Goal: Task Accomplishment & Management: Manage account settings

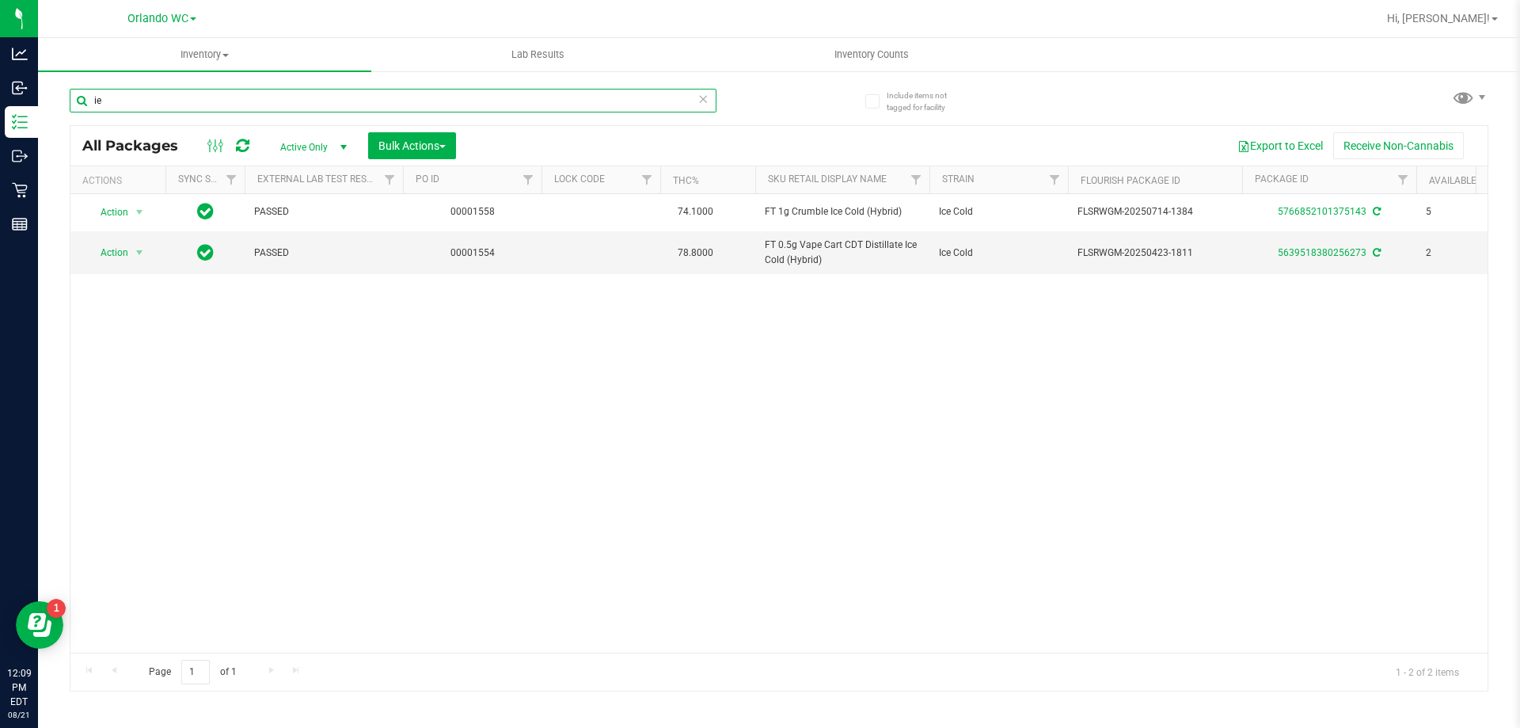
type input "i"
type input "t"
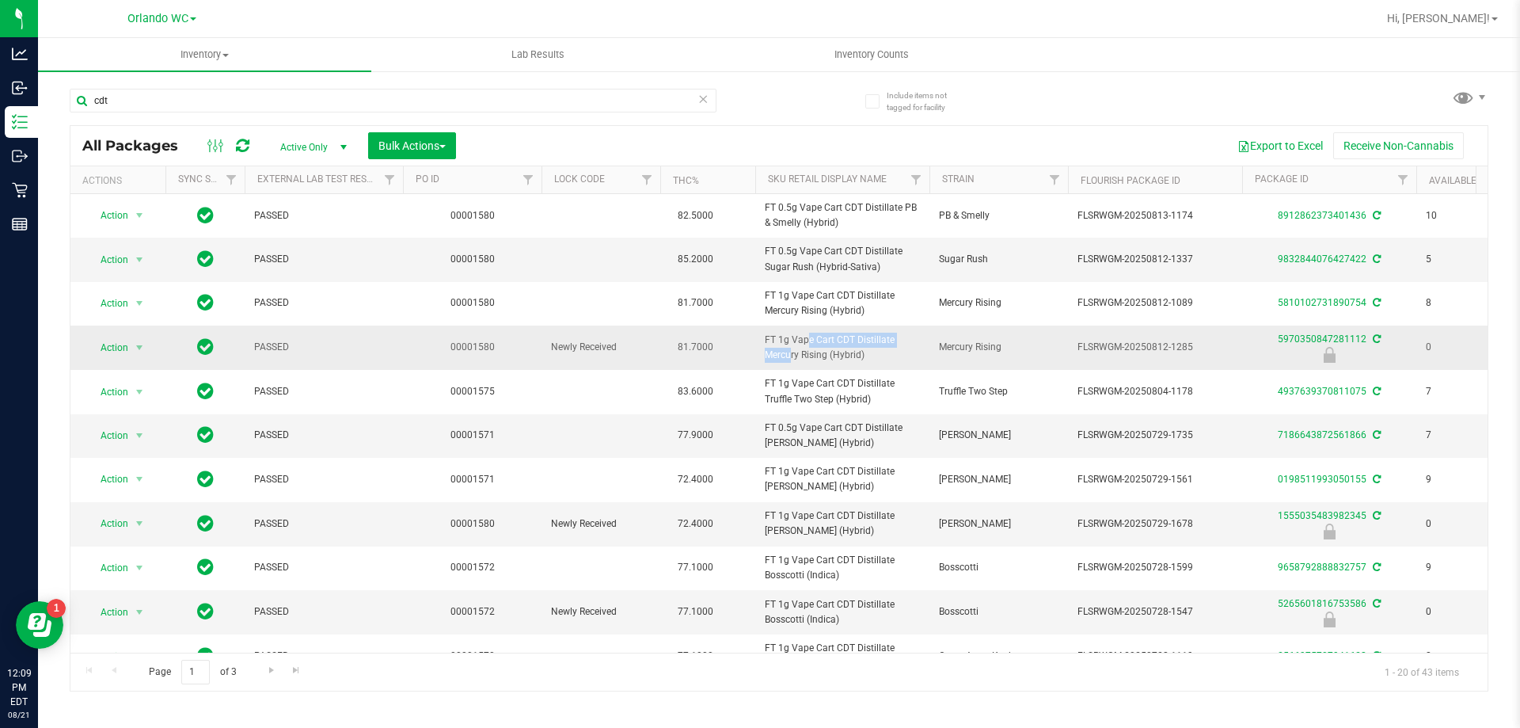
drag, startPoint x: 763, startPoint y: 344, endPoint x: 881, endPoint y: 342, distance: 118.8
click at [881, 342] on td "FT 1g Vape Cart CDT Distillate Mercury Rising (Hybrid)" at bounding box center [842, 347] width 174 height 44
copy span "FT 1g Vape Cart CDT Distill"
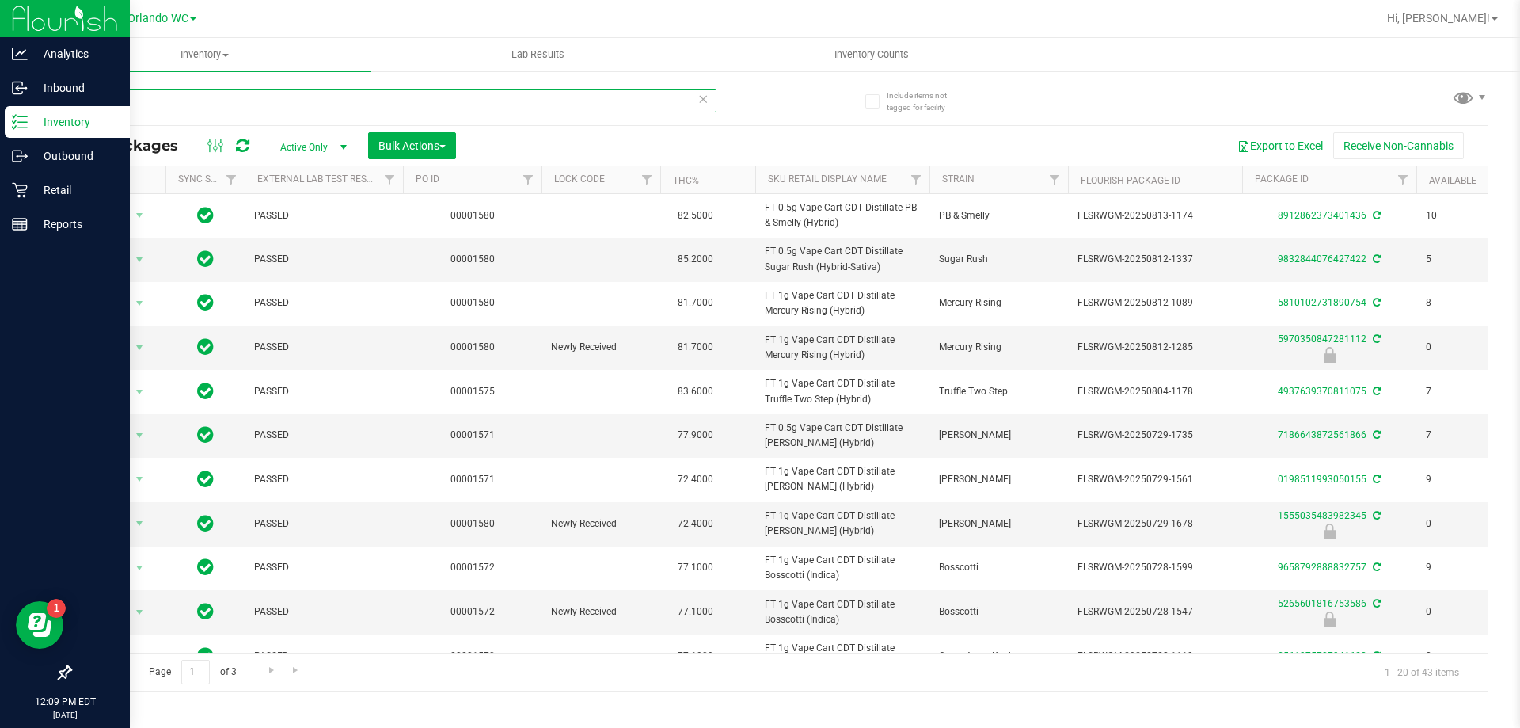
drag, startPoint x: 188, startPoint y: 105, endPoint x: 3, endPoint y: 114, distance: 184.7
click at [0, 108] on div "Analytics Inbound Inventory Outbound Retail Reports 12:09 PM EDT [DATE] 08/21 O…" at bounding box center [760, 364] width 1520 height 728
paste input "FT 1g Vape Cart CDT Distill"
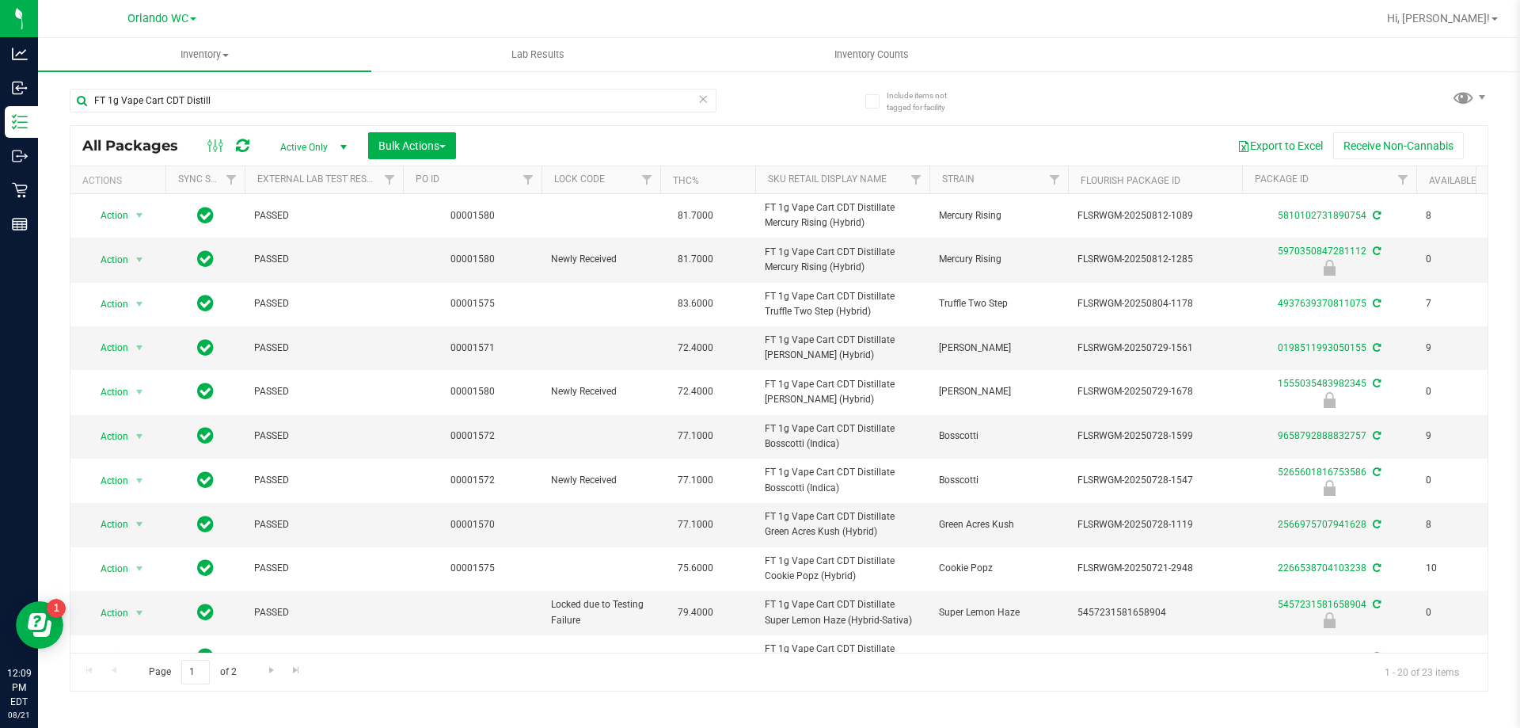
click at [805, 188] on th "Sku Retail Display Name" at bounding box center [842, 180] width 174 height 28
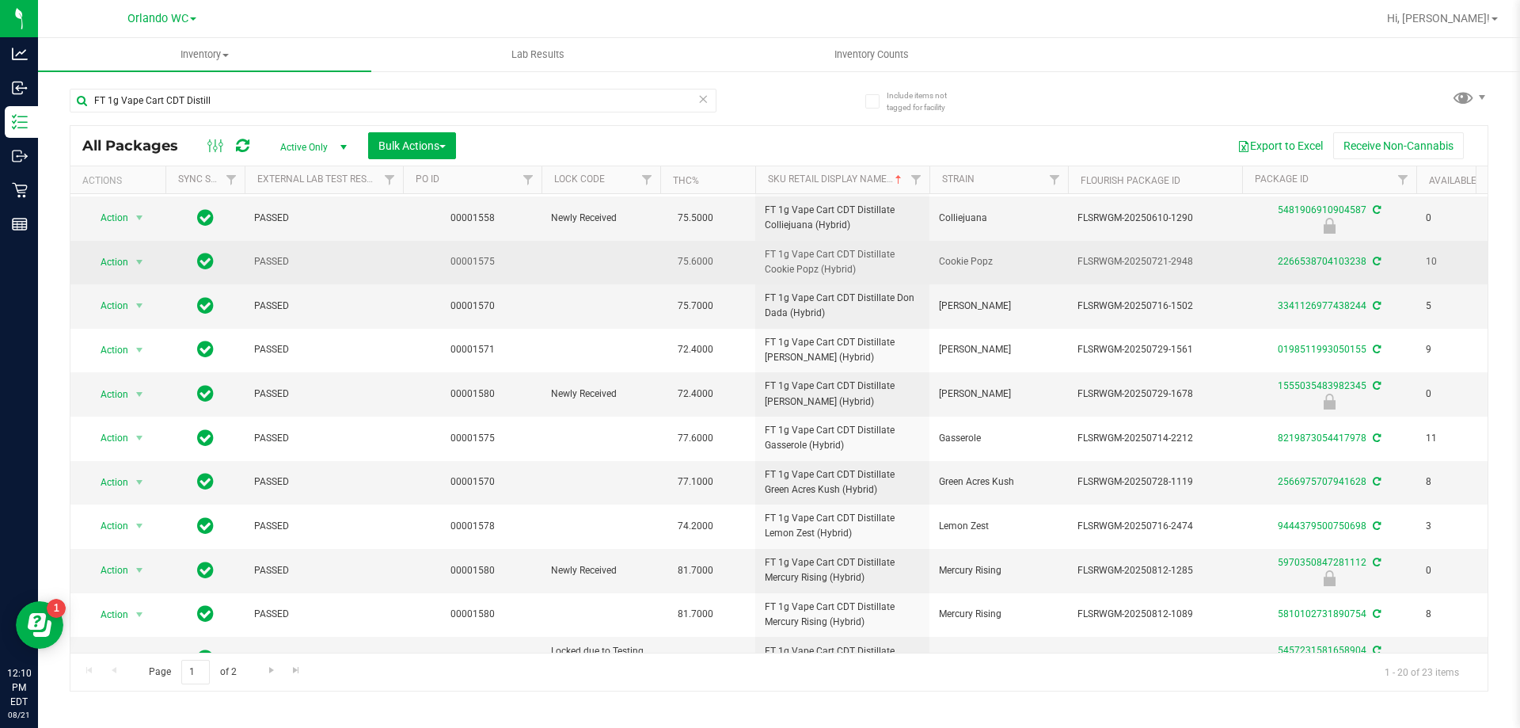
scroll to position [436, 0]
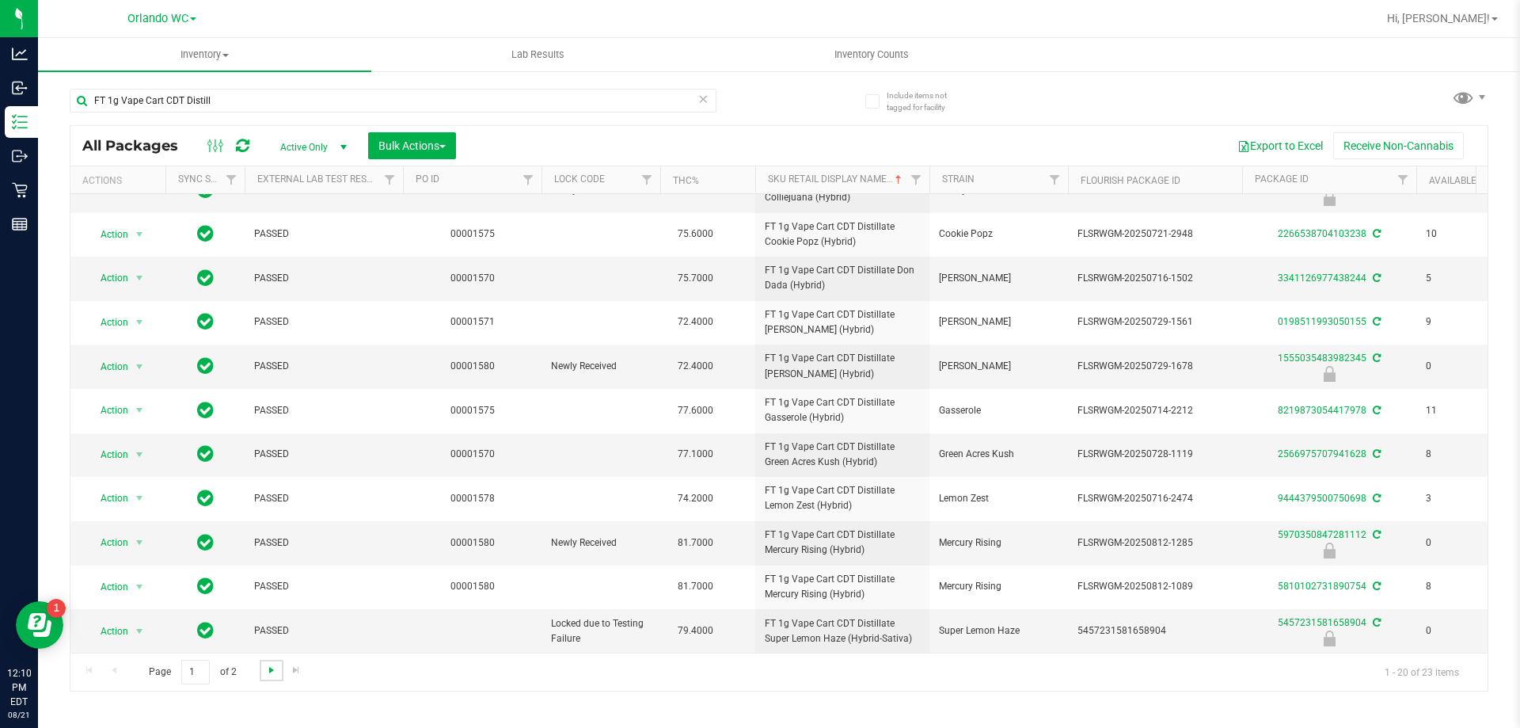
click at [265, 668] on span "Go to the next page" at bounding box center [271, 670] width 13 height 13
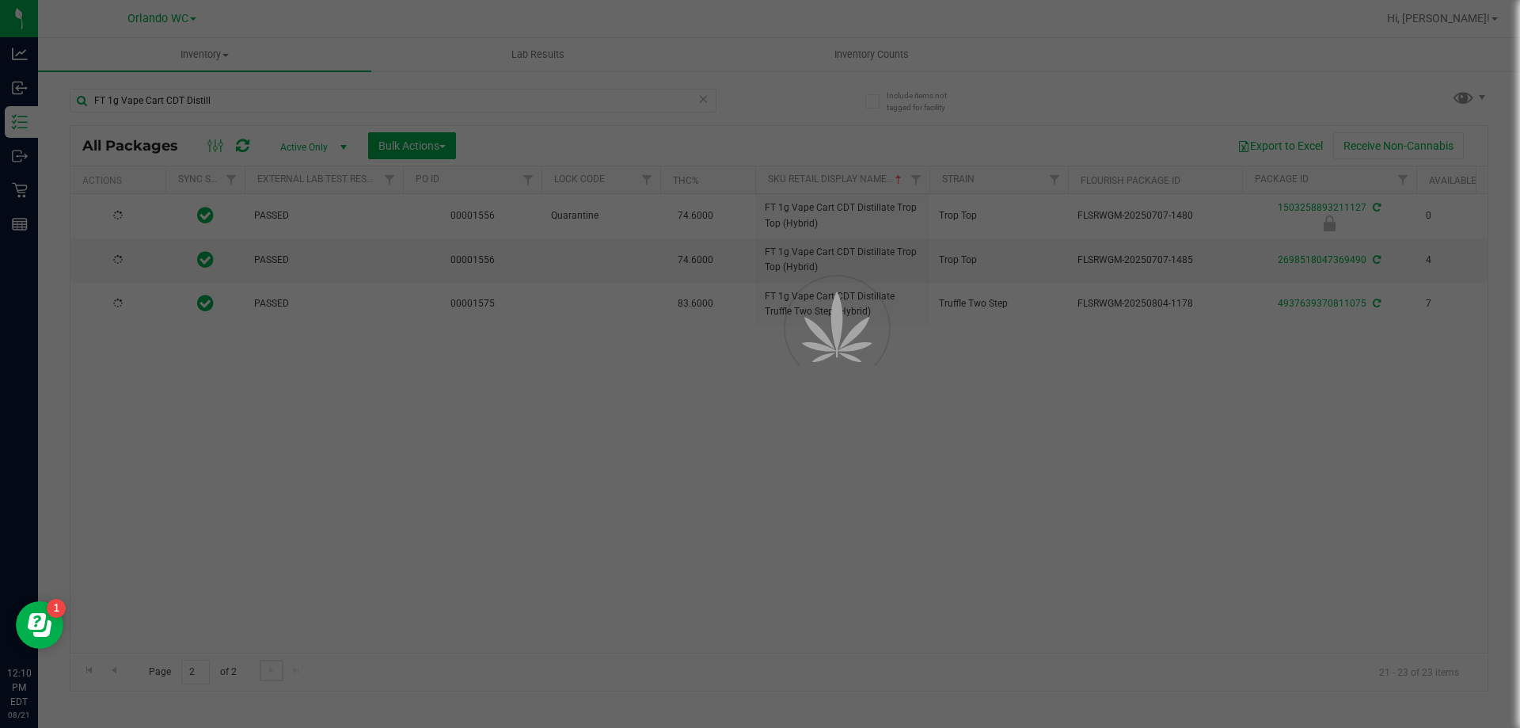
scroll to position [0, 0]
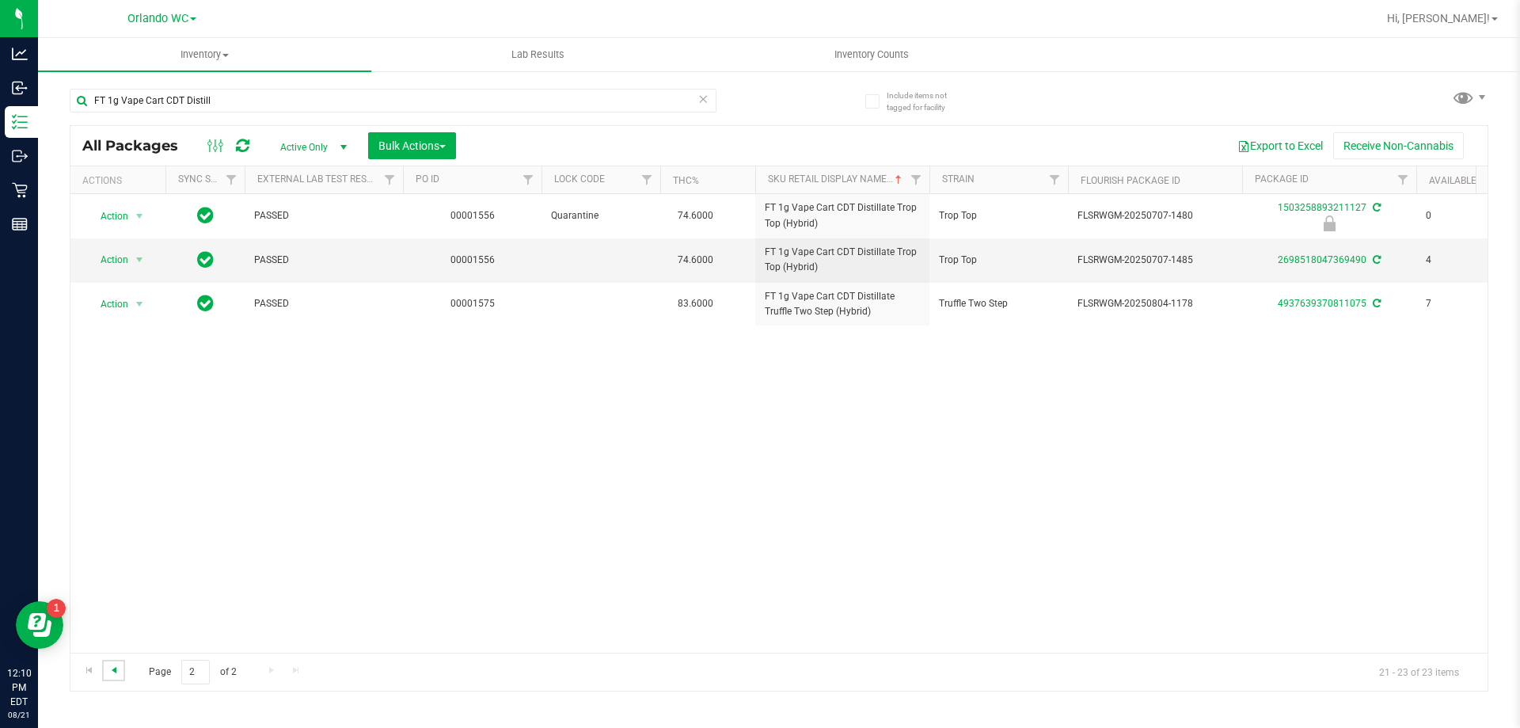
click at [113, 671] on span "Go to the previous page" at bounding box center [114, 670] width 13 height 13
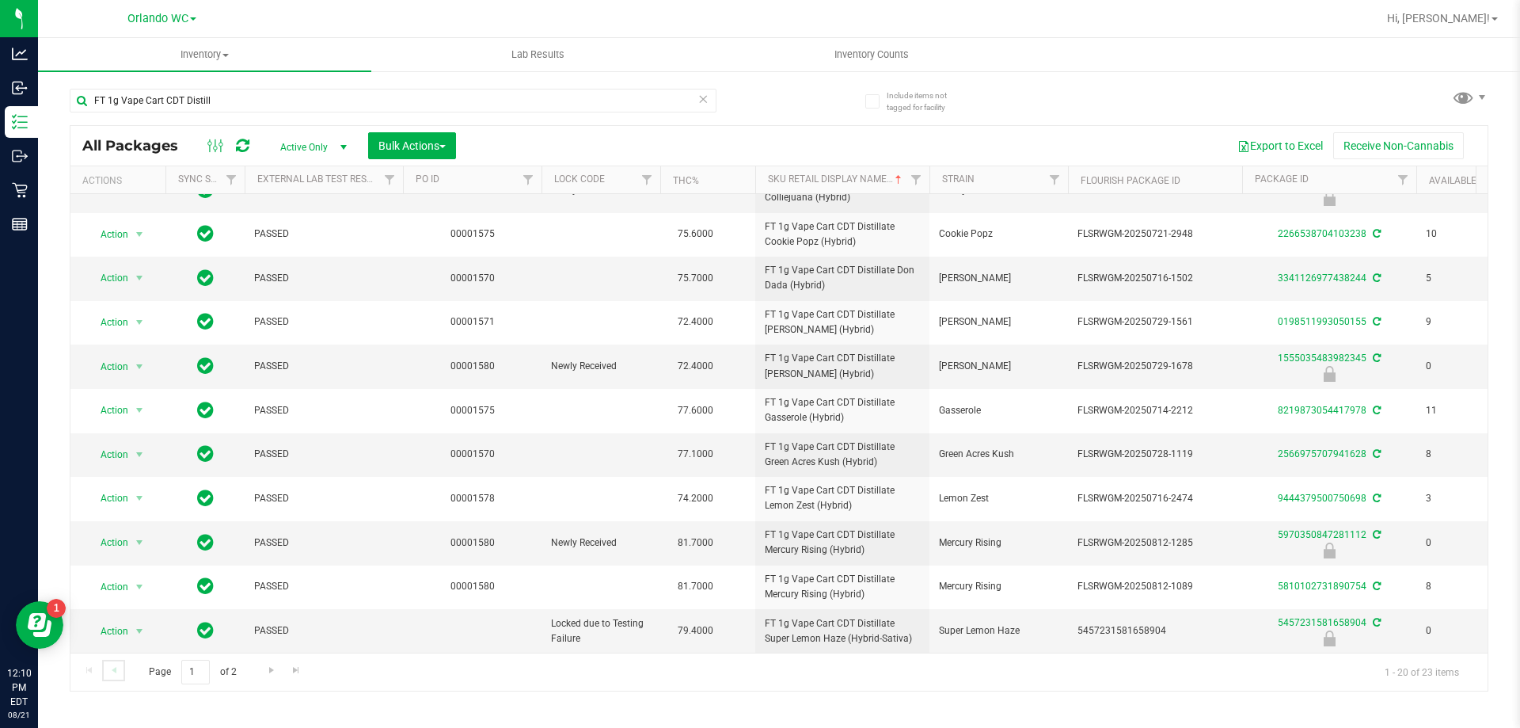
scroll to position [436, 0]
click at [266, 660] on link "Go to the next page" at bounding box center [271, 670] width 23 height 21
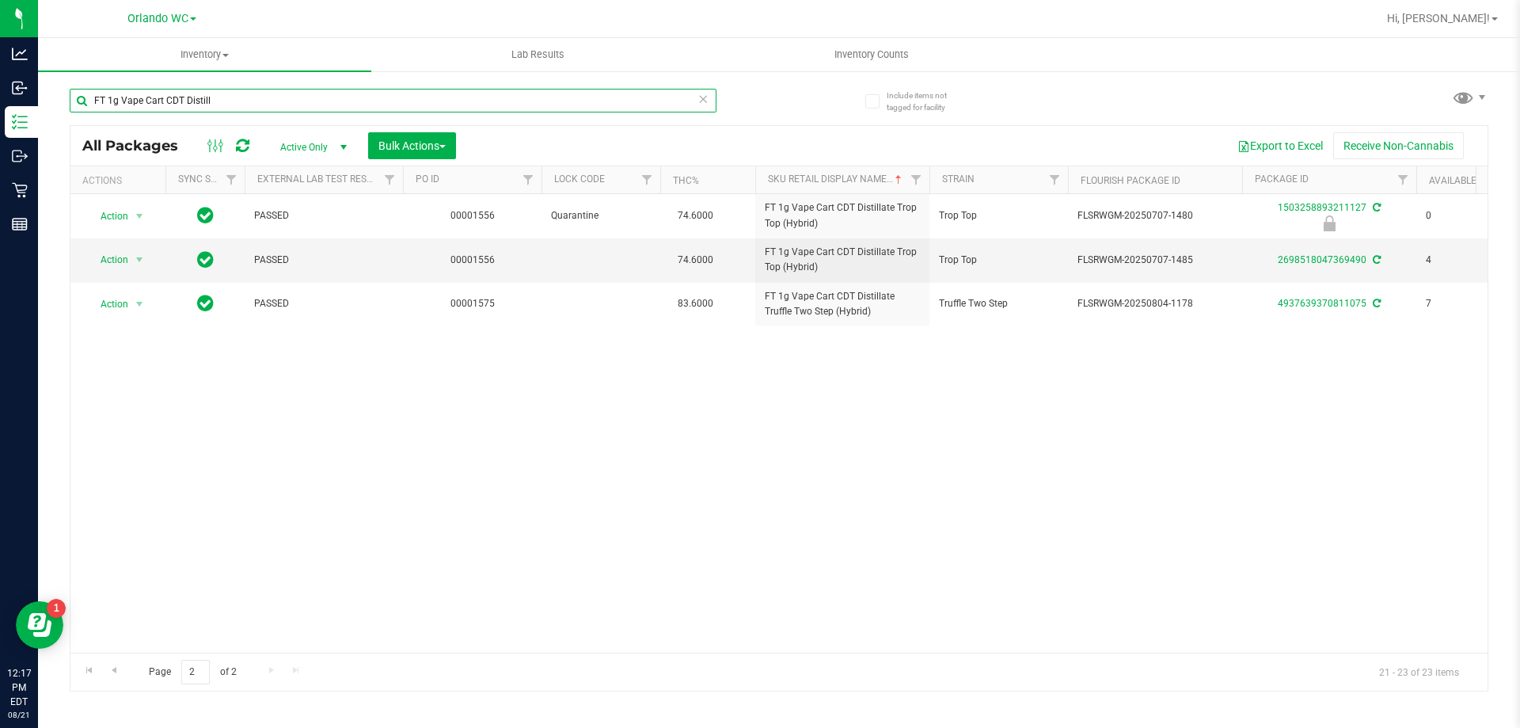
click at [224, 89] on input "FT 1g Vape Cart CDT Distill" at bounding box center [393, 101] width 647 height 24
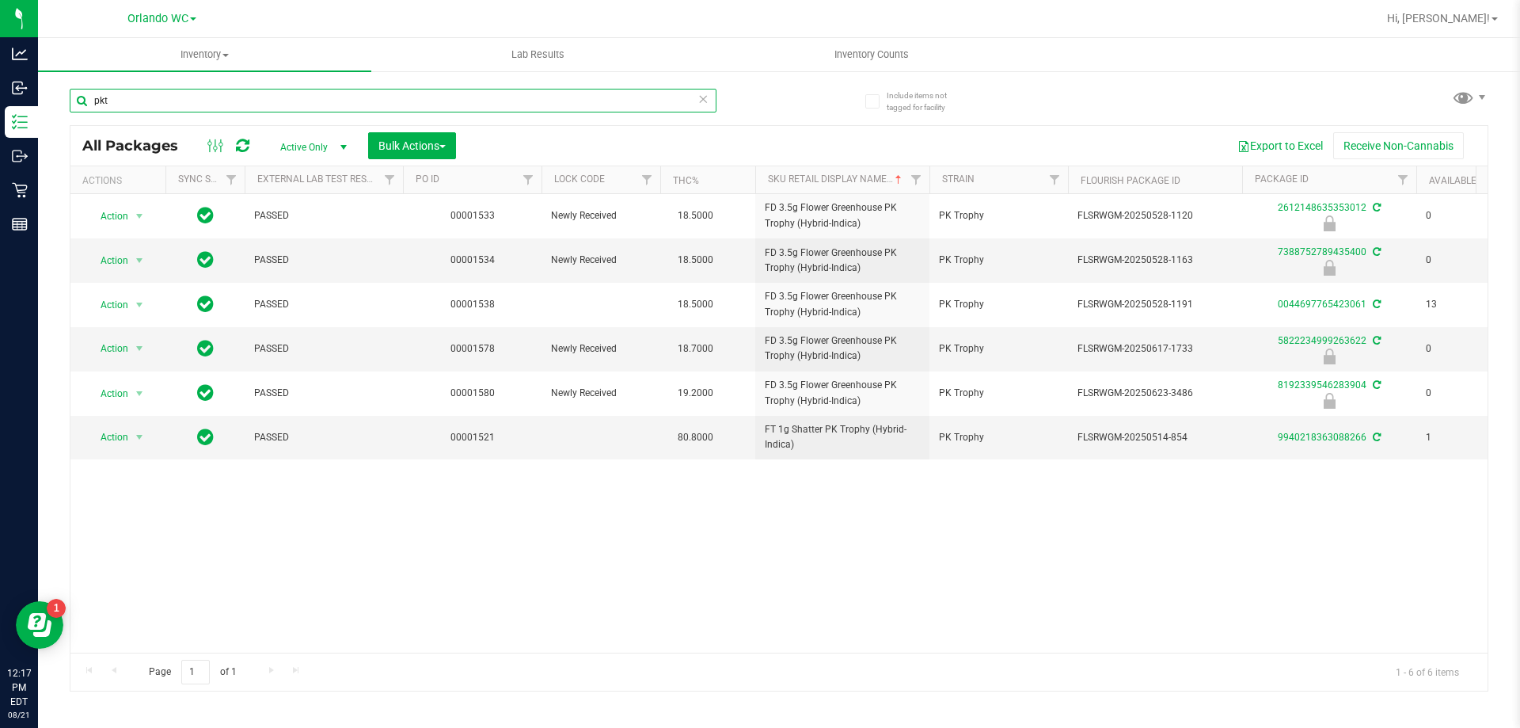
type input "pkt"
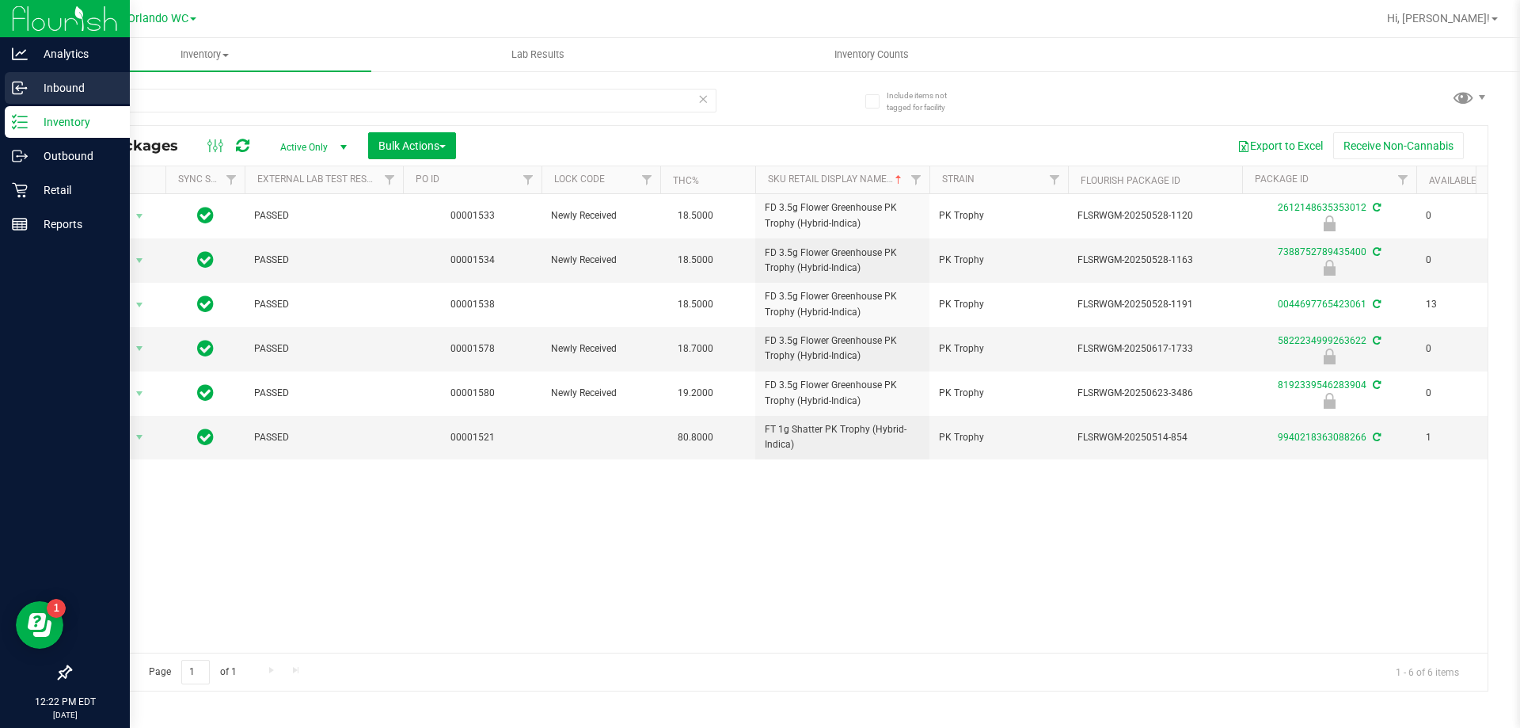
click at [36, 80] on p "Inbound" at bounding box center [75, 87] width 95 height 19
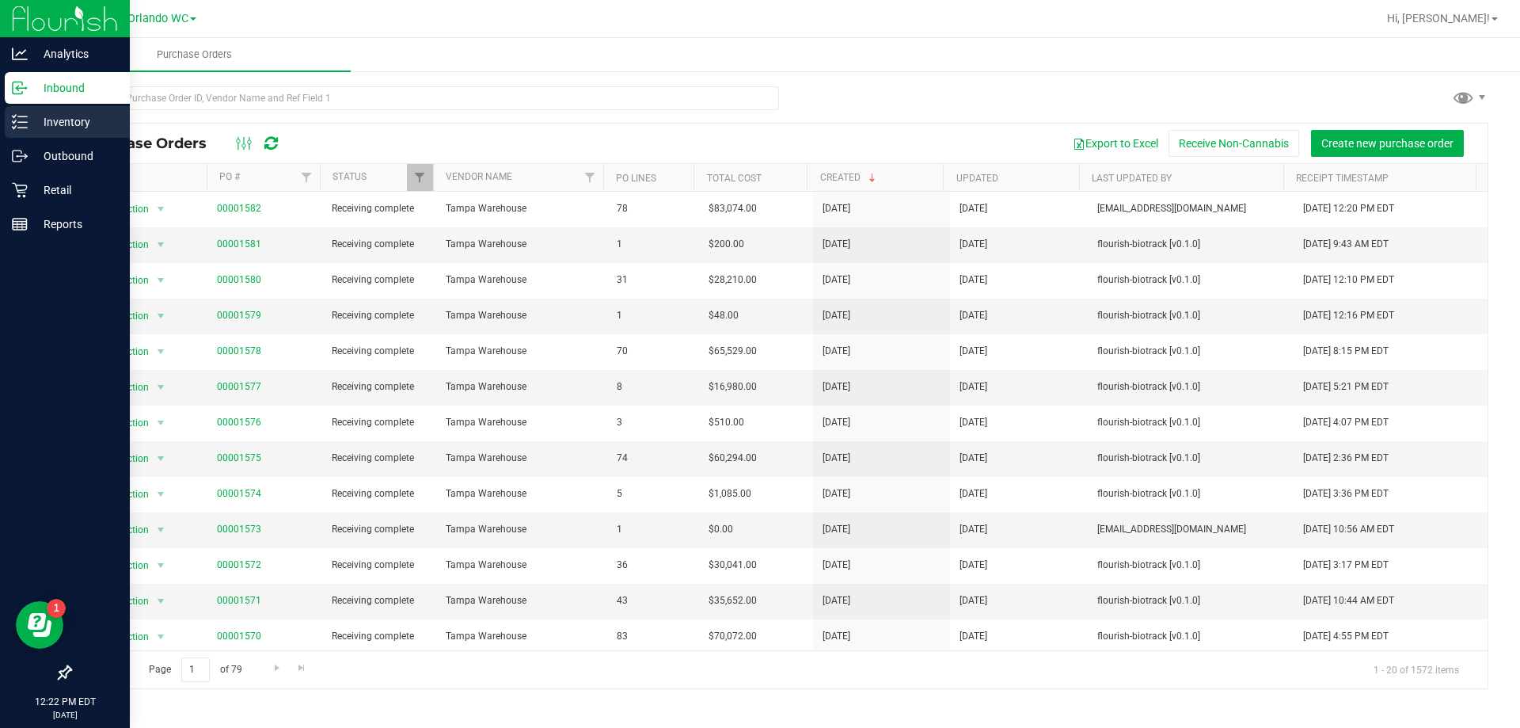
click at [61, 124] on p "Inventory" at bounding box center [75, 121] width 95 height 19
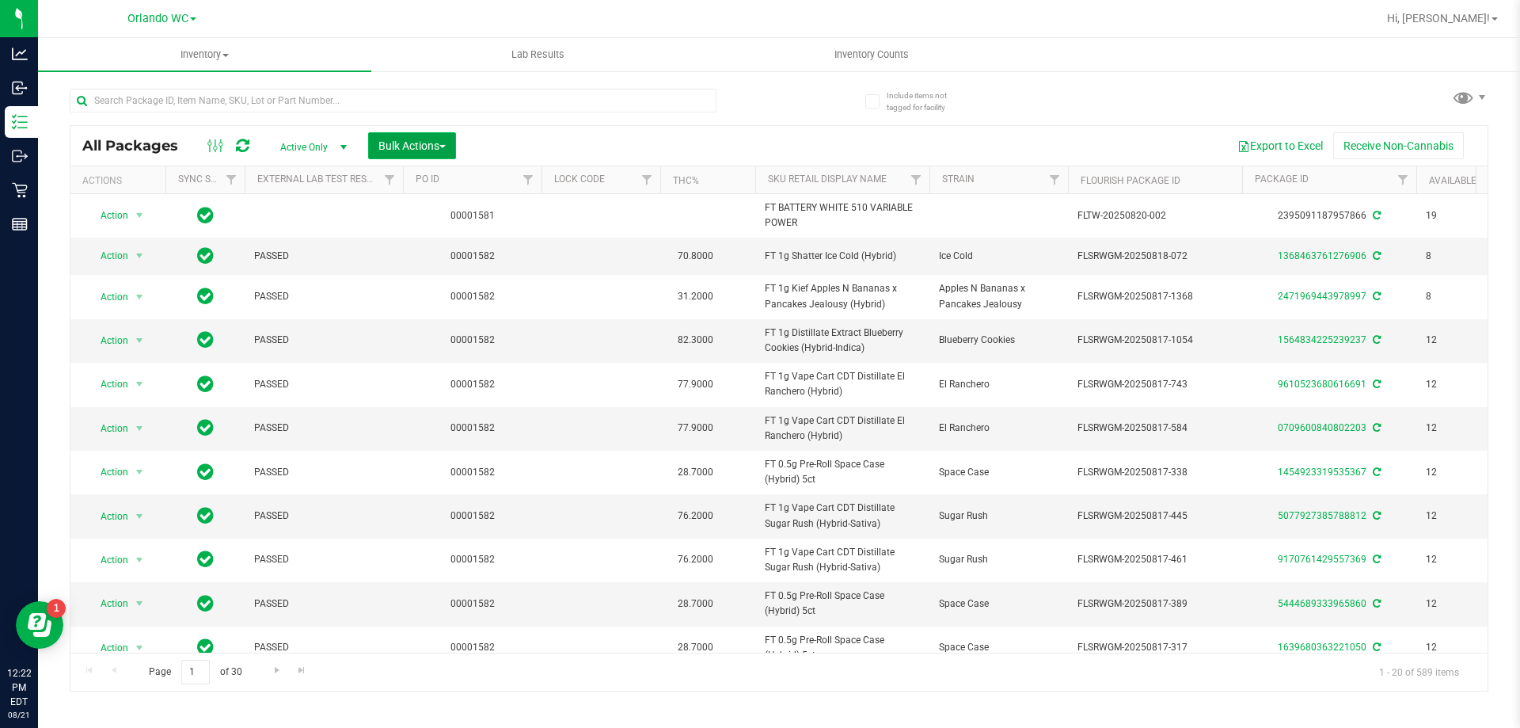
click at [383, 145] on span "Bulk Actions" at bounding box center [411, 145] width 67 height 13
drag, startPoint x: 658, startPoint y: 124, endPoint x: 616, endPoint y: 154, distance: 51.6
click at [659, 124] on div at bounding box center [393, 107] width 647 height 36
click at [530, 177] on span "Filter" at bounding box center [528, 179] width 13 height 13
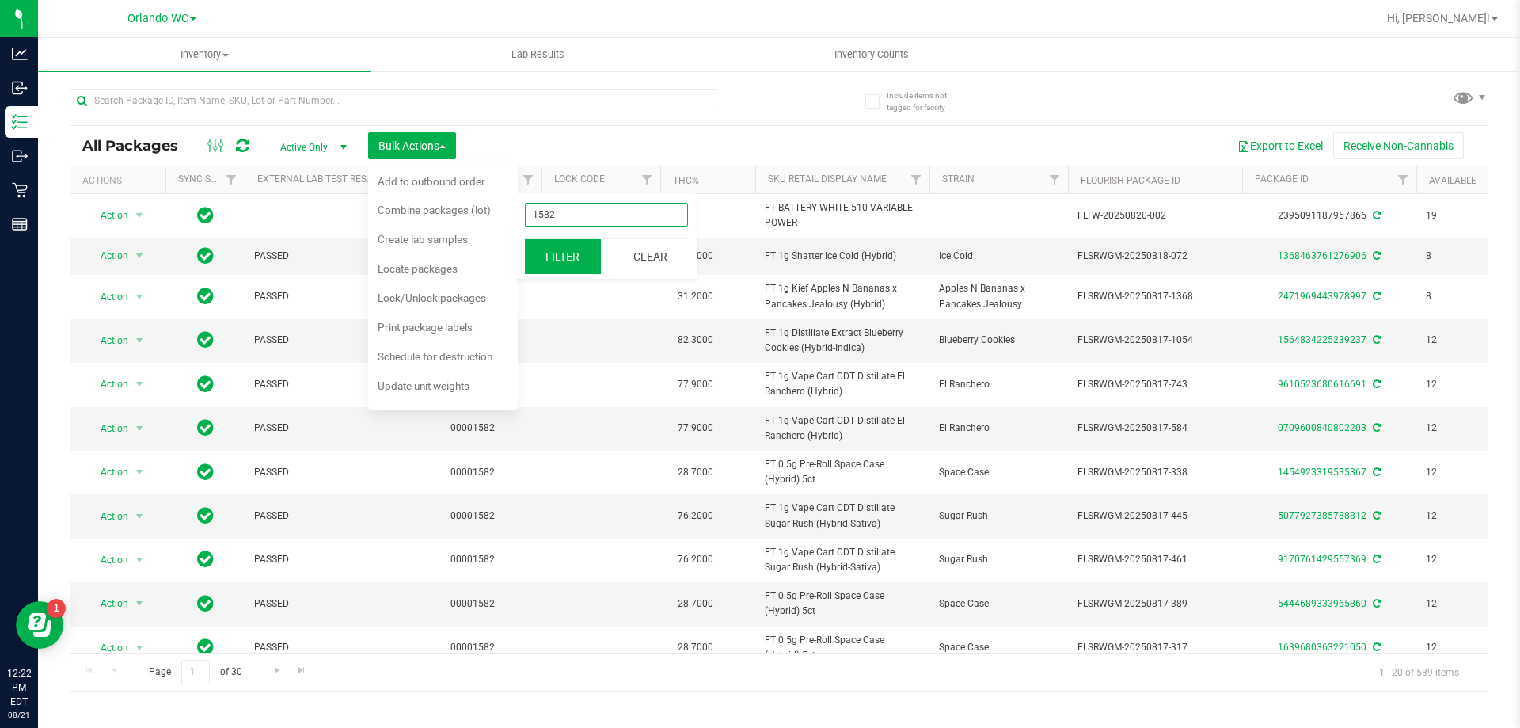
type input "1582"
click at [560, 264] on button "Filter" at bounding box center [563, 256] width 76 height 35
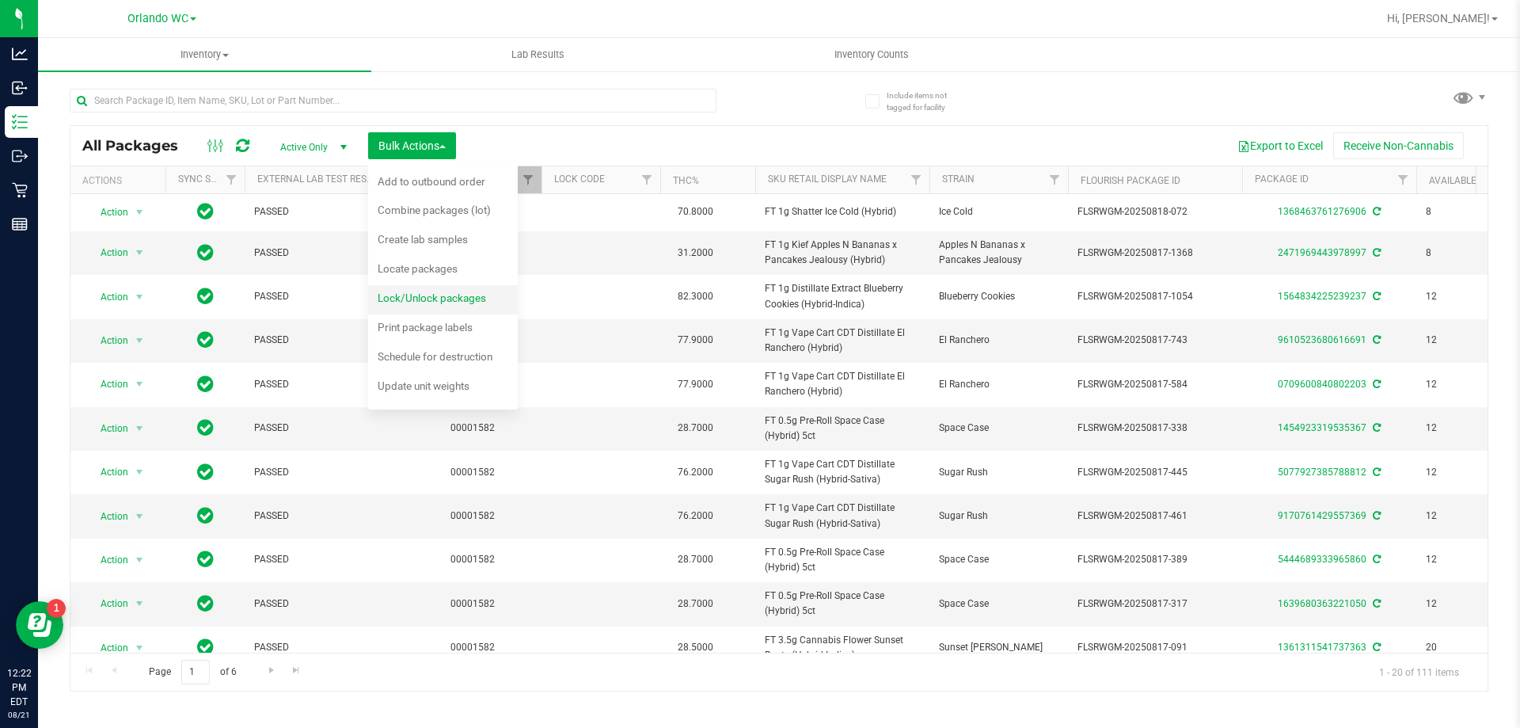
click at [444, 302] on span "Lock/Unlock packages" at bounding box center [432, 297] width 108 height 13
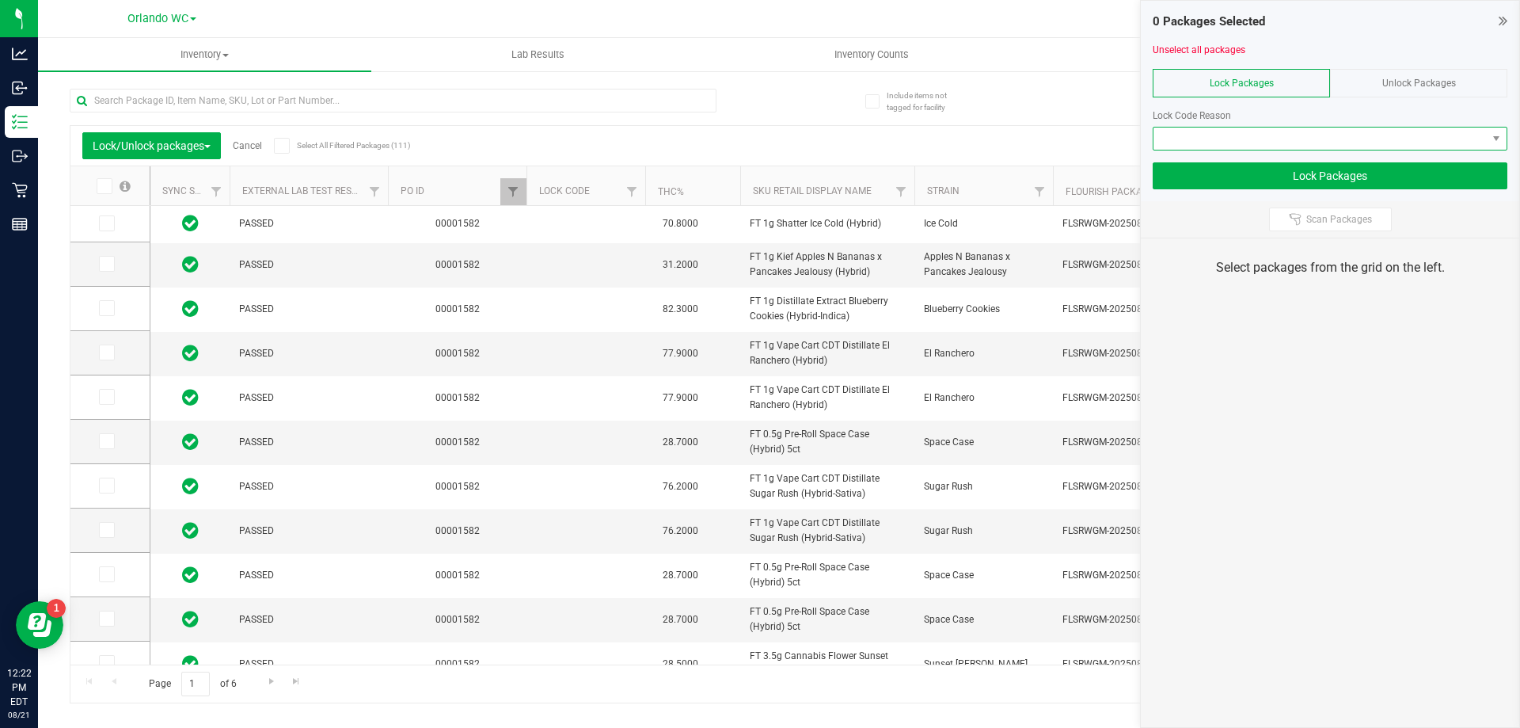
drag, startPoint x: 1221, startPoint y: 138, endPoint x: 1219, endPoint y: 146, distance: 8.9
click at [1220, 139] on span at bounding box center [1320, 138] width 333 height 22
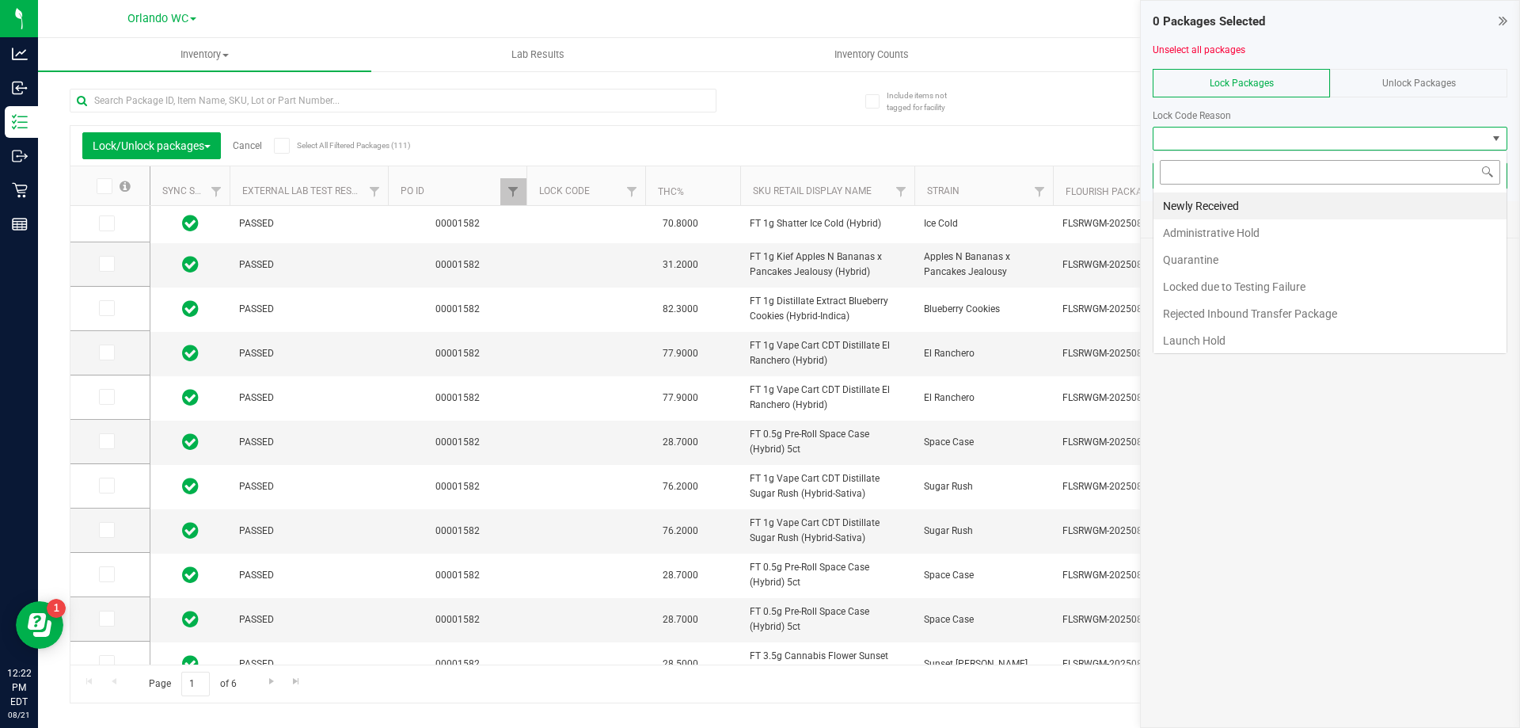
scroll to position [24, 355]
click at [1215, 203] on li "Newly Received" at bounding box center [1330, 205] width 353 height 27
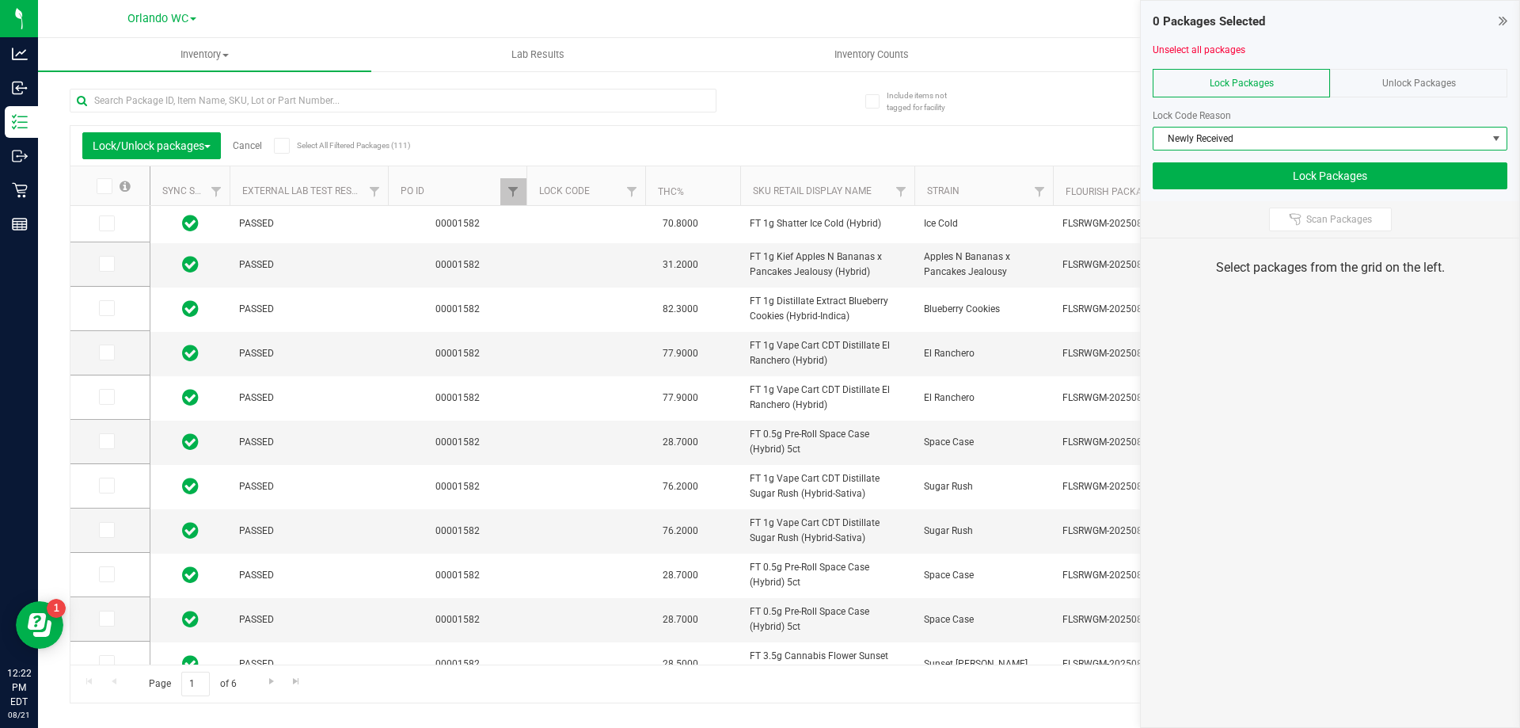
click at [1238, 131] on span "Newly Received" at bounding box center [1320, 138] width 333 height 22
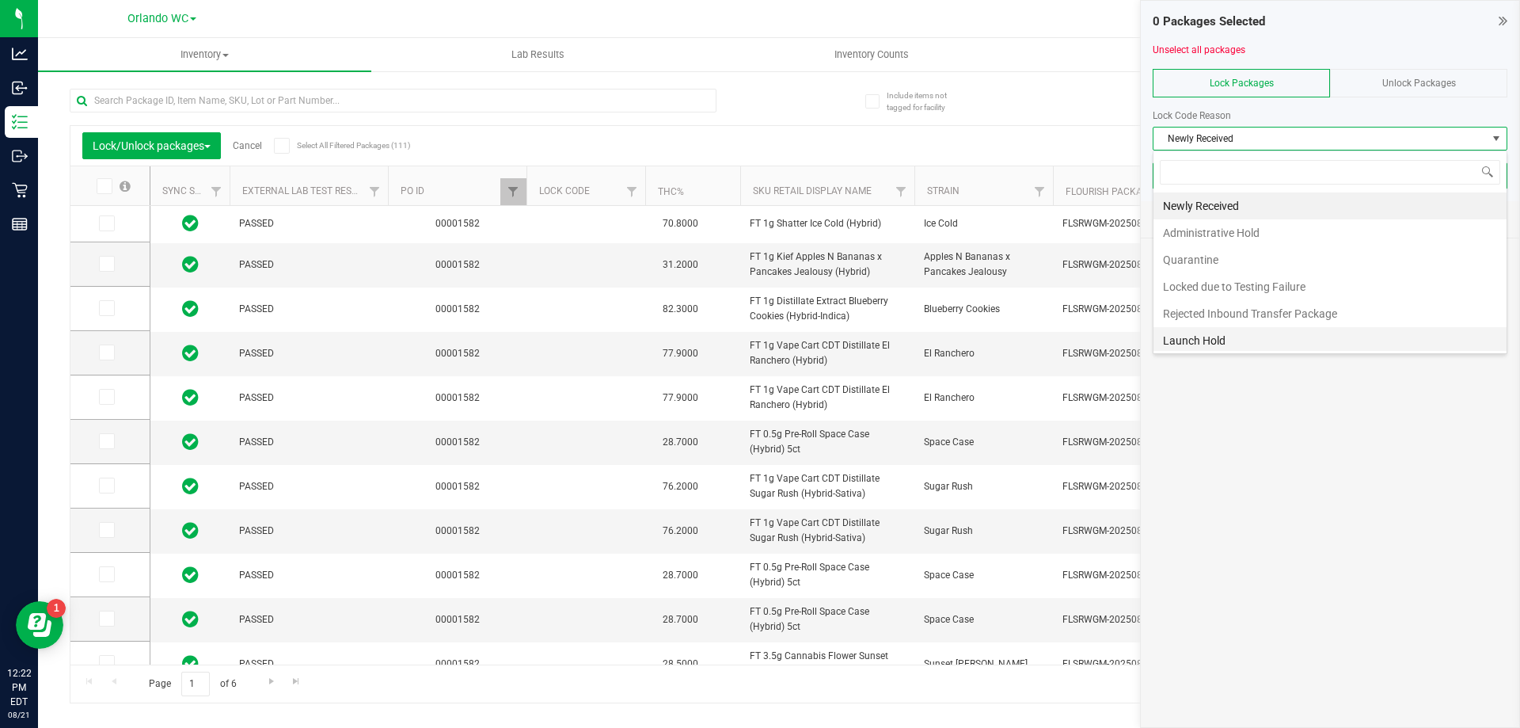
click at [1212, 333] on li "Launch Hold" at bounding box center [1330, 340] width 353 height 27
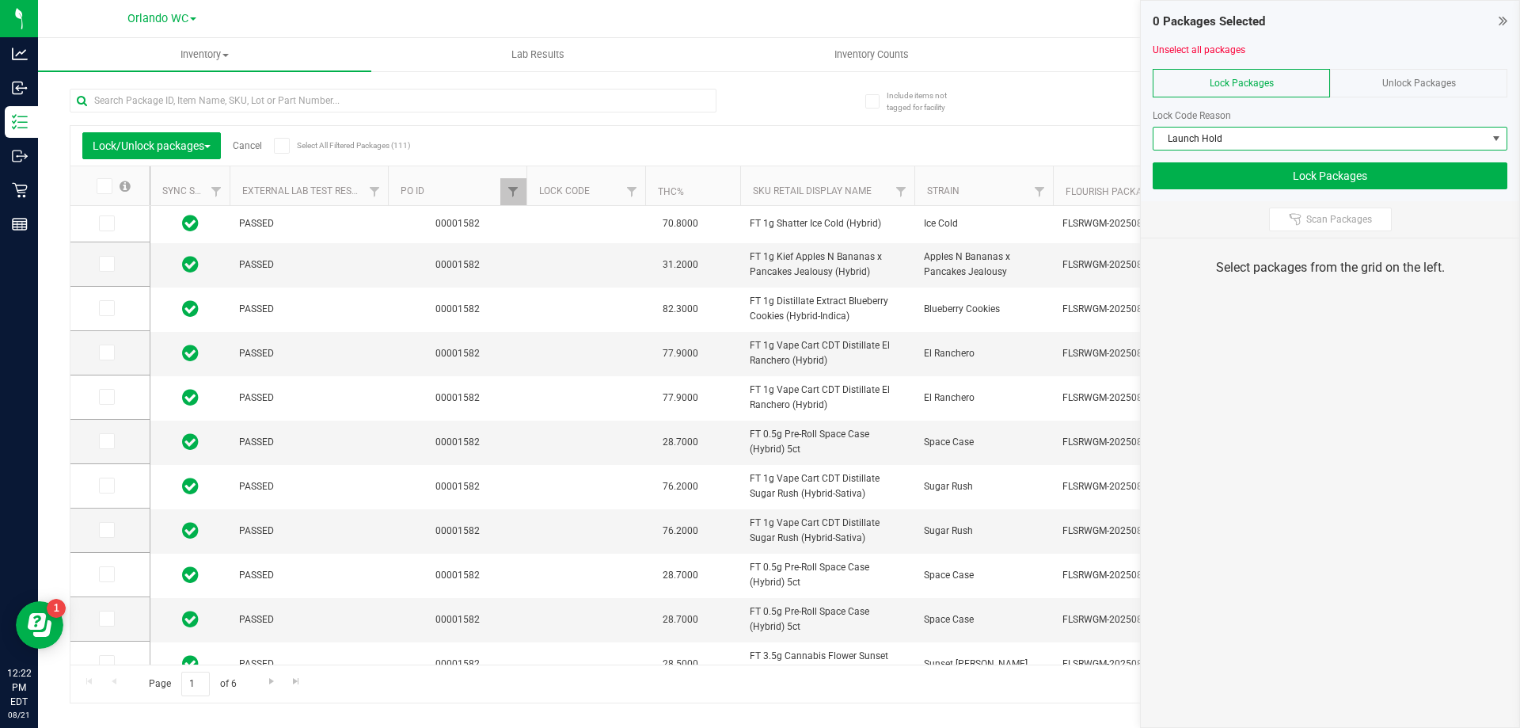
drag, startPoint x: 824, startPoint y: 117, endPoint x: 824, endPoint y: 132, distance: 15.0
click at [824, 117] on div "Lock/Unlock packages Cancel Select All Filtered Packages (111) Add to manufactu…" at bounding box center [779, 389] width 1419 height 630
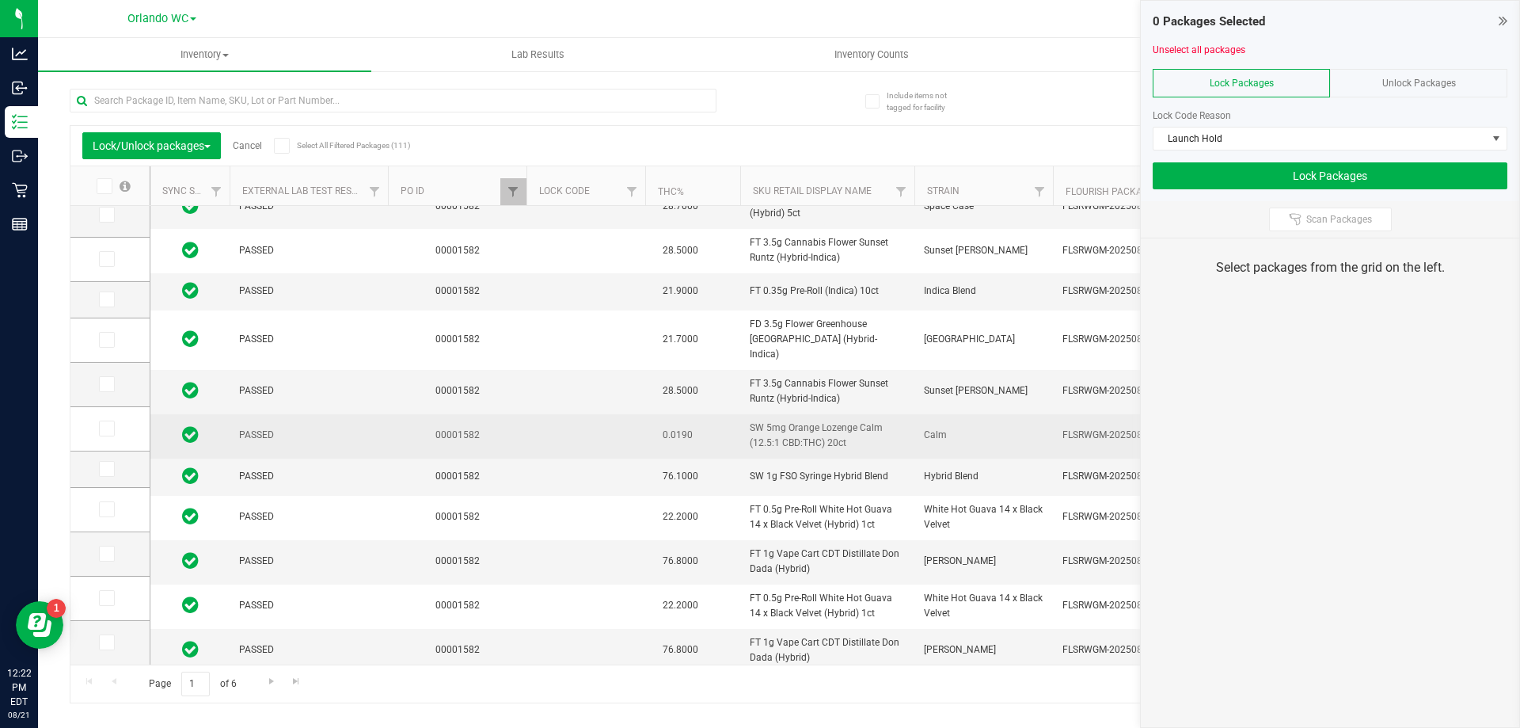
scroll to position [418, 0]
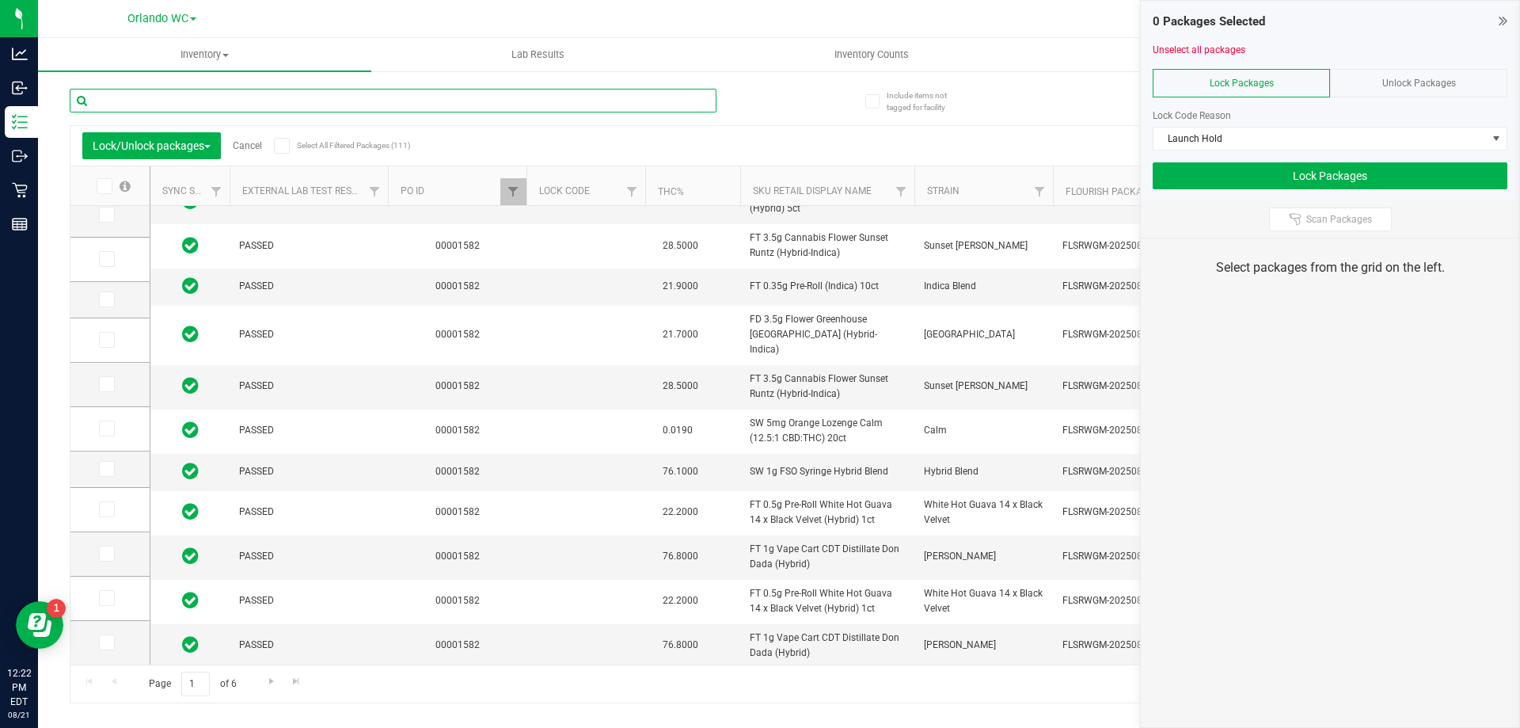
click at [337, 105] on input "text" at bounding box center [393, 101] width 647 height 24
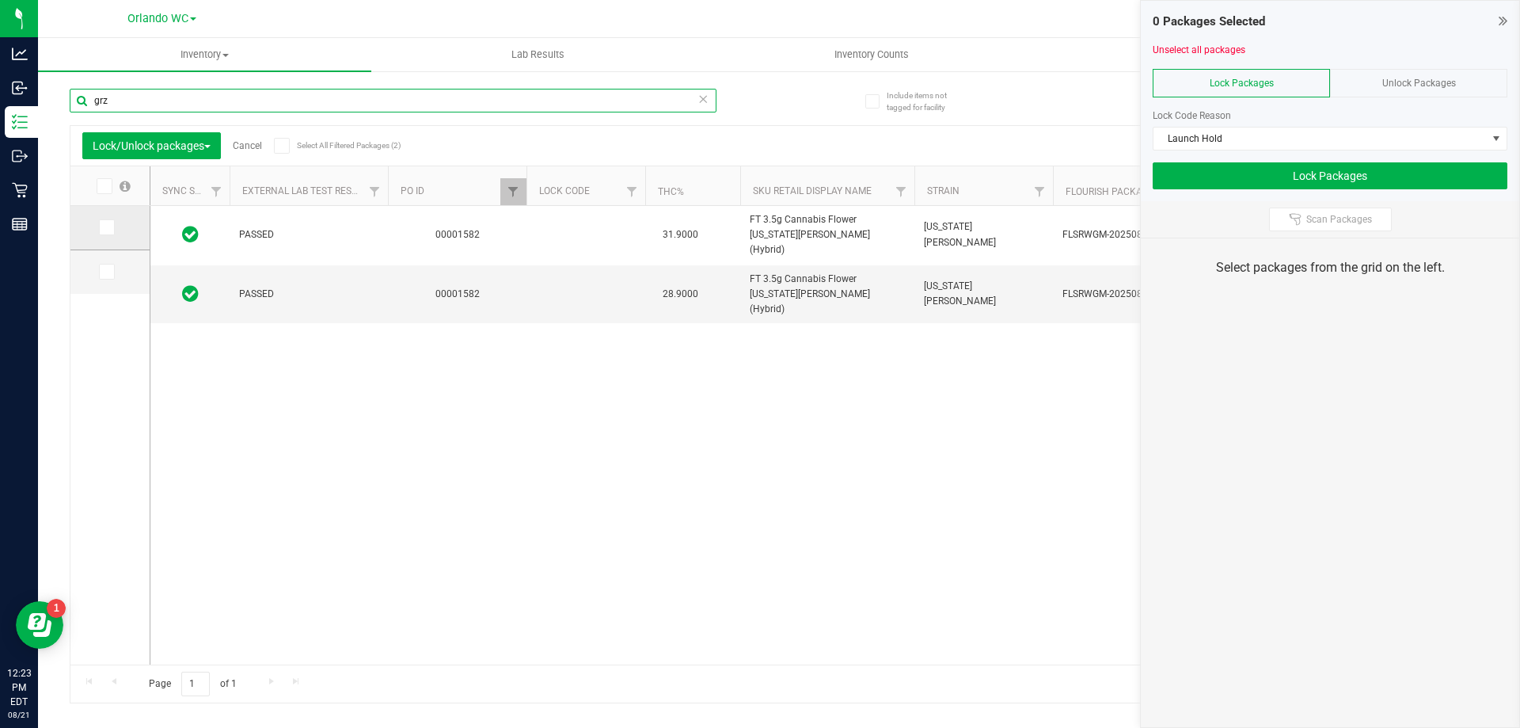
type input "grz"
click at [118, 229] on label at bounding box center [110, 227] width 23 height 16
click at [0, 0] on input "checkbox" at bounding box center [0, 0] width 0 height 0
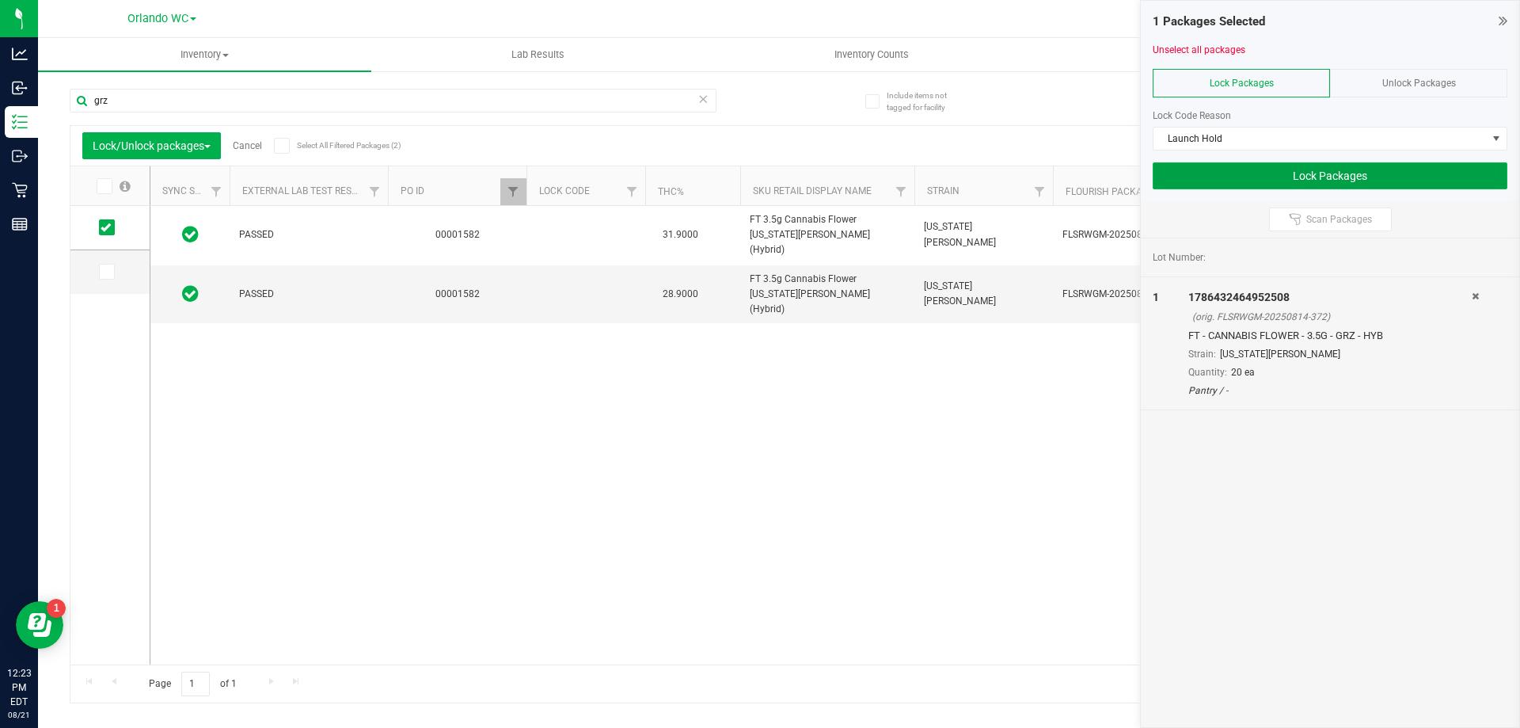
click at [1383, 168] on button "Lock Packages" at bounding box center [1330, 175] width 355 height 27
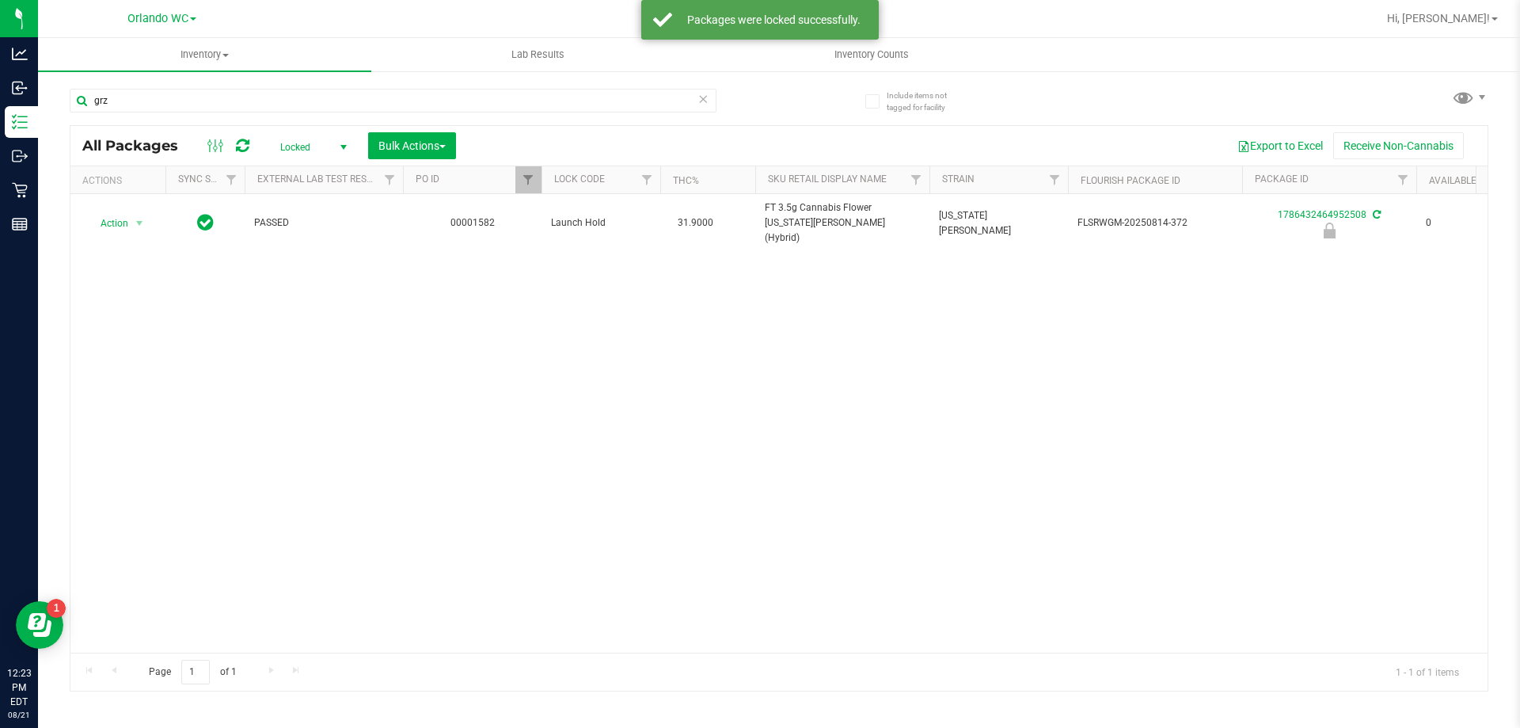
click at [339, 141] on span "select" at bounding box center [343, 147] width 13 height 13
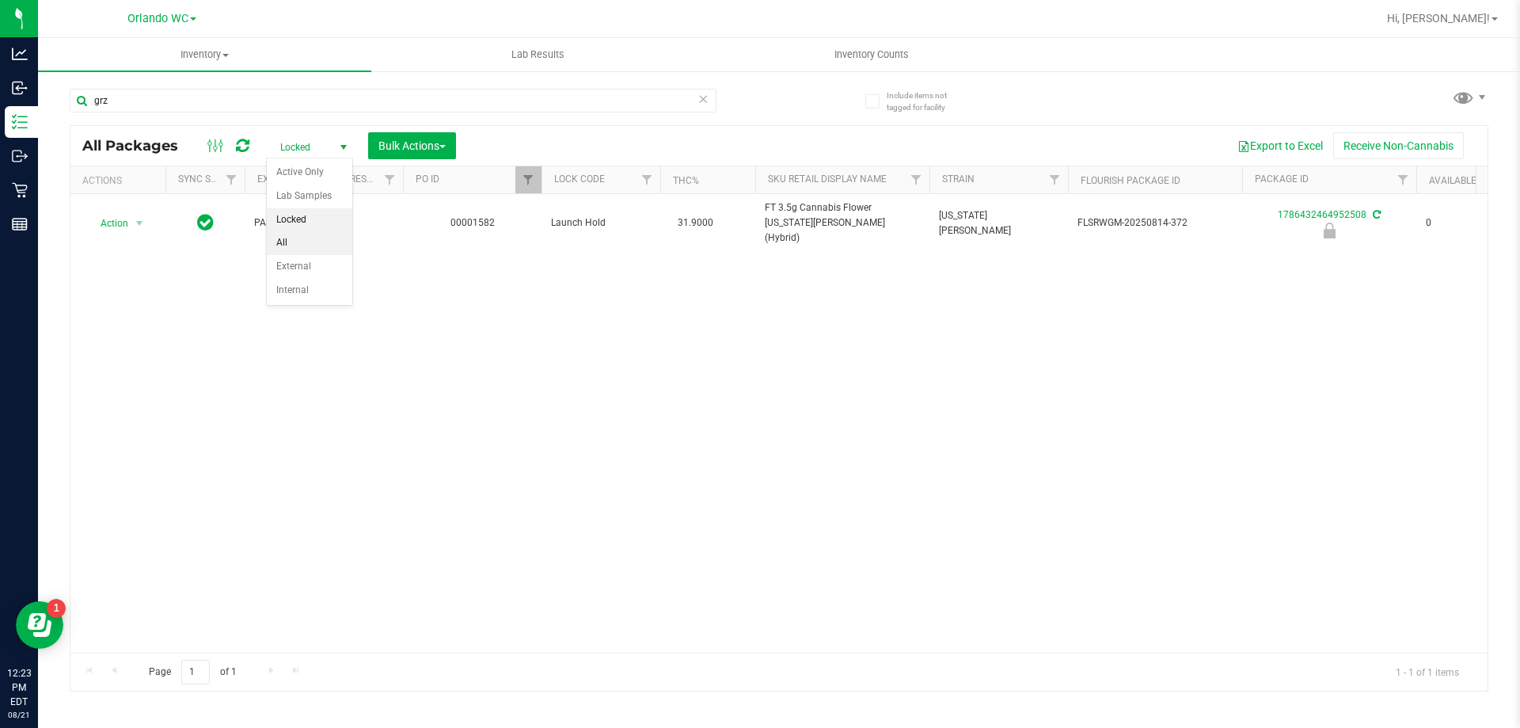
click at [307, 248] on li "All" at bounding box center [310, 243] width 86 height 24
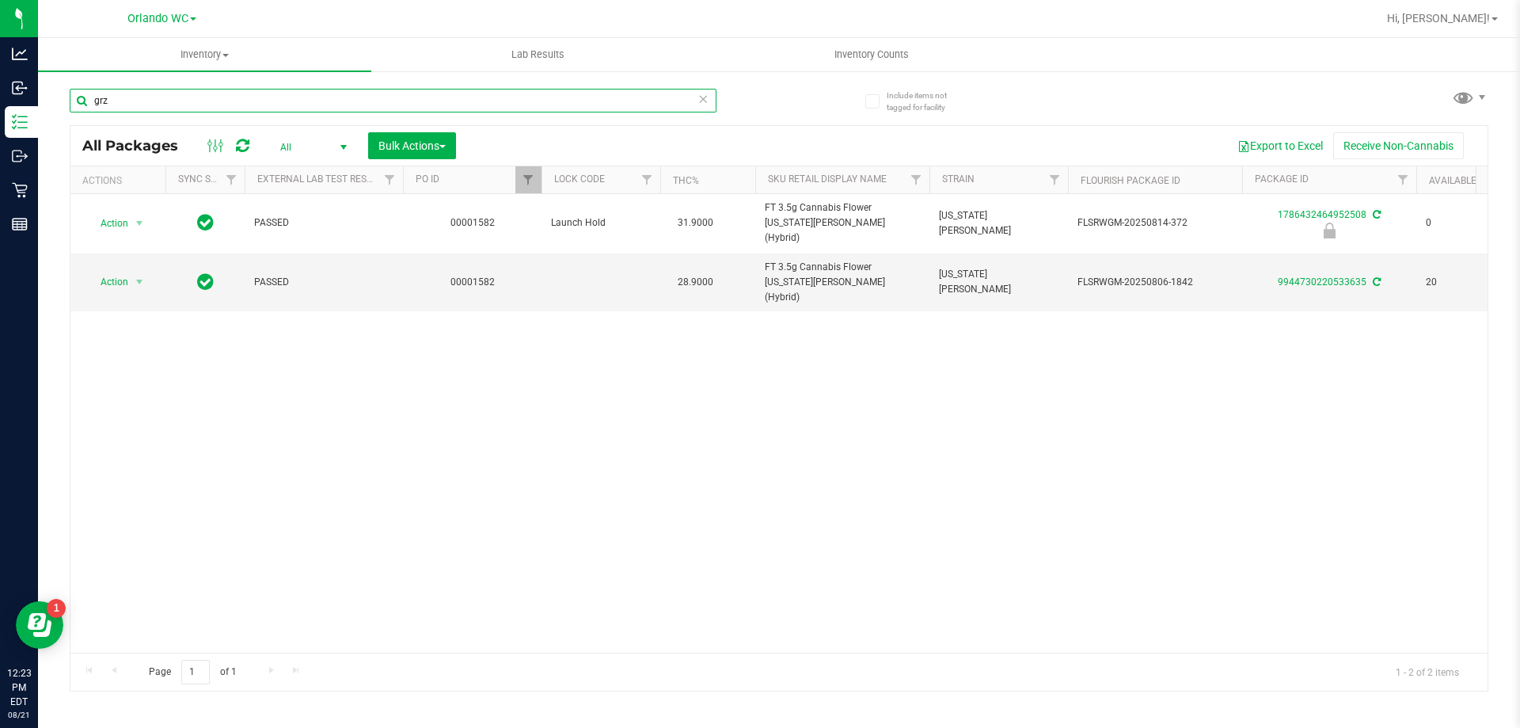
click at [385, 105] on input "grz" at bounding box center [393, 101] width 647 height 24
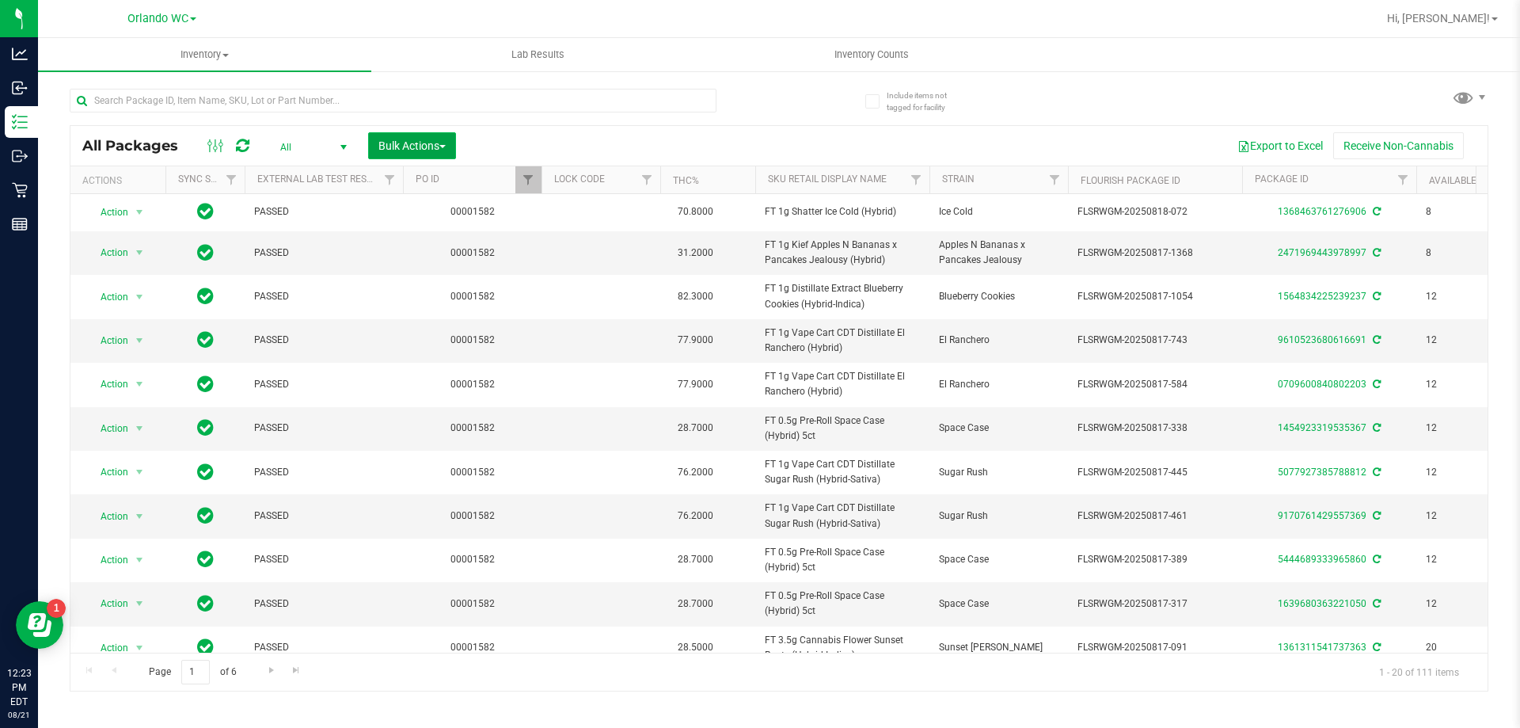
click at [413, 144] on span "Bulk Actions" at bounding box center [411, 145] width 67 height 13
click at [445, 294] on span "Lock/Unlock packages" at bounding box center [432, 297] width 108 height 13
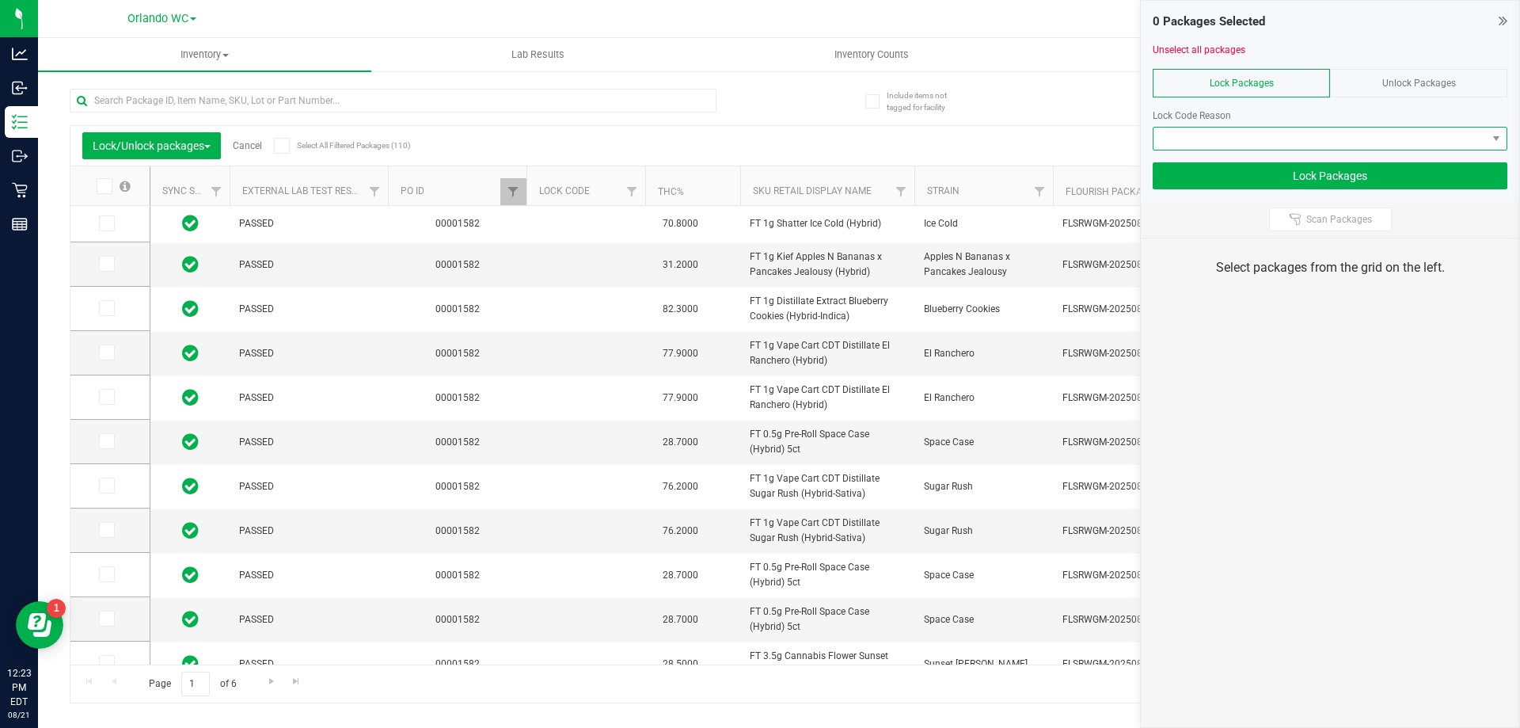
click at [1245, 148] on span at bounding box center [1320, 138] width 333 height 22
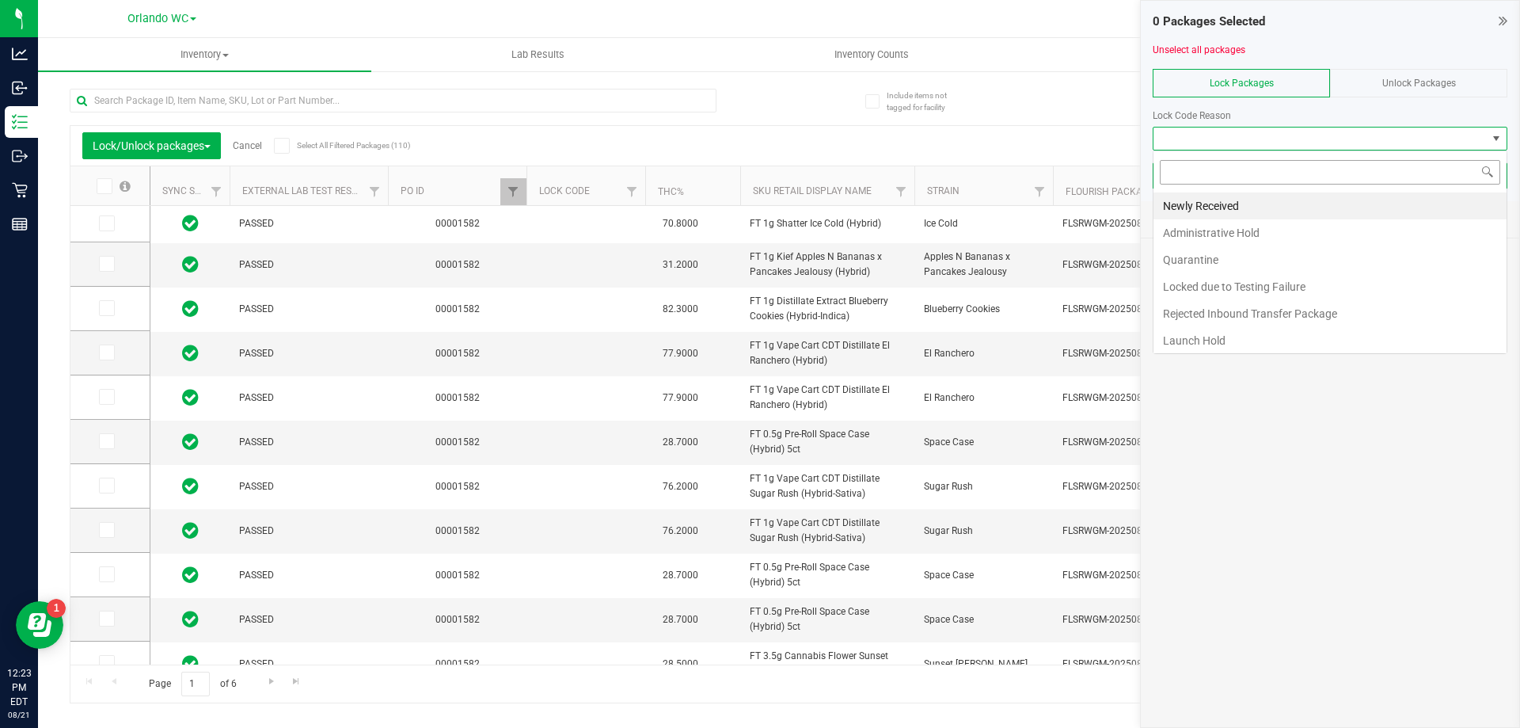
scroll to position [24, 355]
click at [1228, 207] on li "Newly Received" at bounding box center [1330, 205] width 353 height 27
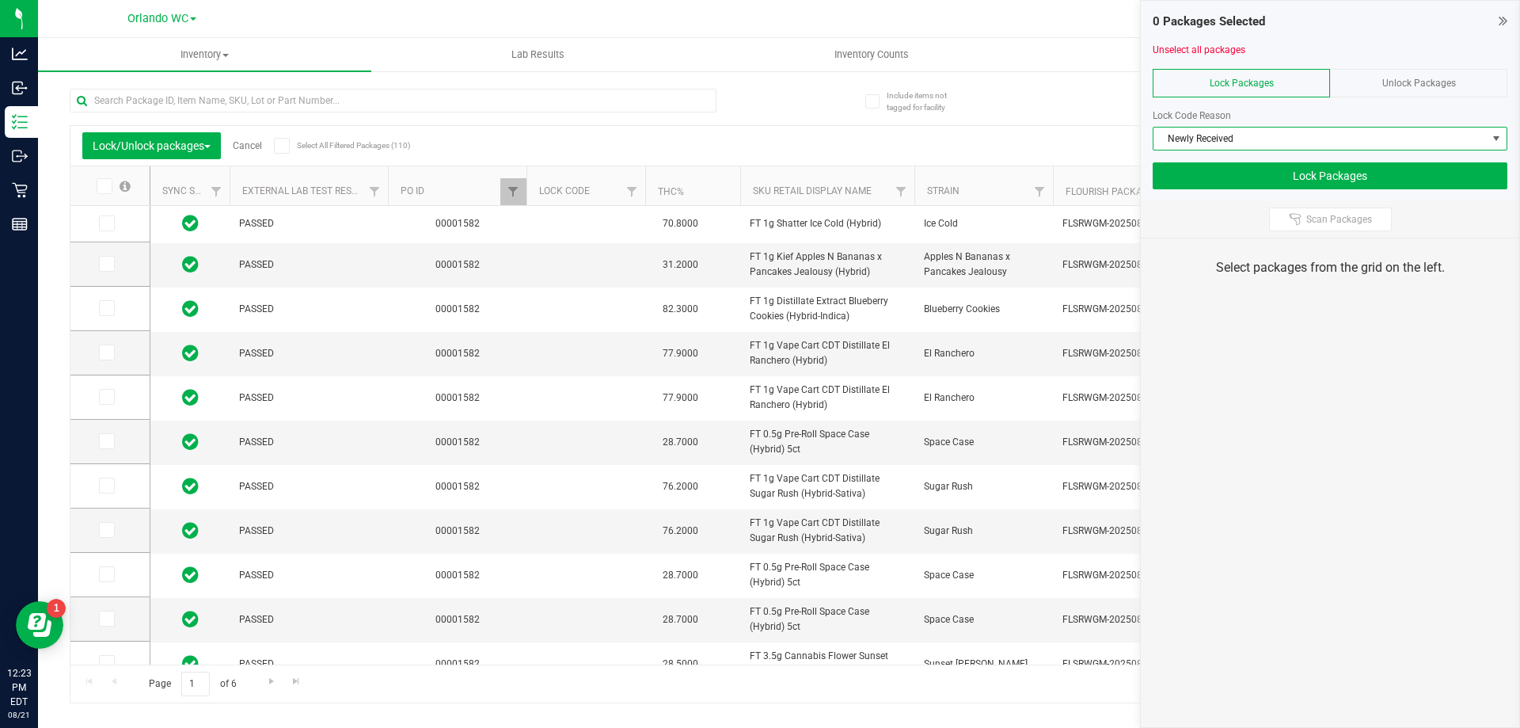
click at [878, 196] on th "Sku Retail Display Name" at bounding box center [827, 186] width 174 height 40
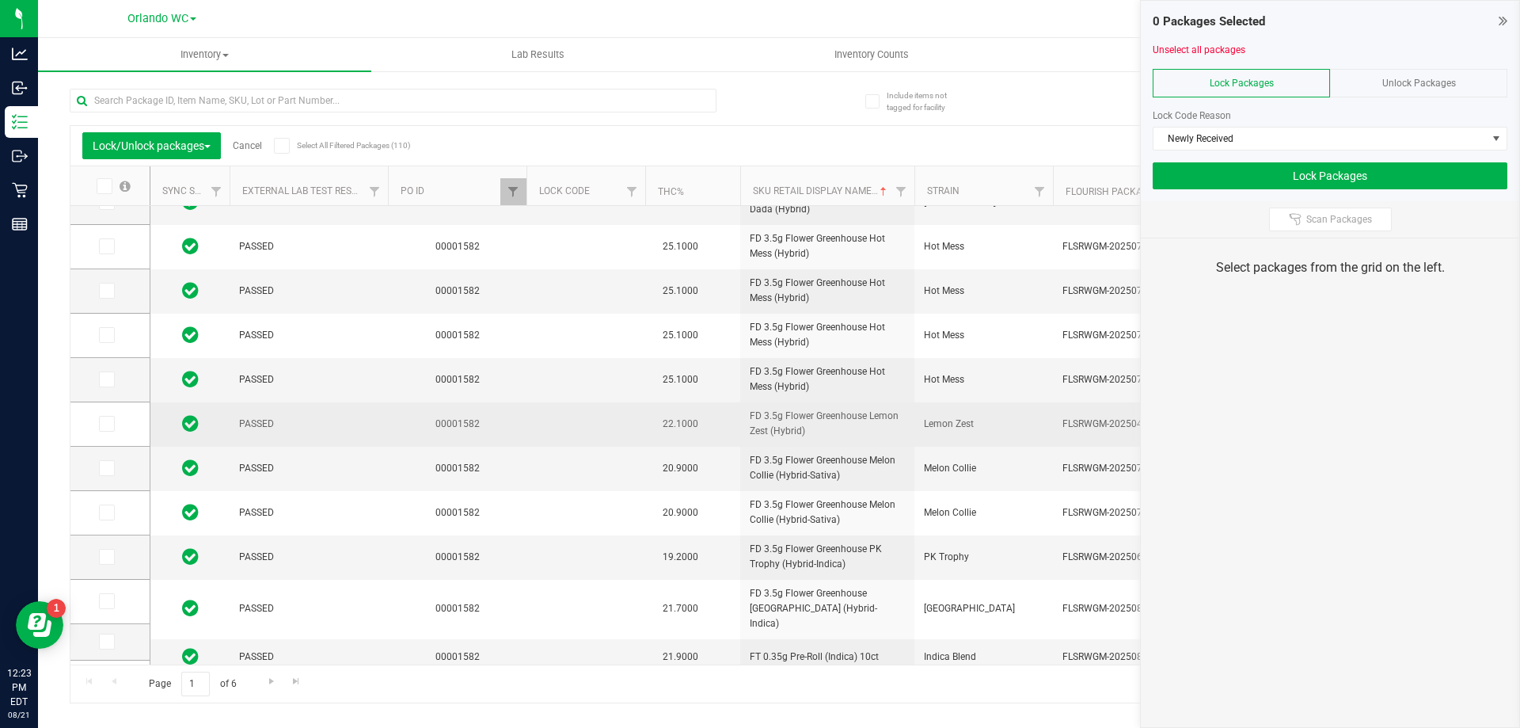
scroll to position [0, 0]
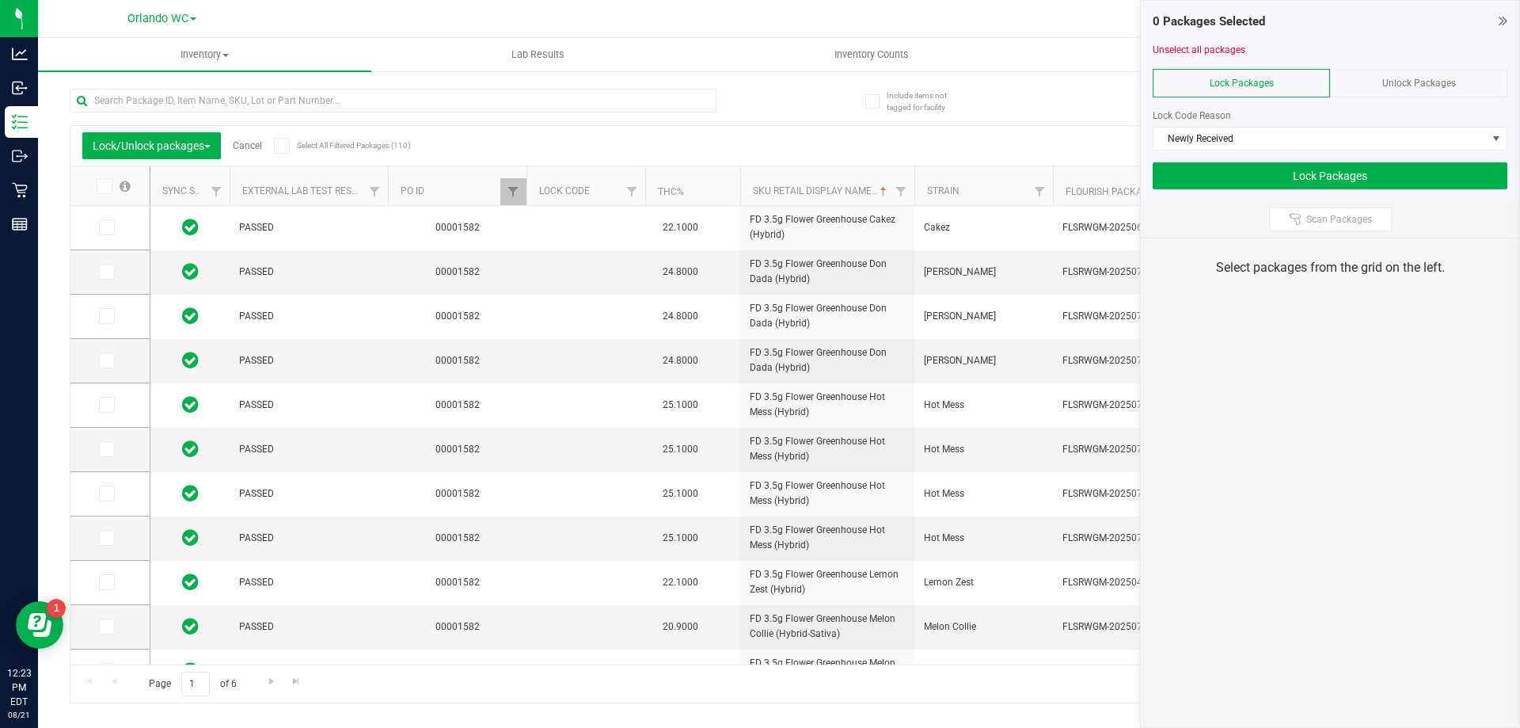
click at [282, 146] on icon at bounding box center [281, 146] width 10 height 0
click at [0, 0] on input "Select All Filtered Packages (110)" at bounding box center [0, 0] width 0 height 0
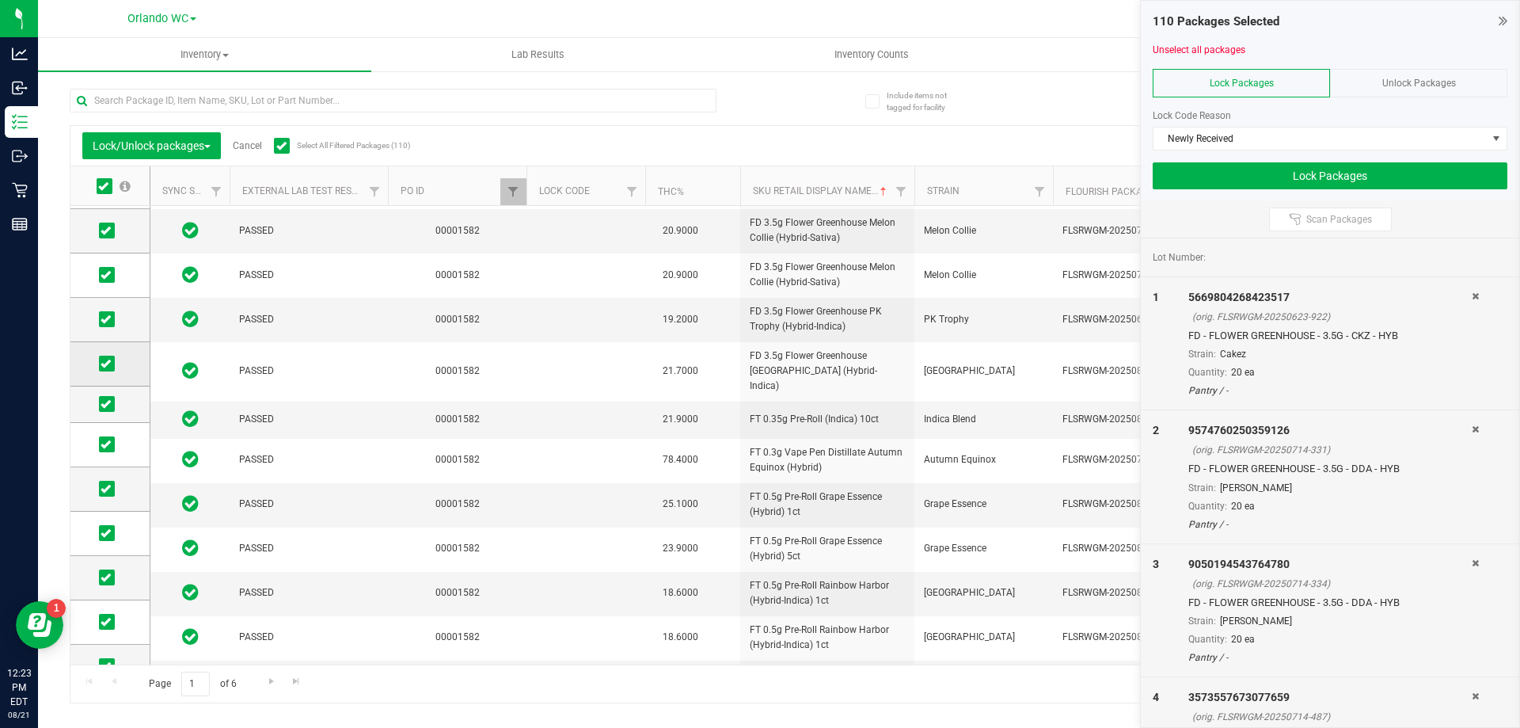
click at [97, 367] on td at bounding box center [109, 364] width 79 height 44
click at [108, 363] on icon at bounding box center [106, 363] width 10 height 0
click at [0, 0] on input "checkbox" at bounding box center [0, 0] width 0 height 0
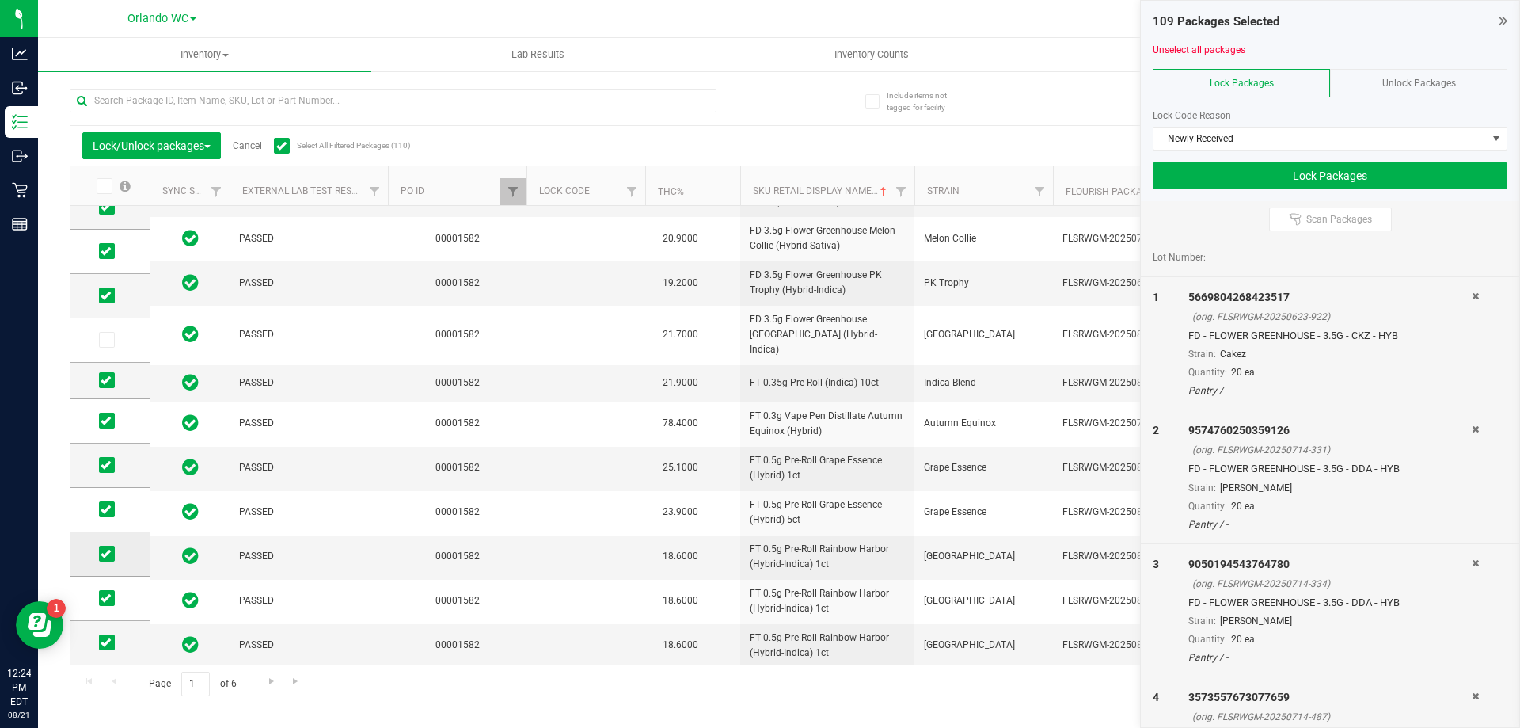
click at [115, 550] on label at bounding box center [110, 554] width 23 height 16
click at [0, 0] on input "checkbox" at bounding box center [0, 0] width 0 height 0
click at [272, 679] on span "Go to the next page" at bounding box center [271, 681] width 13 height 13
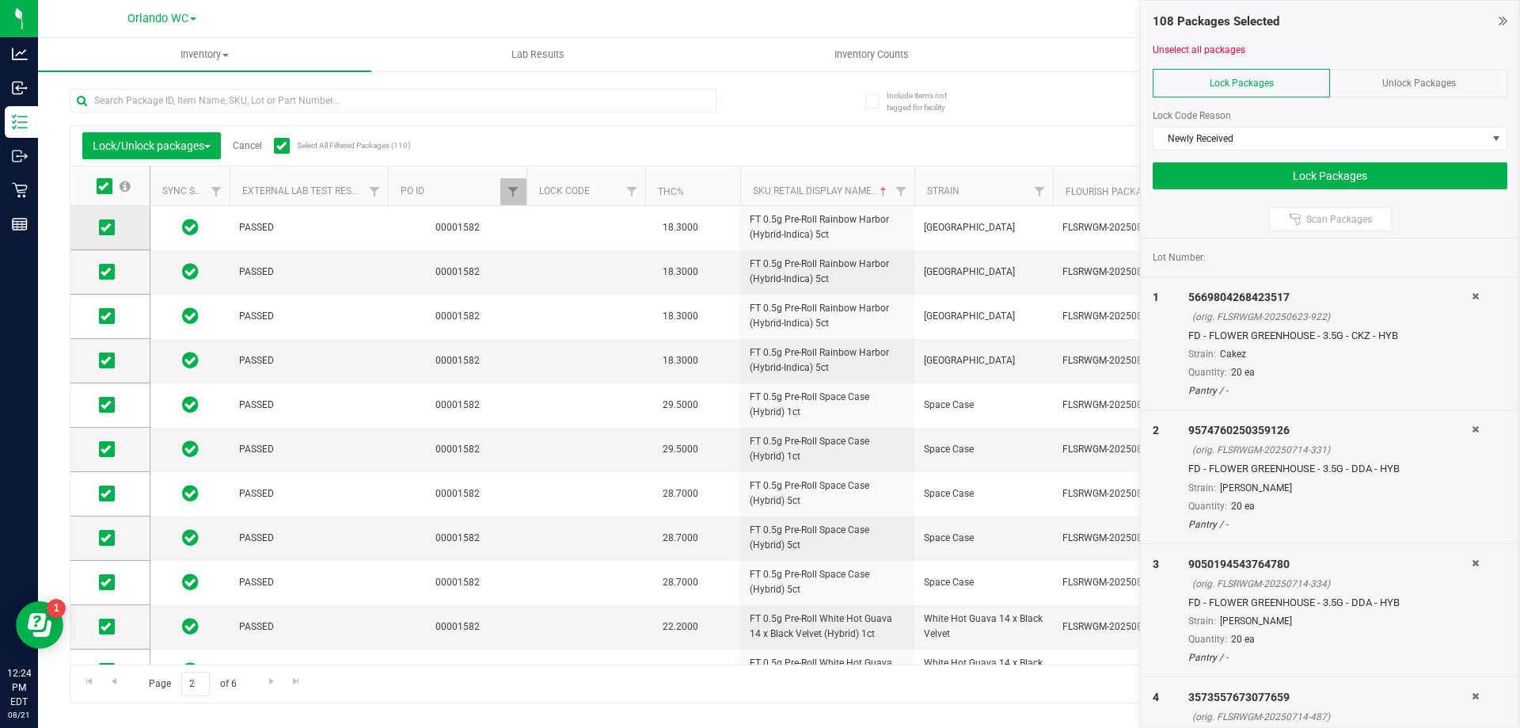
click at [112, 226] on span at bounding box center [107, 227] width 16 height 16
click at [0, 0] on input "checkbox" at bounding box center [0, 0] width 0 height 0
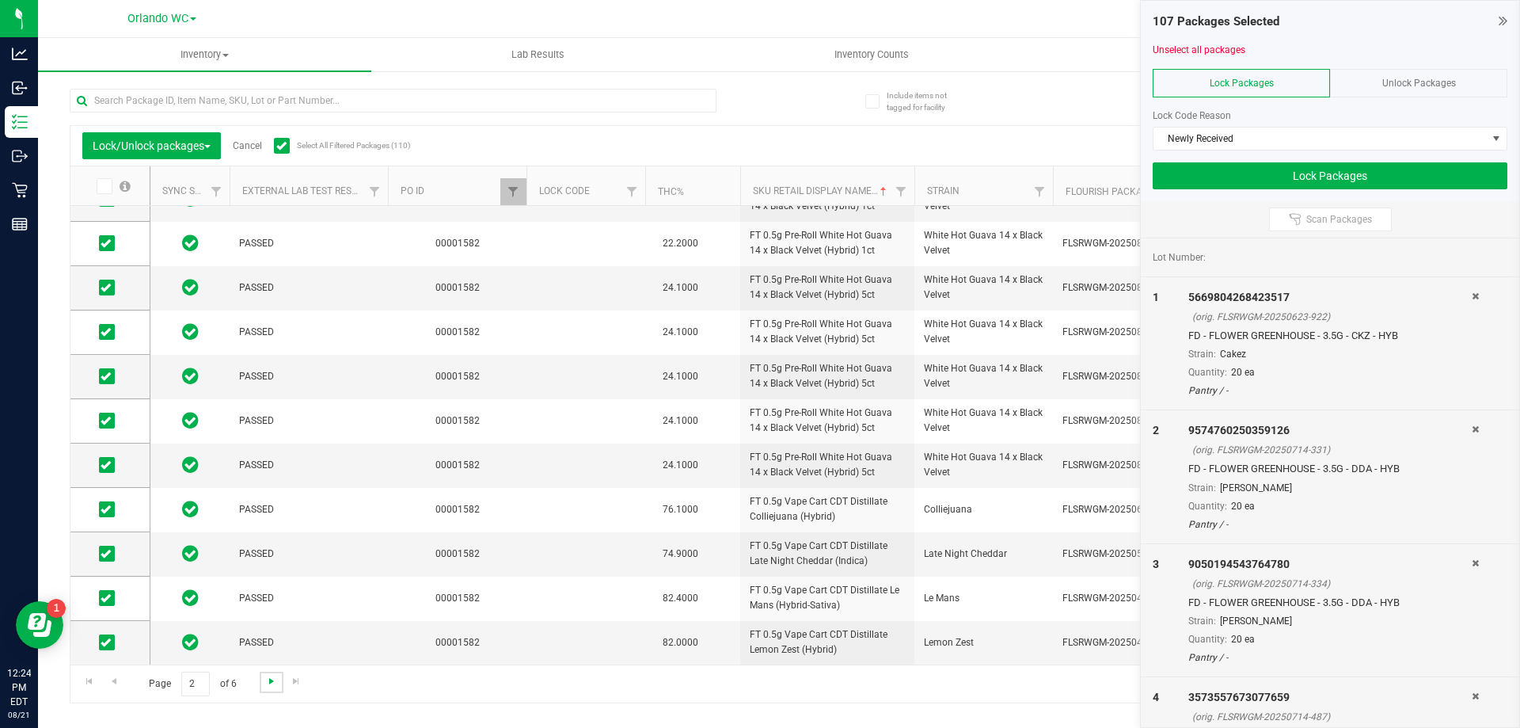
click at [274, 680] on span "Go to the next page" at bounding box center [271, 681] width 13 height 13
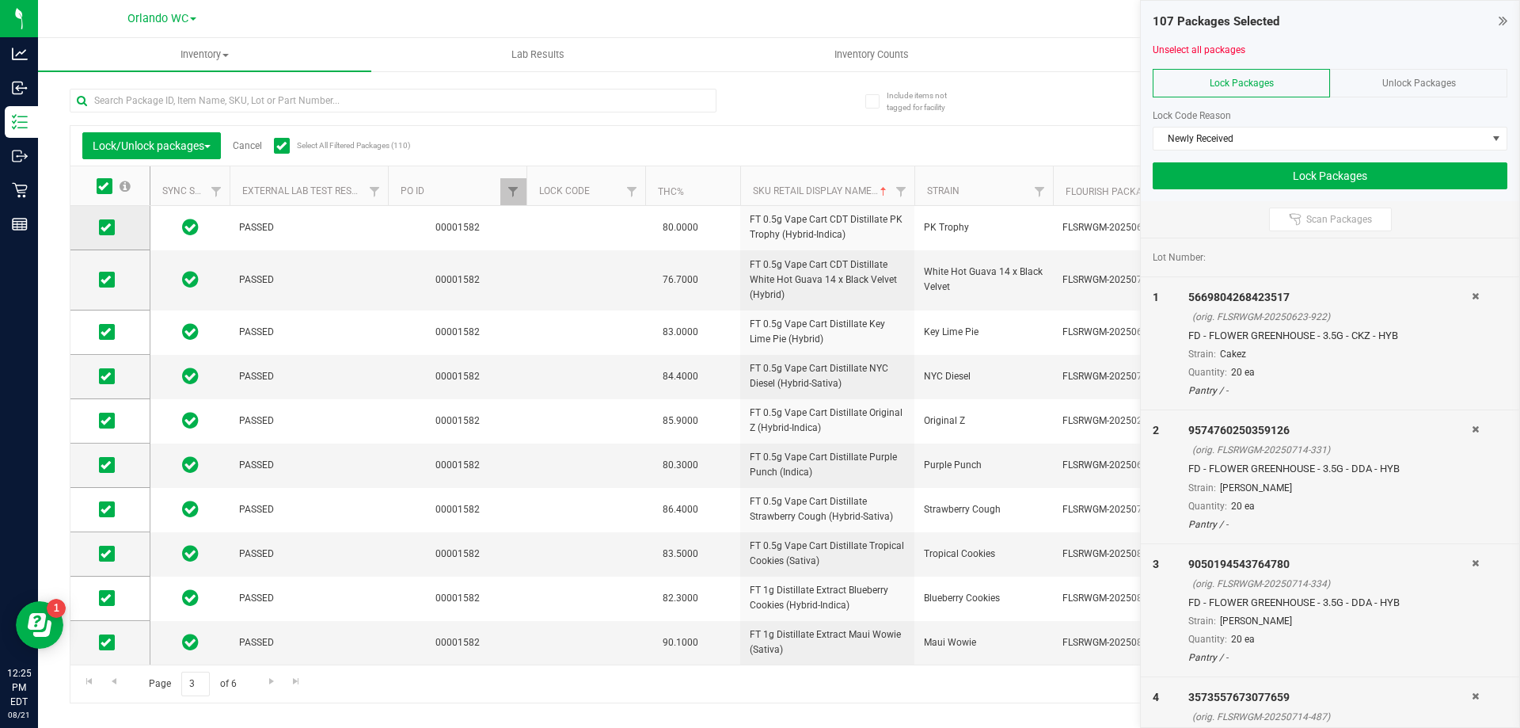
click at [104, 235] on span at bounding box center [107, 227] width 16 height 16
click at [0, 0] on input "checkbox" at bounding box center [0, 0] width 0 height 0
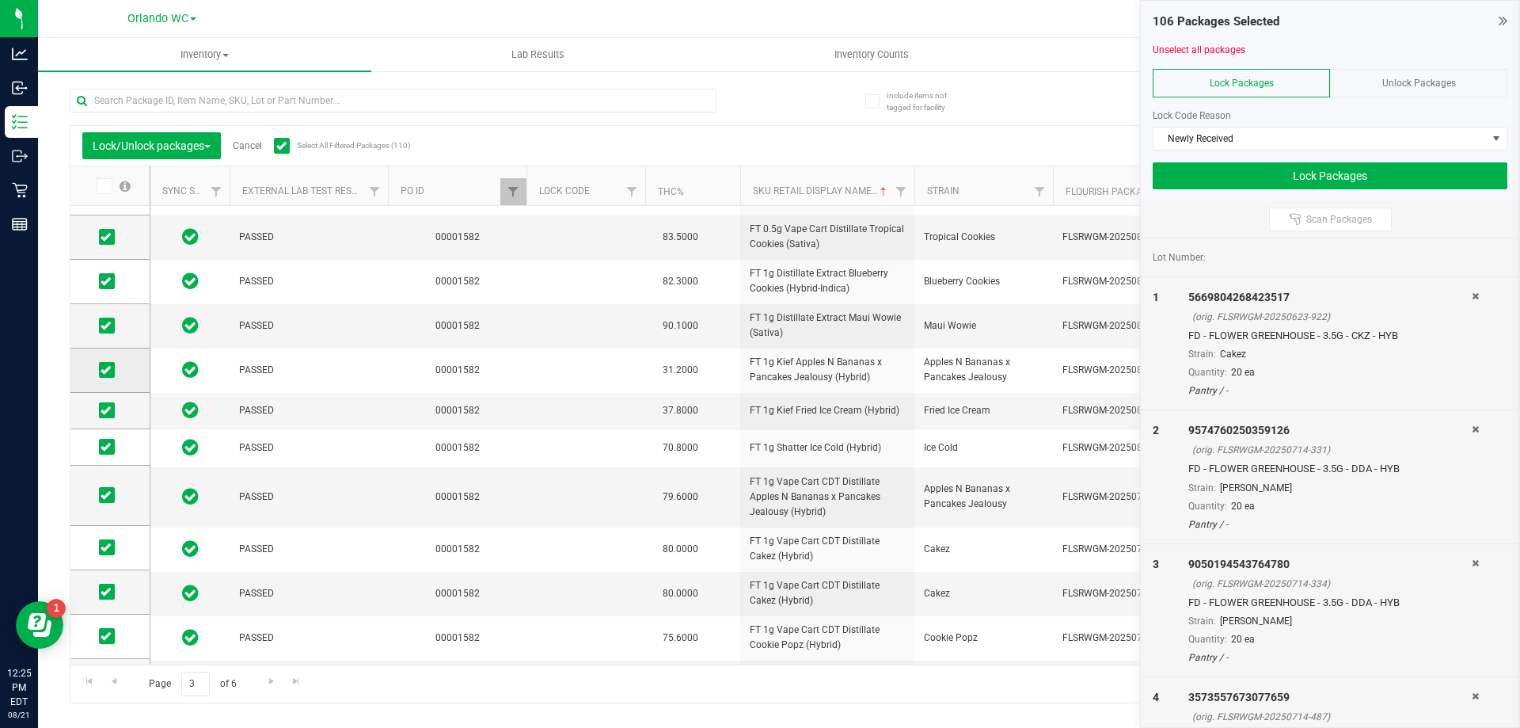
click at [115, 363] on label at bounding box center [110, 370] width 23 height 16
click at [0, 0] on input "checkbox" at bounding box center [0, 0] width 0 height 0
click at [107, 410] on icon at bounding box center [106, 410] width 10 height 0
click at [0, 0] on input "checkbox" at bounding box center [0, 0] width 0 height 0
click at [110, 447] on icon at bounding box center [106, 447] width 10 height 0
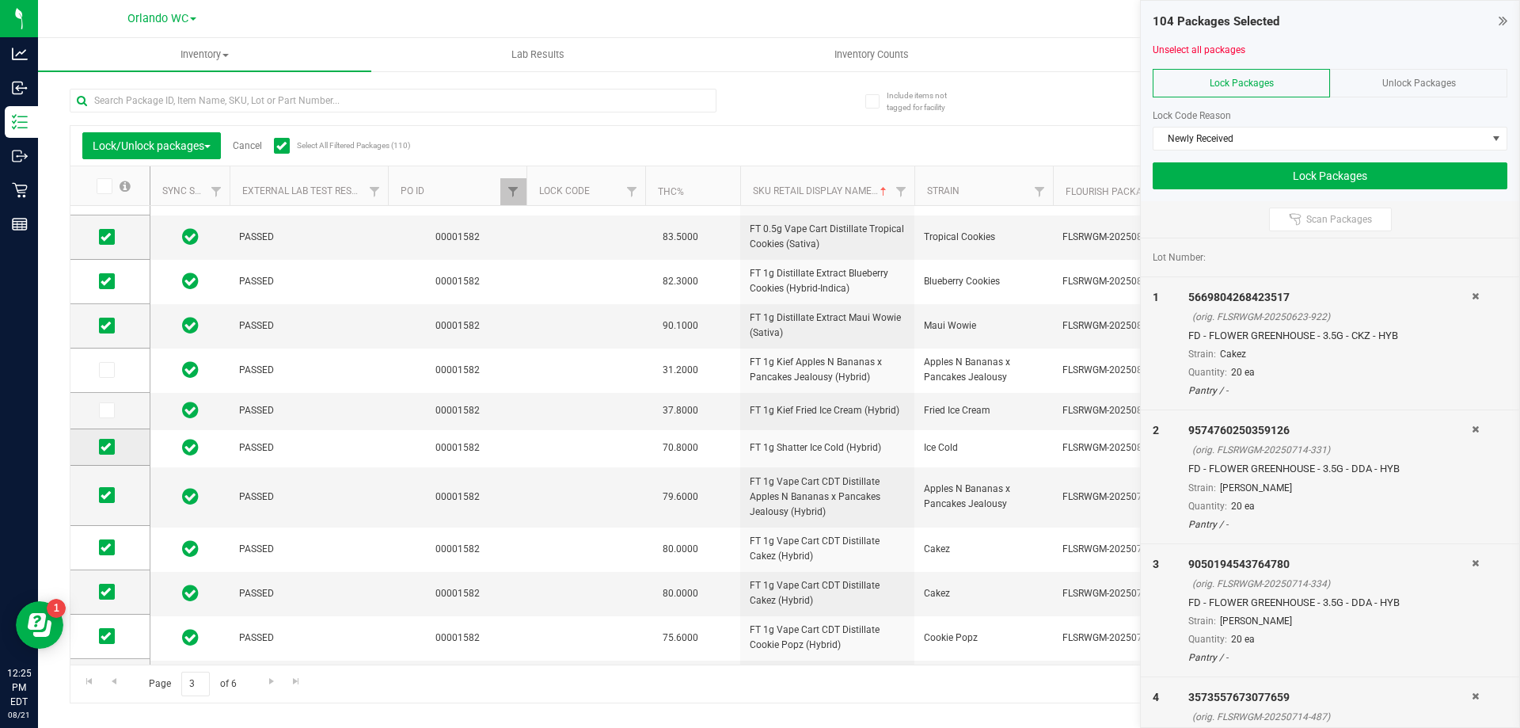
click at [0, 0] on input "checkbox" at bounding box center [0, 0] width 0 height 0
click at [112, 491] on span at bounding box center [107, 495] width 16 height 16
click at [0, 0] on input "checkbox" at bounding box center [0, 0] width 0 height 0
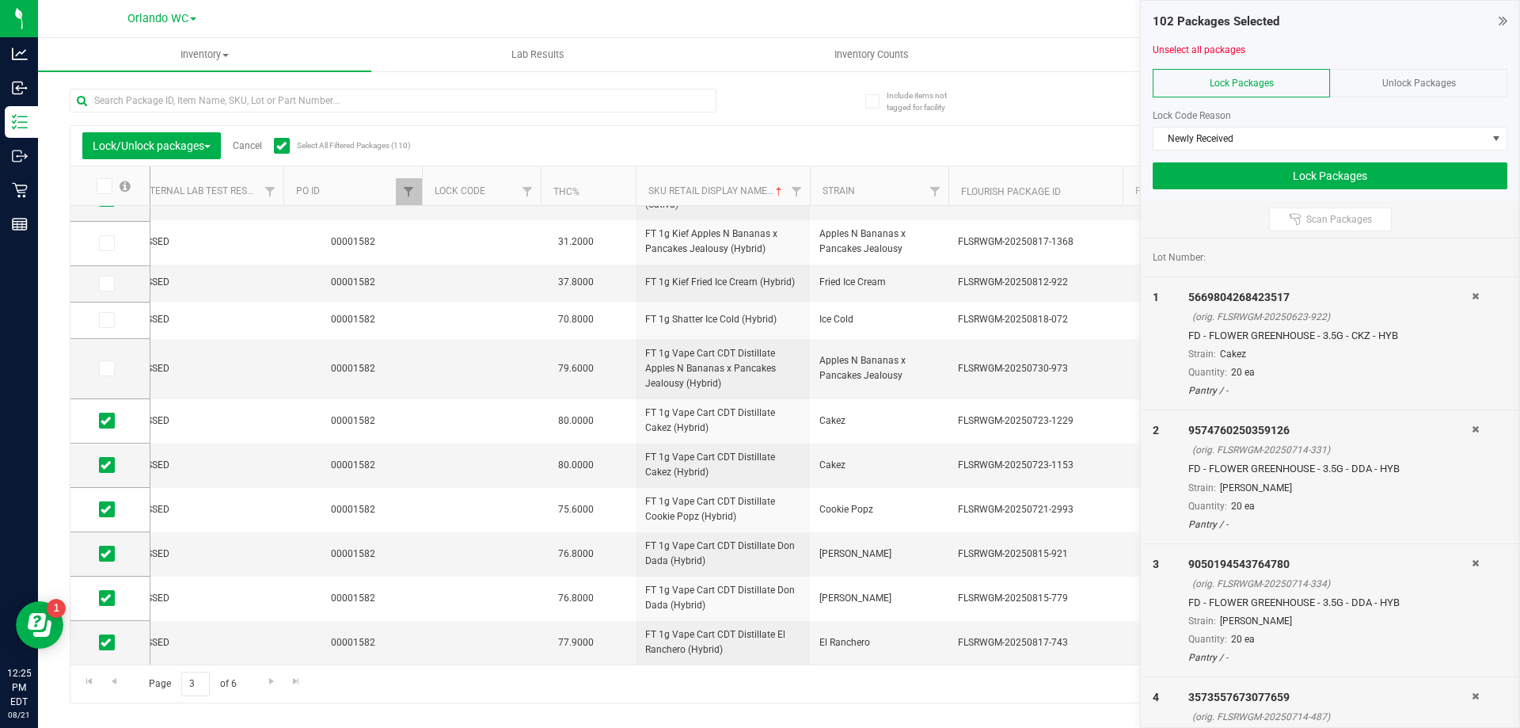
scroll to position [0, 106]
click at [99, 452] on td at bounding box center [109, 465] width 79 height 44
click at [102, 465] on icon at bounding box center [106, 465] width 10 height 0
click at [0, 0] on input "checkbox" at bounding box center [0, 0] width 0 height 0
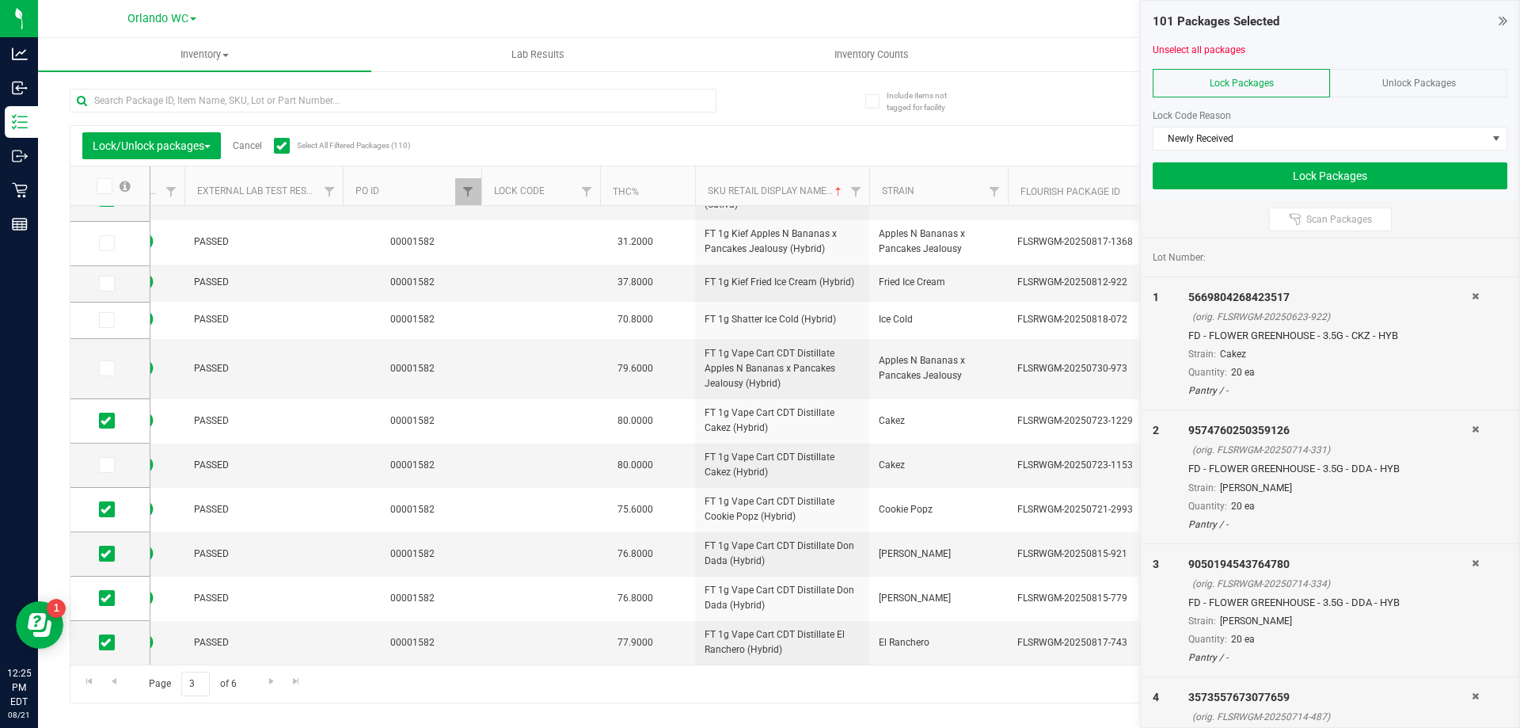
scroll to position [0, 2]
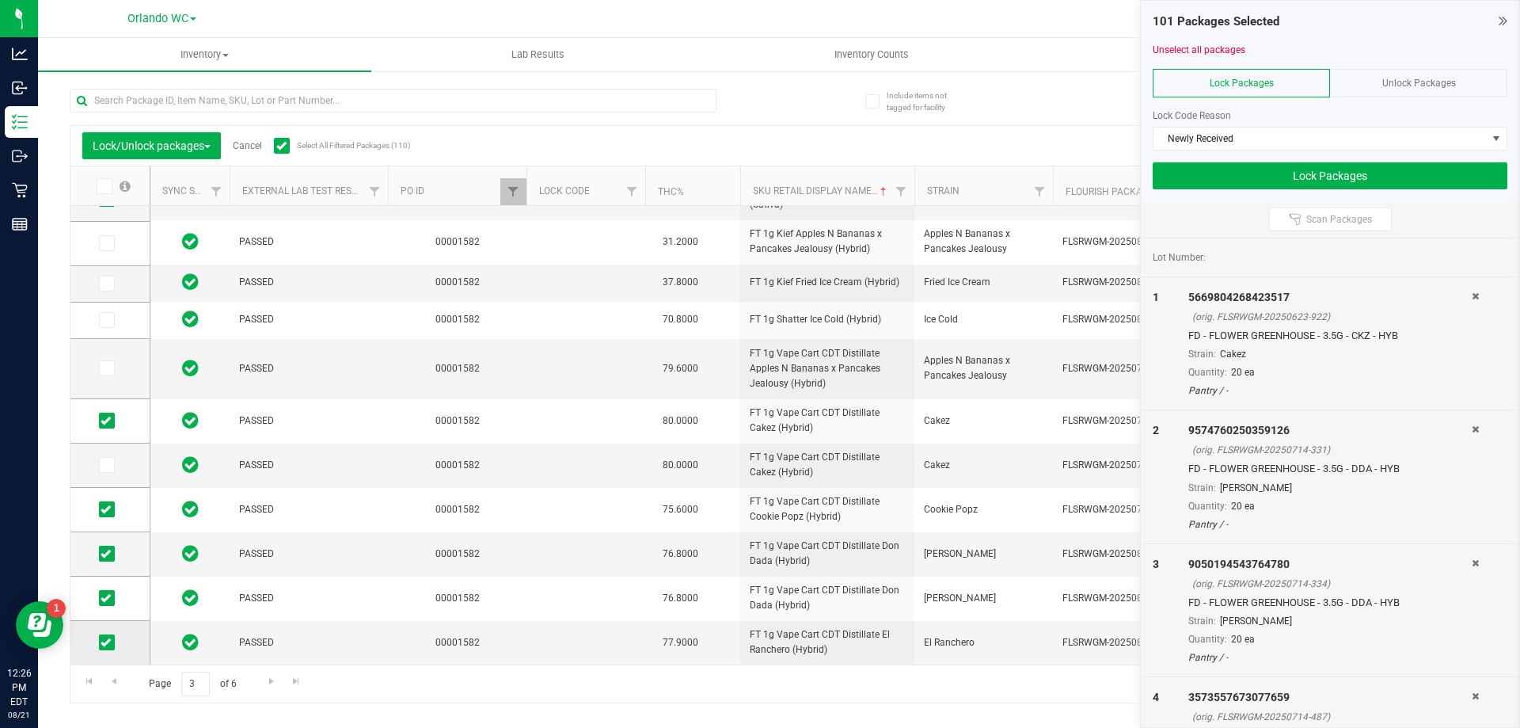
click at [116, 631] on td at bounding box center [109, 643] width 79 height 44
click at [105, 642] on icon at bounding box center [106, 642] width 10 height 0
click at [0, 0] on input "checkbox" at bounding box center [0, 0] width 0 height 0
click at [272, 679] on span "Go to the next page" at bounding box center [271, 681] width 13 height 13
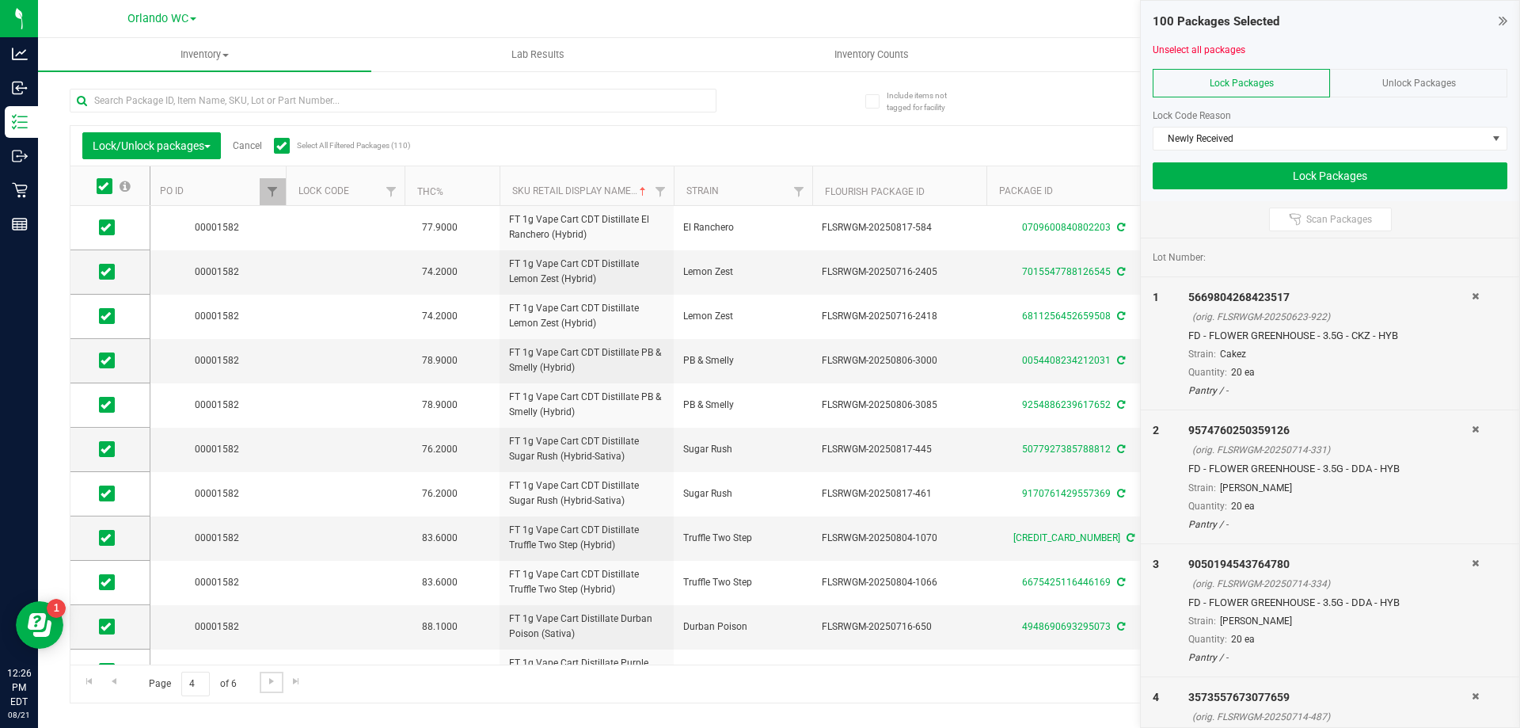
scroll to position [0, 301]
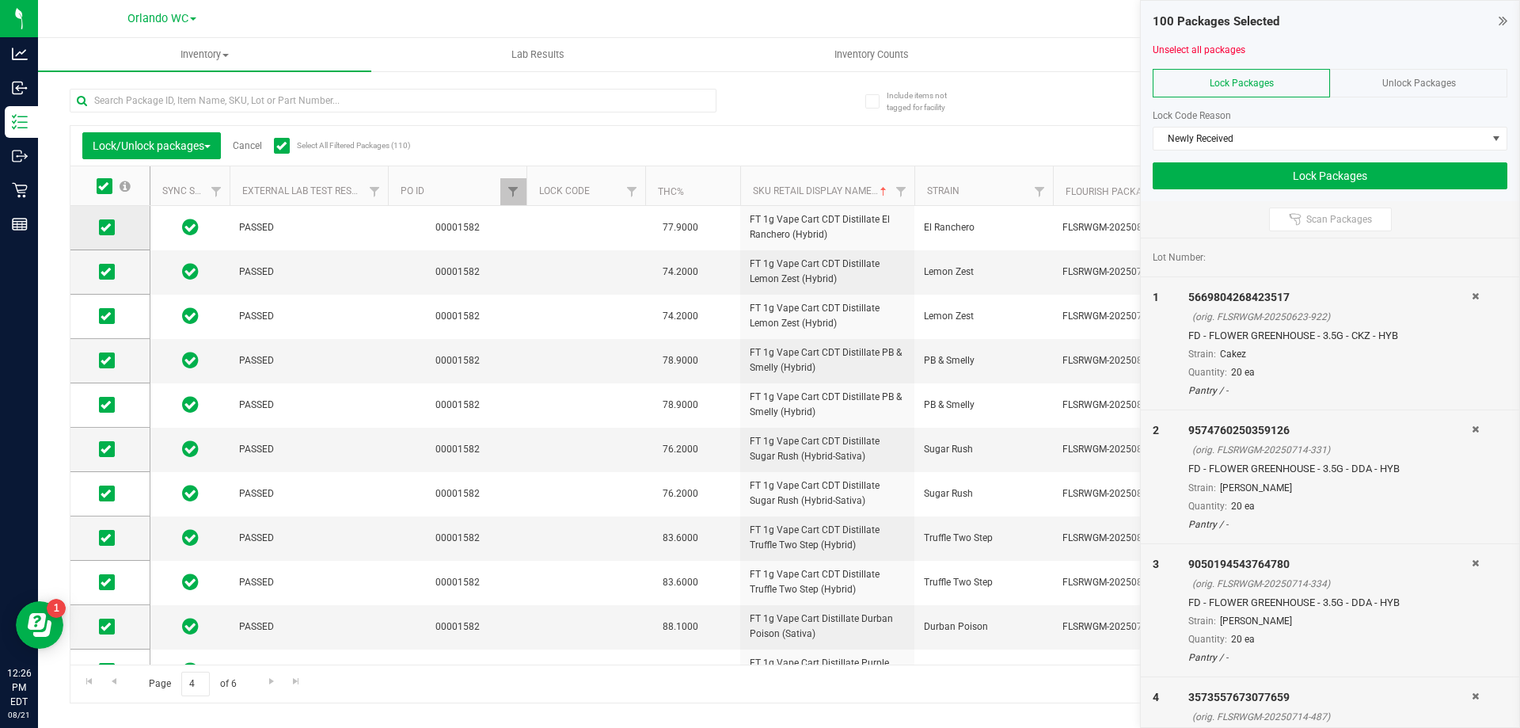
click at [108, 227] on icon at bounding box center [106, 227] width 10 height 0
click at [0, 0] on input "checkbox" at bounding box center [0, 0] width 0 height 0
click at [115, 682] on span "Go to the previous page" at bounding box center [114, 681] width 13 height 13
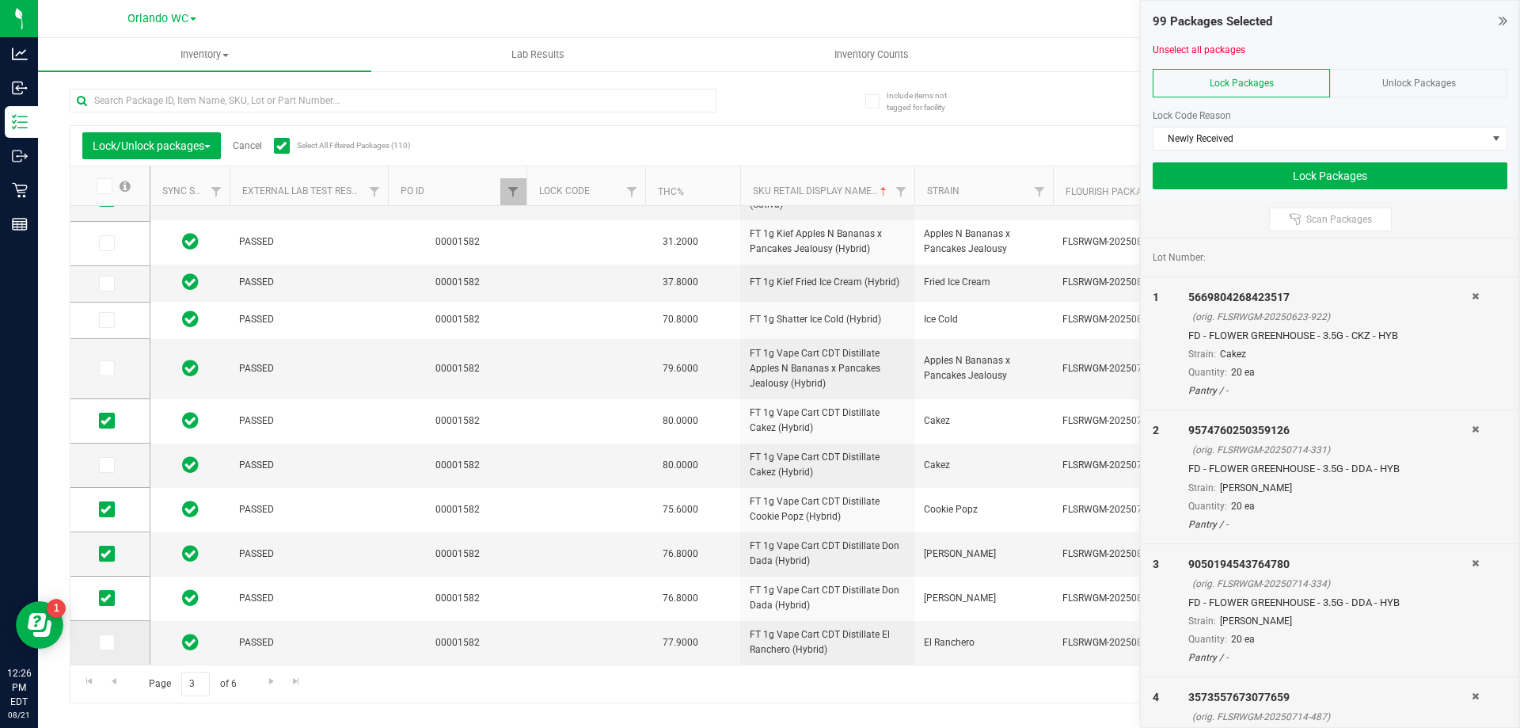
click at [102, 649] on span at bounding box center [107, 642] width 16 height 16
click at [0, 0] on input "checkbox" at bounding box center [0, 0] width 0 height 0
click at [269, 686] on span "Go to the next page" at bounding box center [271, 681] width 13 height 13
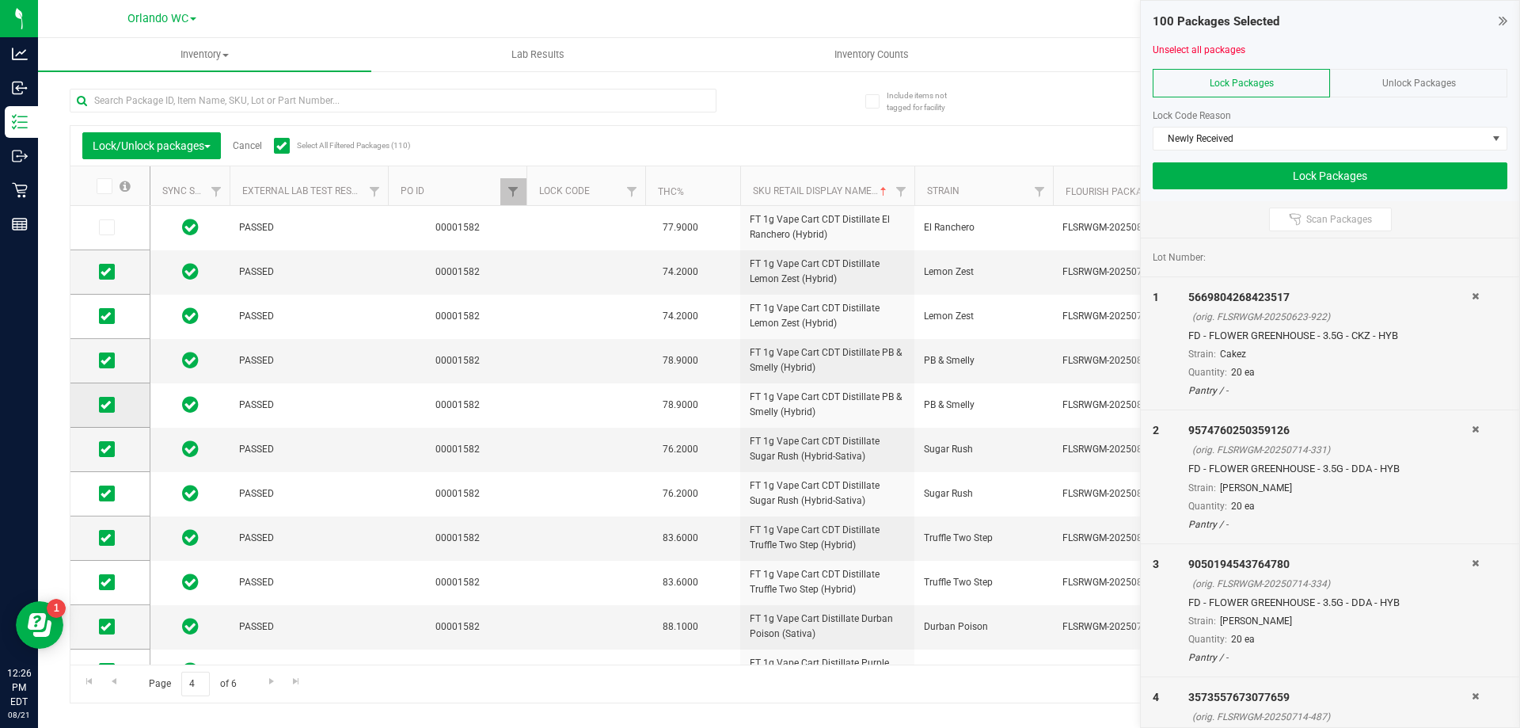
click at [106, 405] on icon at bounding box center [106, 405] width 10 height 0
click at [0, 0] on input "checkbox" at bounding box center [0, 0] width 0 height 0
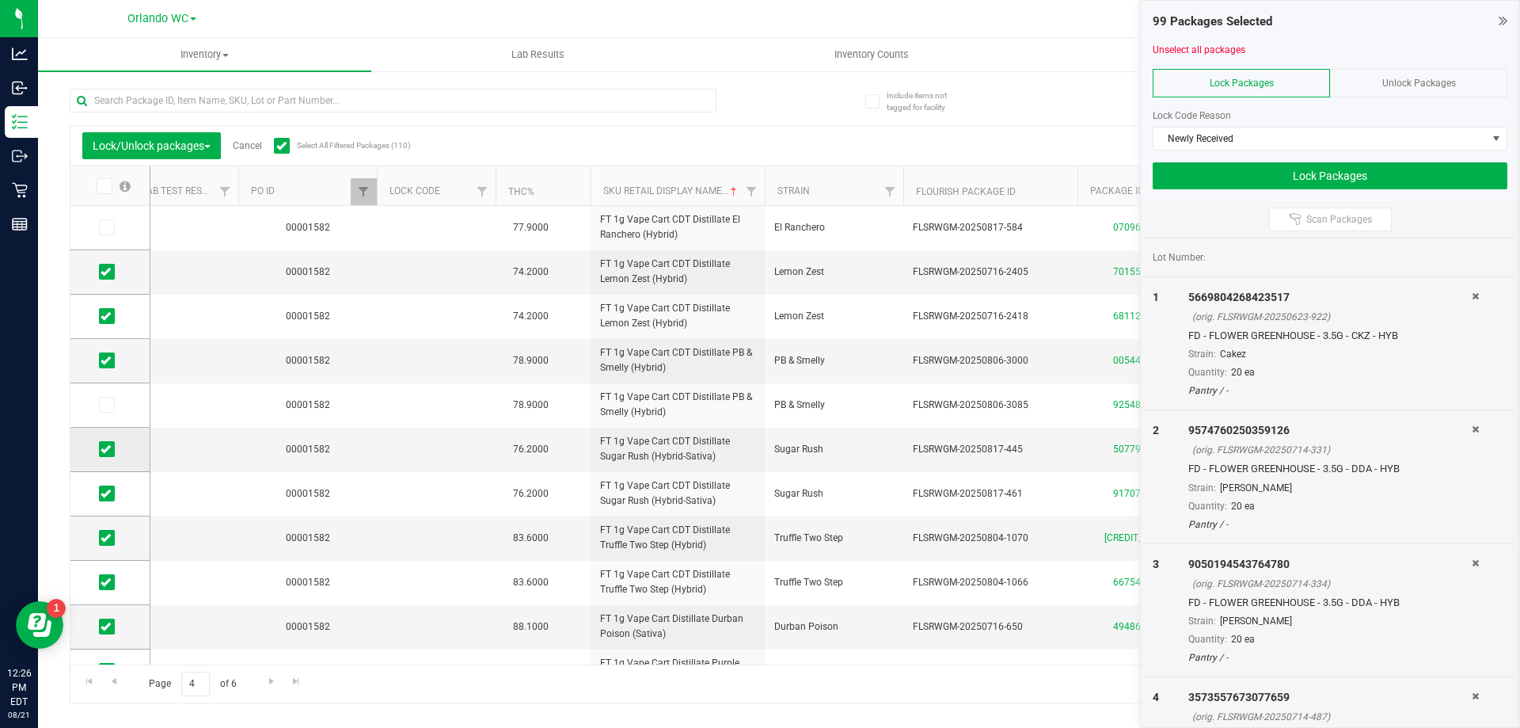
click at [119, 457] on label at bounding box center [110, 449] width 23 height 16
click at [0, 0] on input "checkbox" at bounding box center [0, 0] width 0 height 0
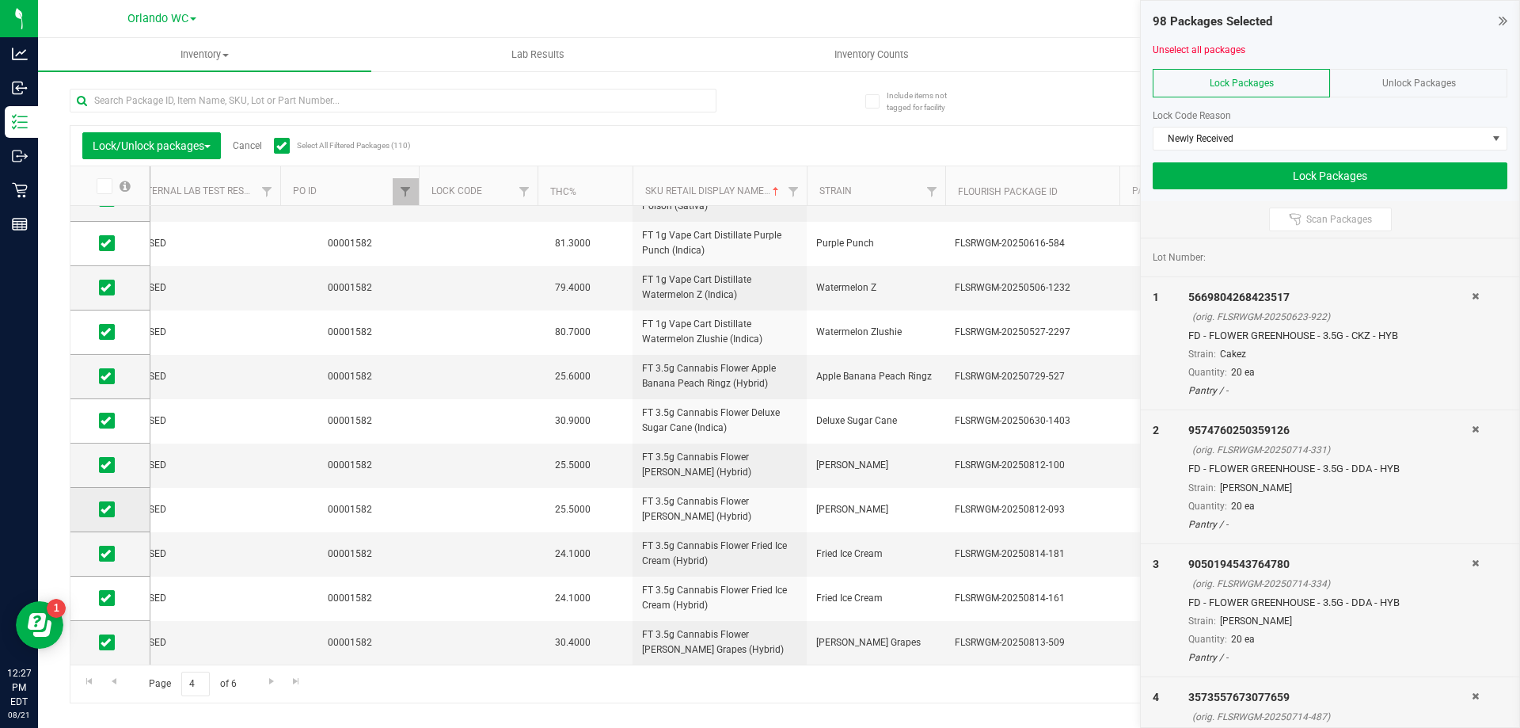
click at [103, 509] on icon at bounding box center [106, 509] width 10 height 0
click at [0, 0] on input "checkbox" at bounding box center [0, 0] width 0 height 0
click at [107, 553] on icon at bounding box center [106, 553] width 10 height 0
click at [0, 0] on input "checkbox" at bounding box center [0, 0] width 0 height 0
click at [268, 682] on span "Go to the next page" at bounding box center [271, 681] width 13 height 13
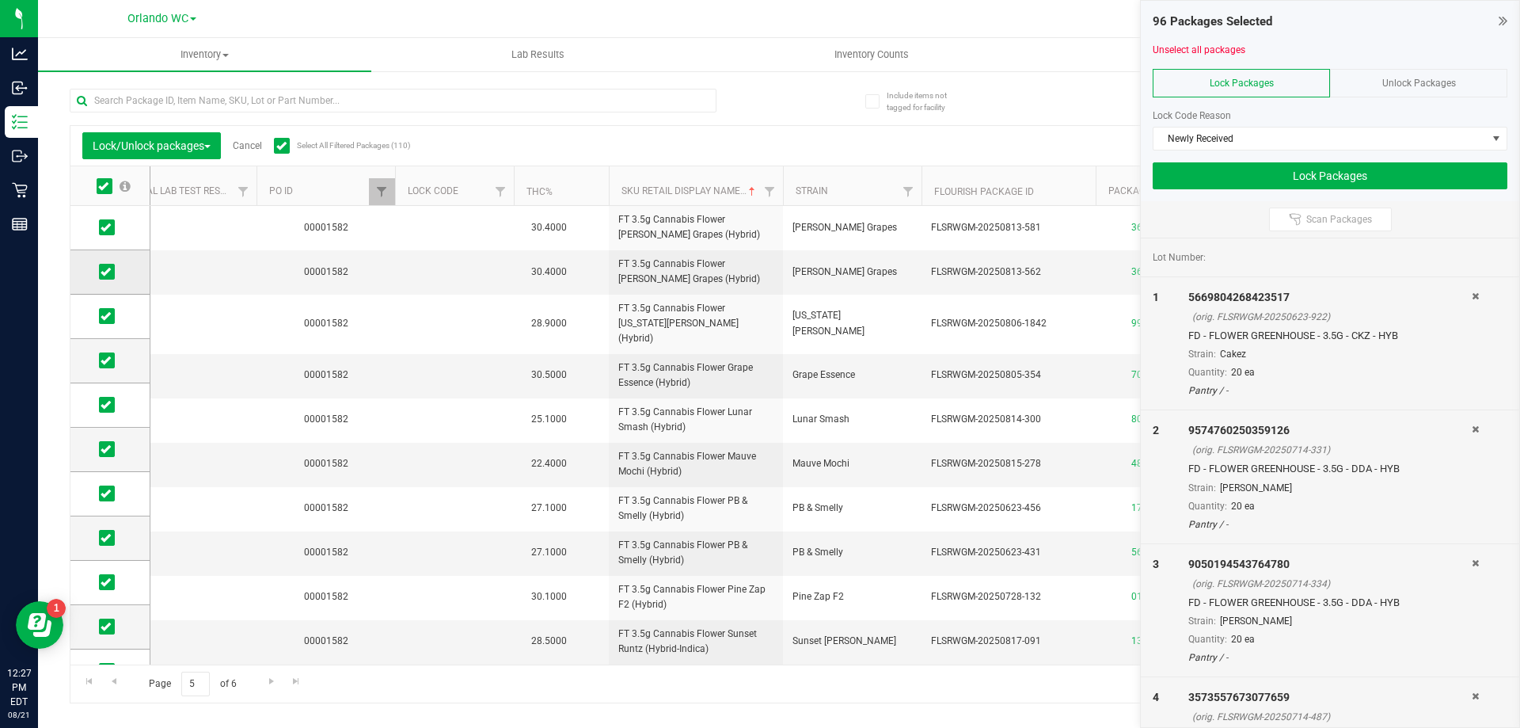
drag, startPoint x: 113, startPoint y: 268, endPoint x: 131, endPoint y: 290, distance: 28.7
click at [113, 268] on span at bounding box center [107, 272] width 16 height 16
click at [0, 0] on input "checkbox" at bounding box center [0, 0] width 0 height 0
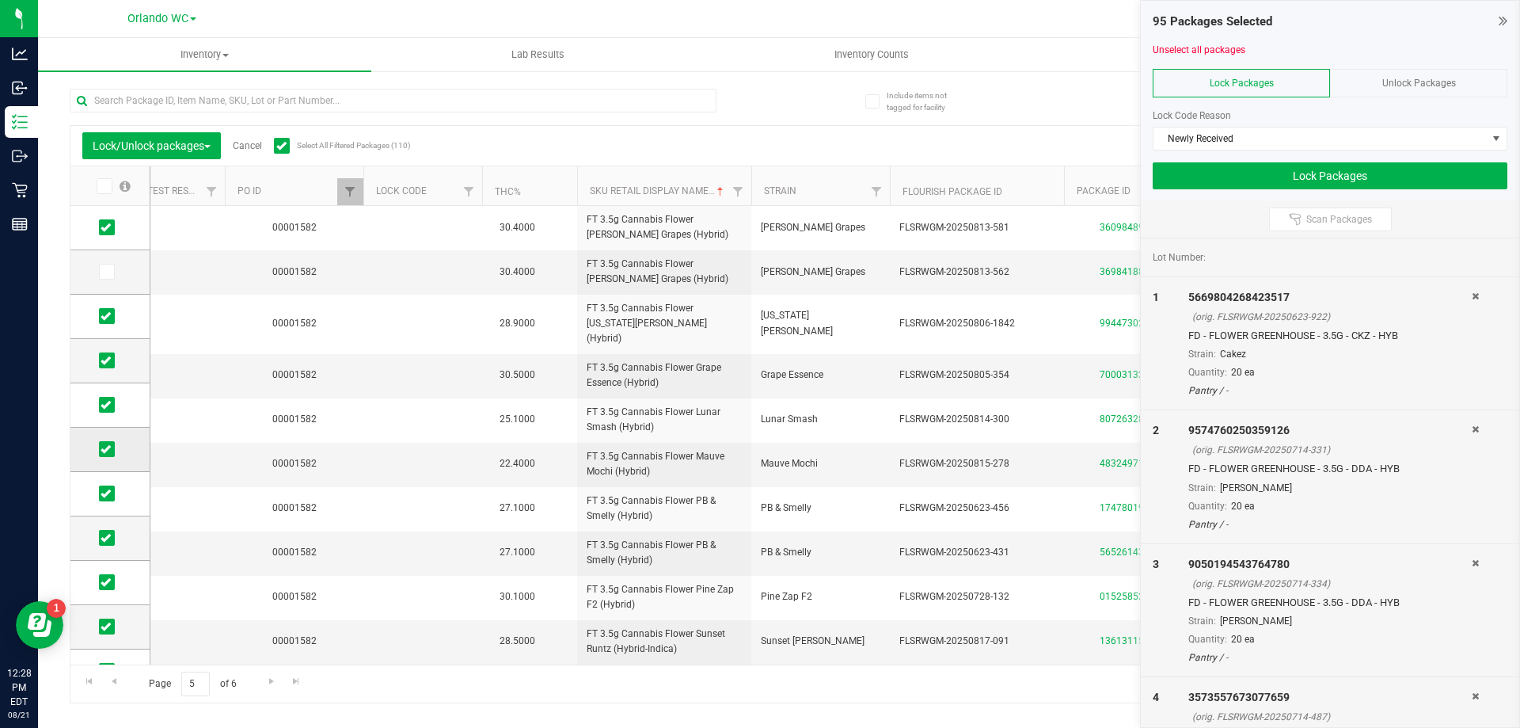
click at [93, 448] on td at bounding box center [109, 450] width 79 height 44
click at [97, 443] on td at bounding box center [109, 450] width 79 height 44
click at [108, 449] on icon at bounding box center [106, 449] width 10 height 0
click at [0, 0] on input "checkbox" at bounding box center [0, 0] width 0 height 0
click at [119, 583] on label at bounding box center [110, 582] width 23 height 16
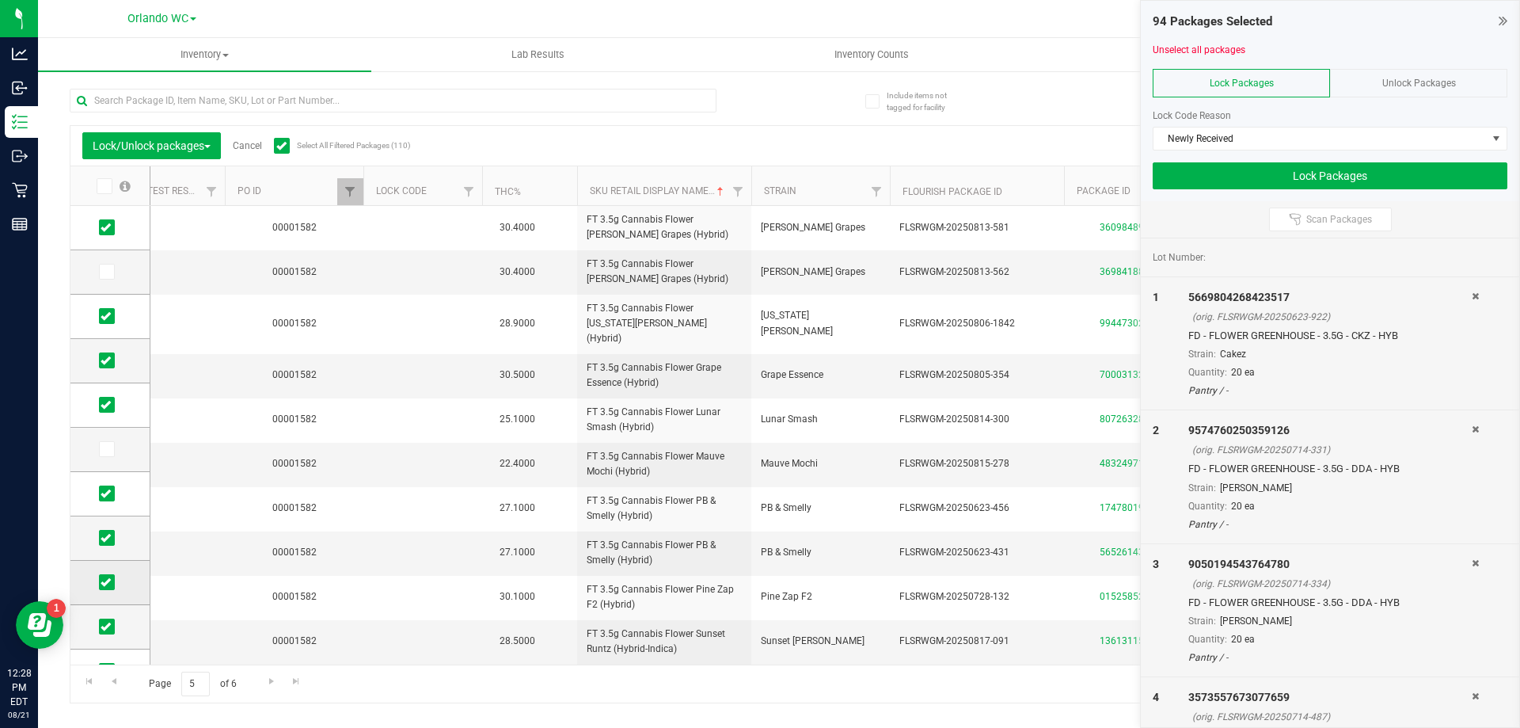
click at [0, 0] on input "checkbox" at bounding box center [0, 0] width 0 height 0
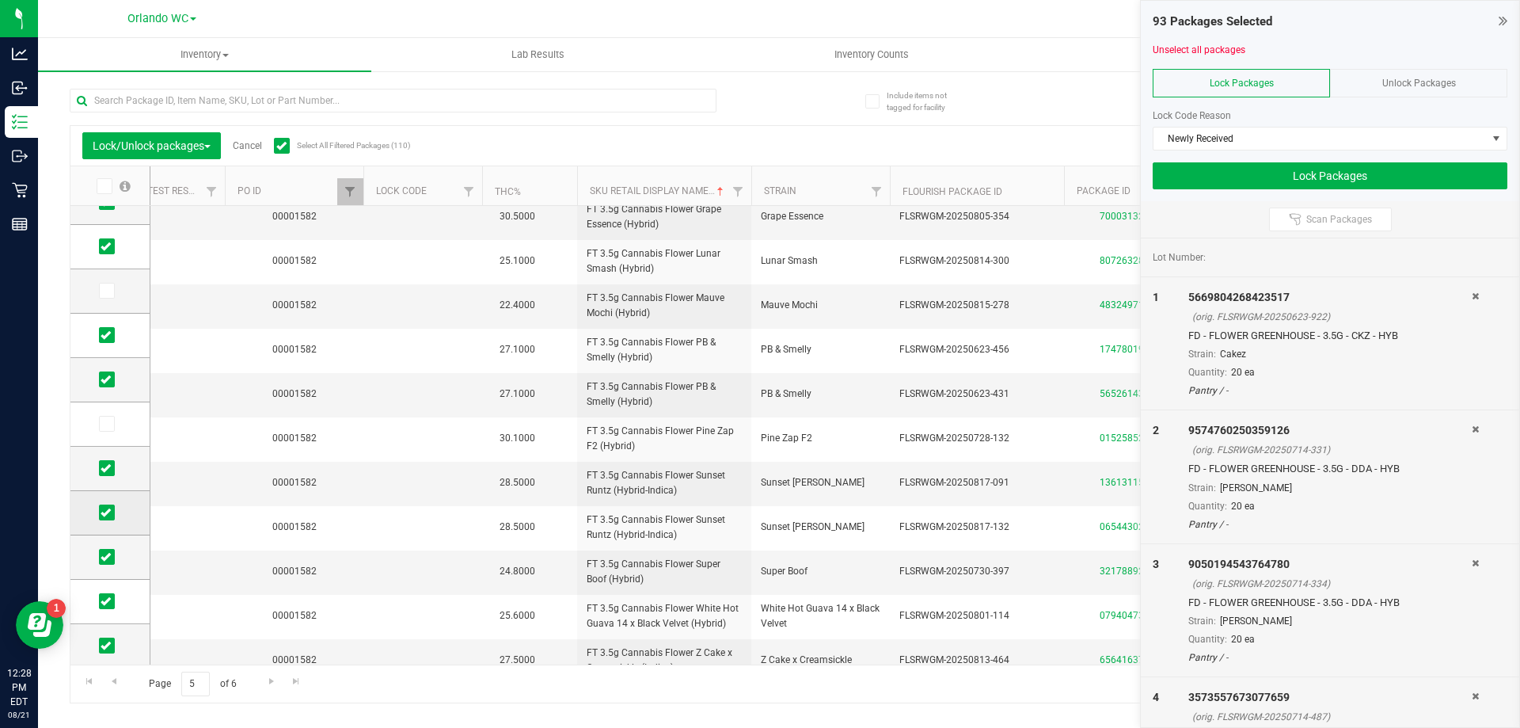
click at [116, 516] on label at bounding box center [110, 512] width 23 height 16
click at [0, 0] on input "checkbox" at bounding box center [0, 0] width 0 height 0
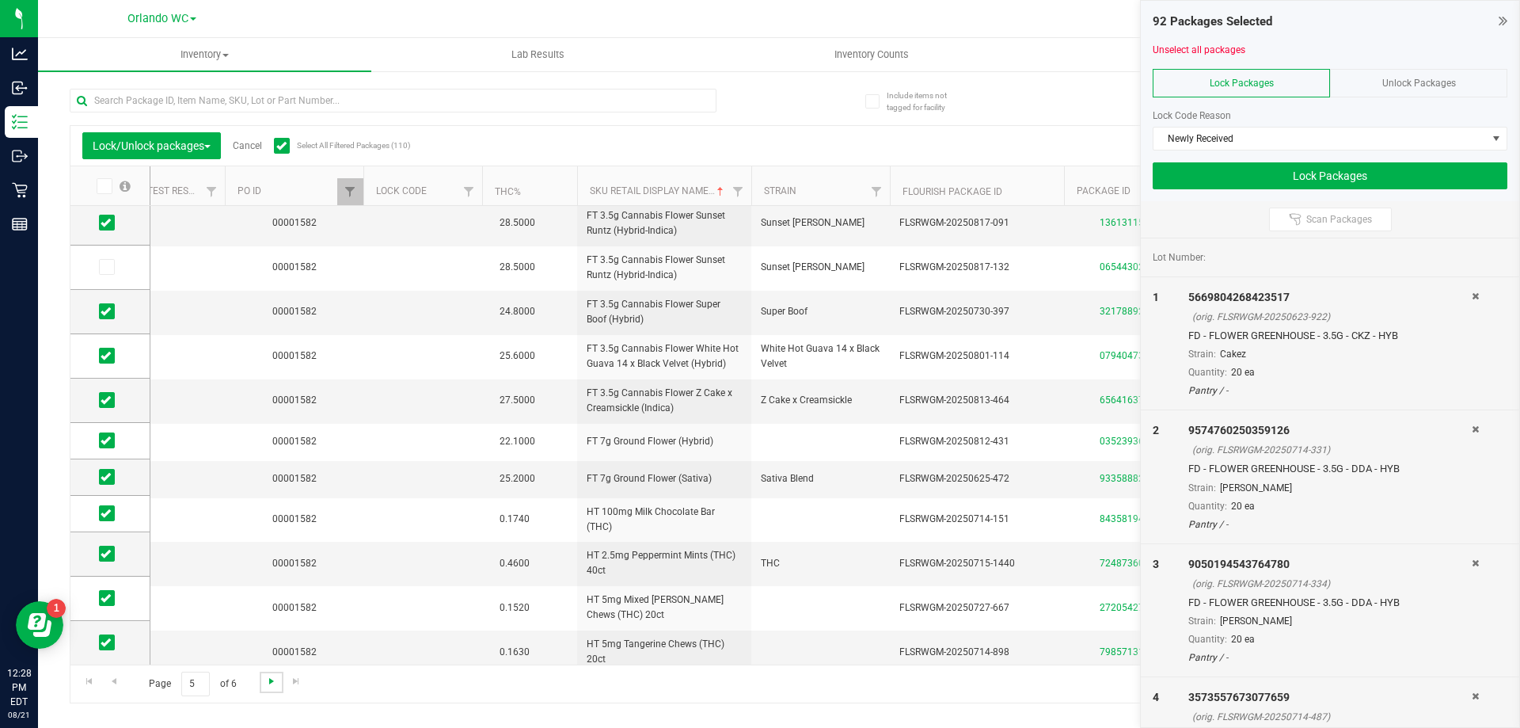
click at [269, 683] on span "Go to the next page" at bounding box center [271, 681] width 13 height 13
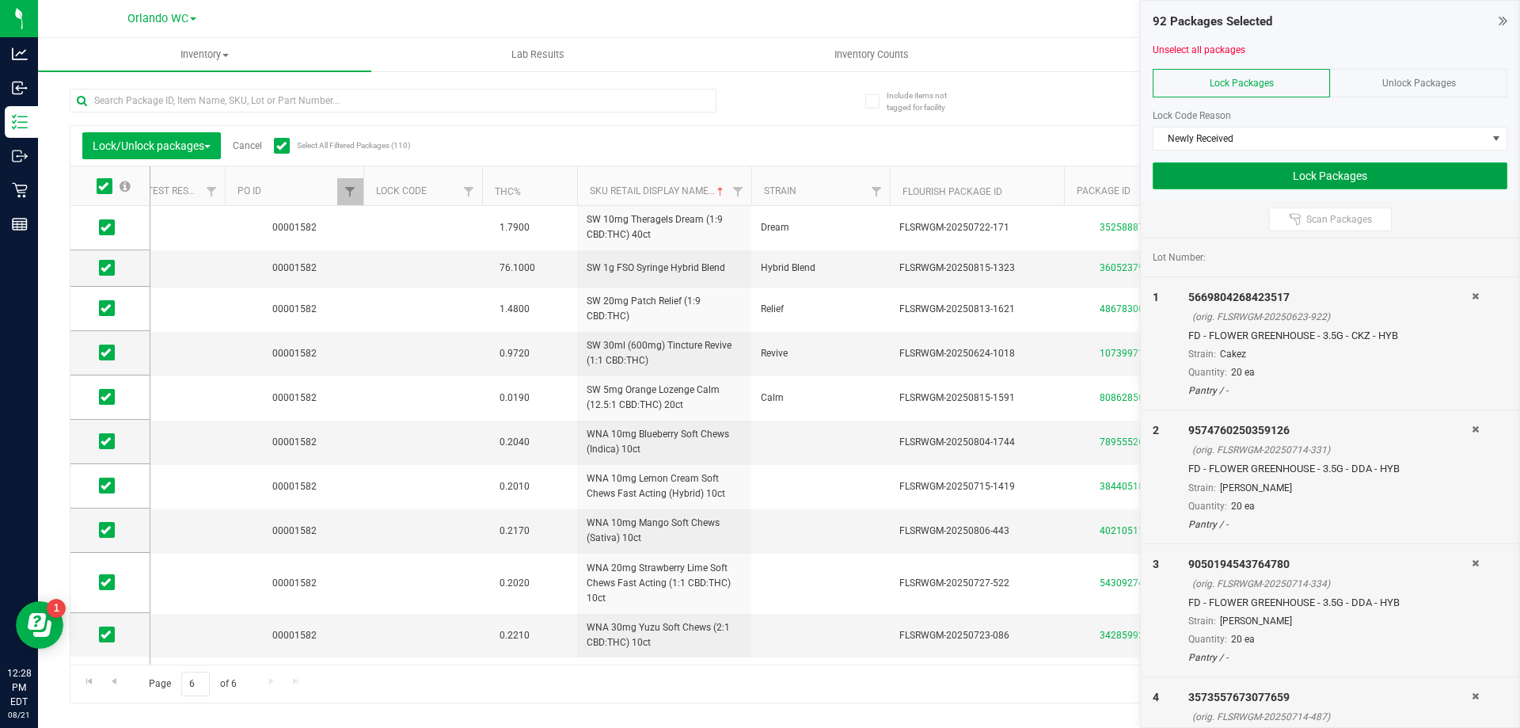
click at [1375, 177] on button "Lock Packages" at bounding box center [1330, 175] width 355 height 27
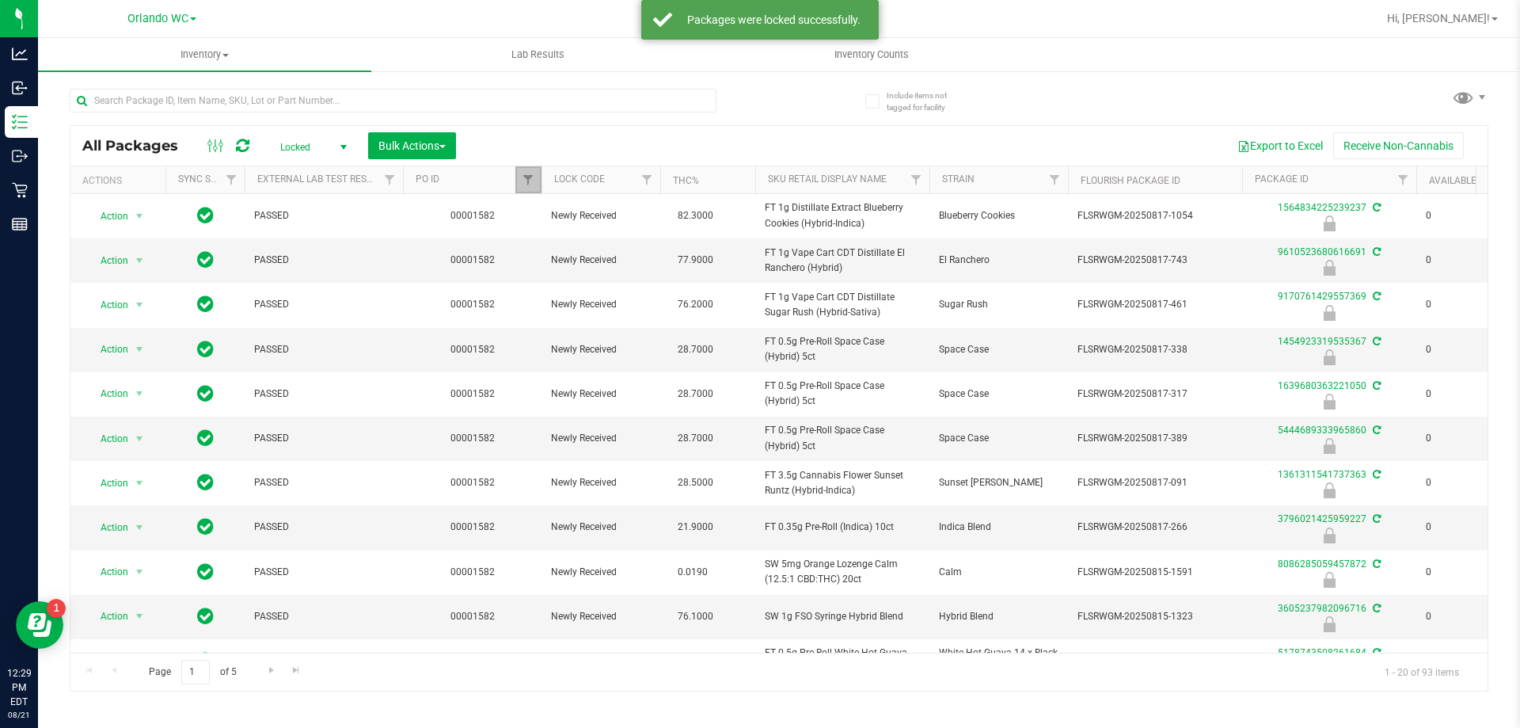
click at [526, 191] on link "Filter" at bounding box center [528, 179] width 26 height 27
click at [656, 253] on button "Clear" at bounding box center [650, 256] width 76 height 35
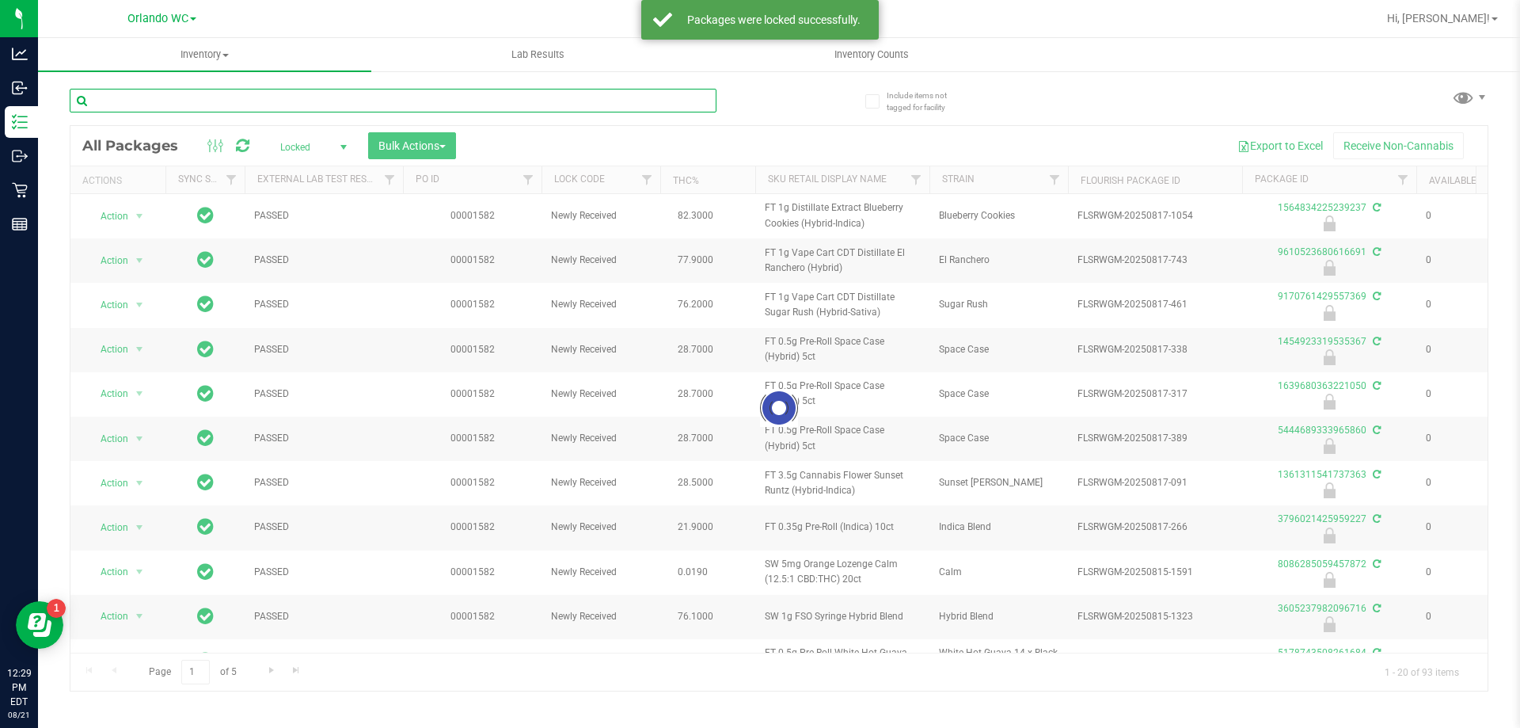
click at [268, 102] on input "text" at bounding box center [393, 101] width 647 height 24
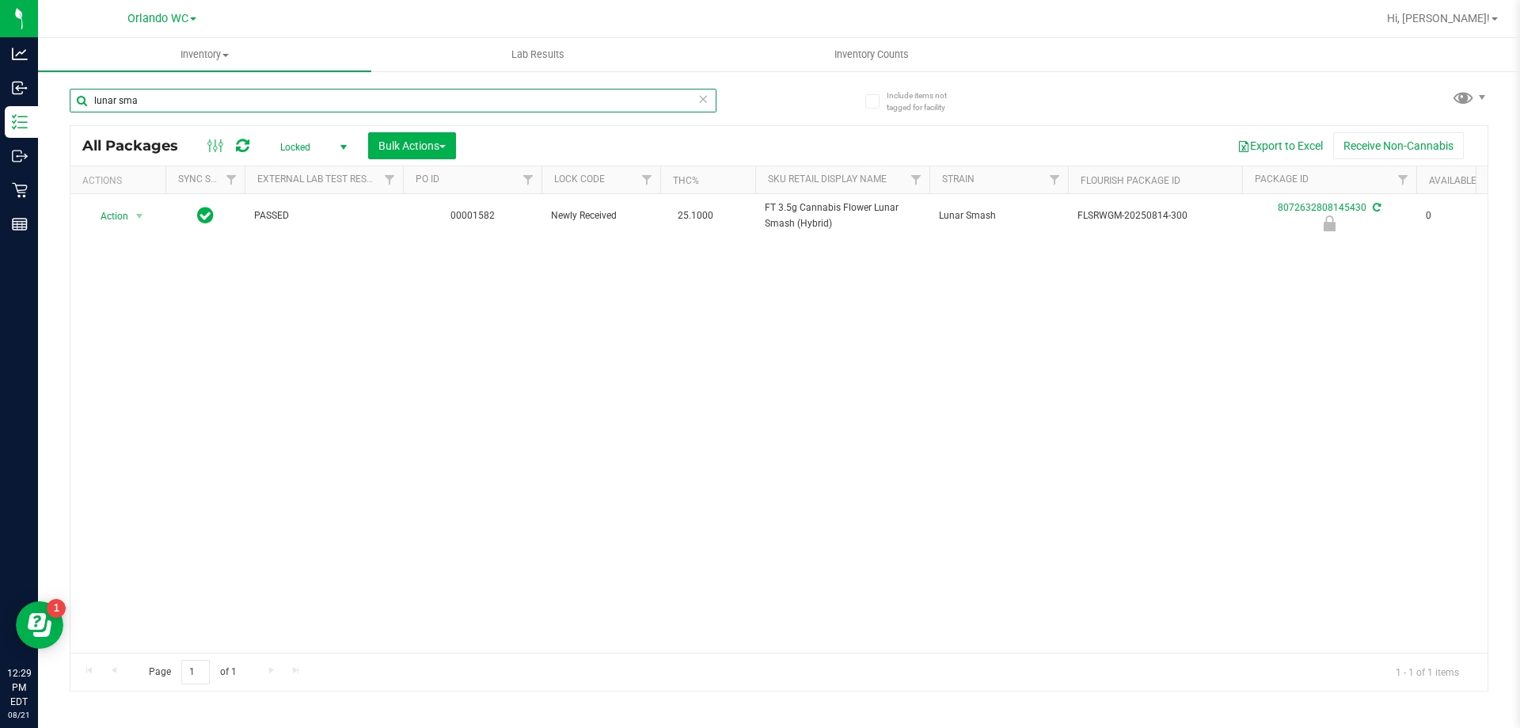
type input "lunar sma"
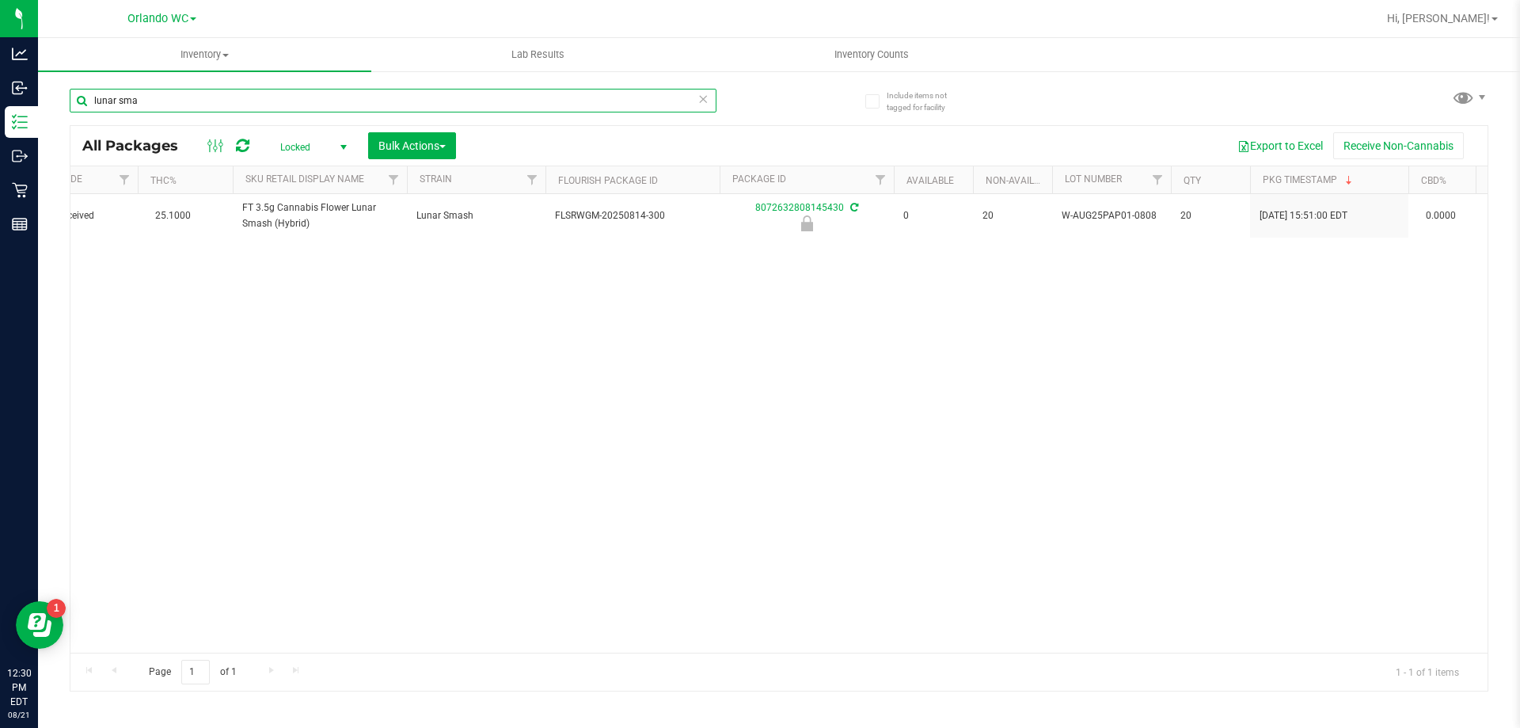
scroll to position [0, 529]
drag, startPoint x: 818, startPoint y: 641, endPoint x: 564, endPoint y: 504, distance: 288.7
click at [564, 504] on div "Action Action Edit attributes Global inventory Locate package Package audit log…" at bounding box center [778, 423] width 1417 height 458
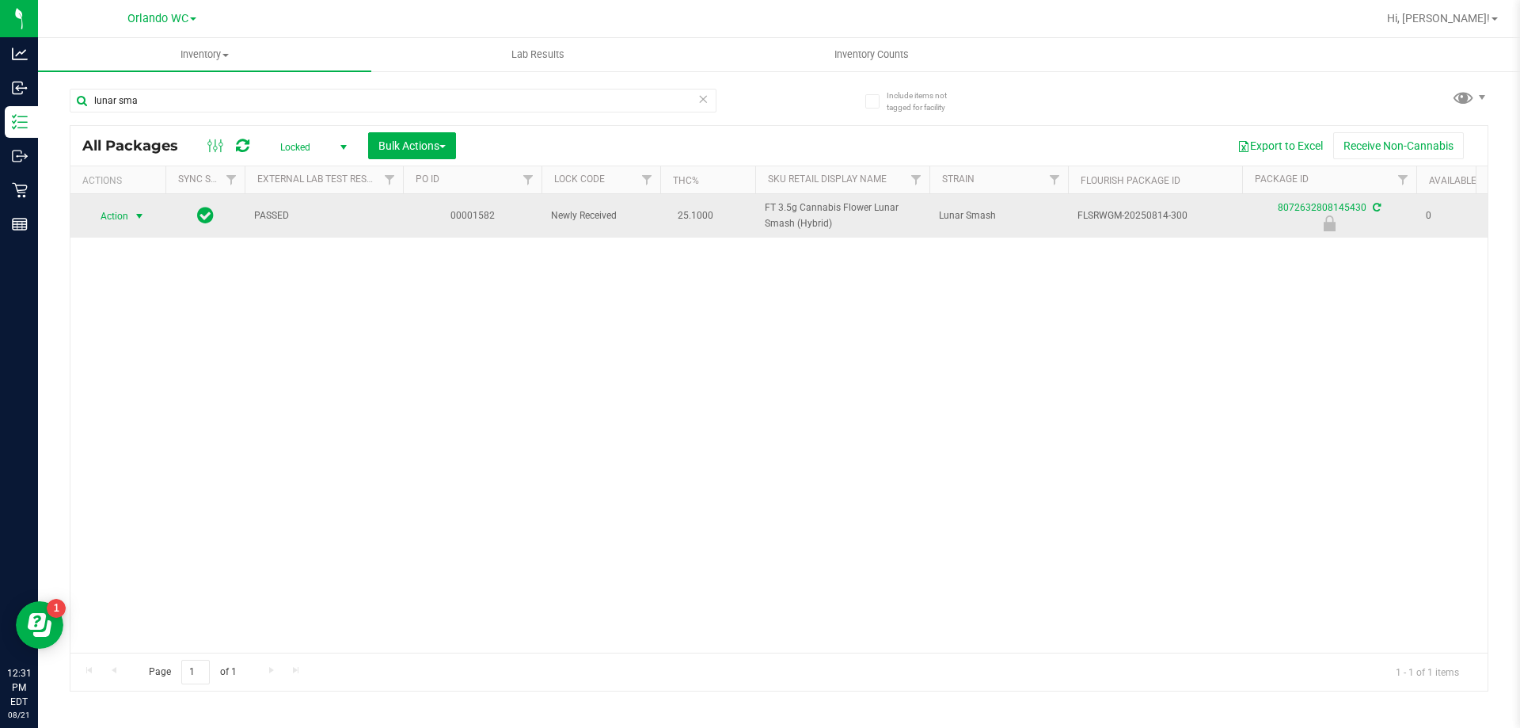
click at [112, 211] on span "Action" at bounding box center [107, 216] width 43 height 22
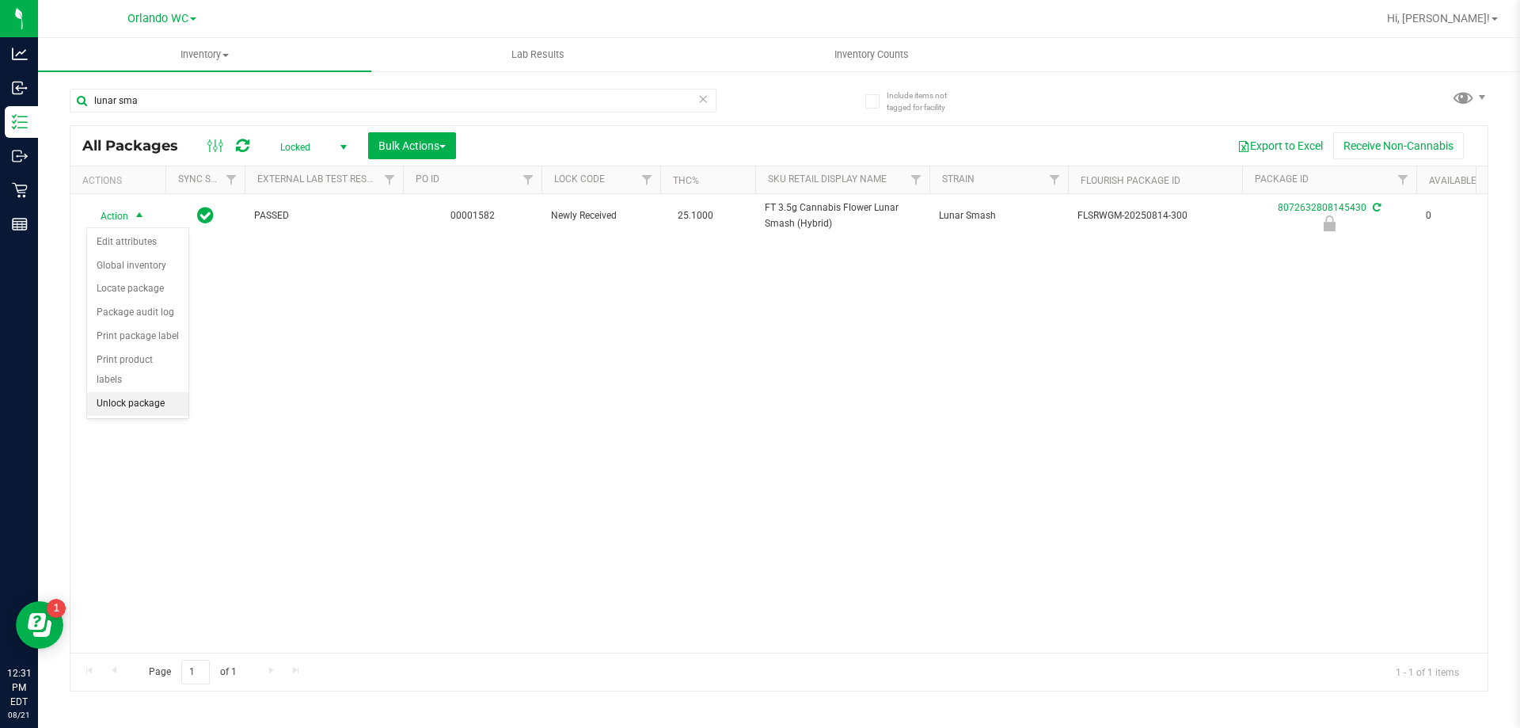
click at [167, 392] on li "Unlock package" at bounding box center [137, 404] width 101 height 24
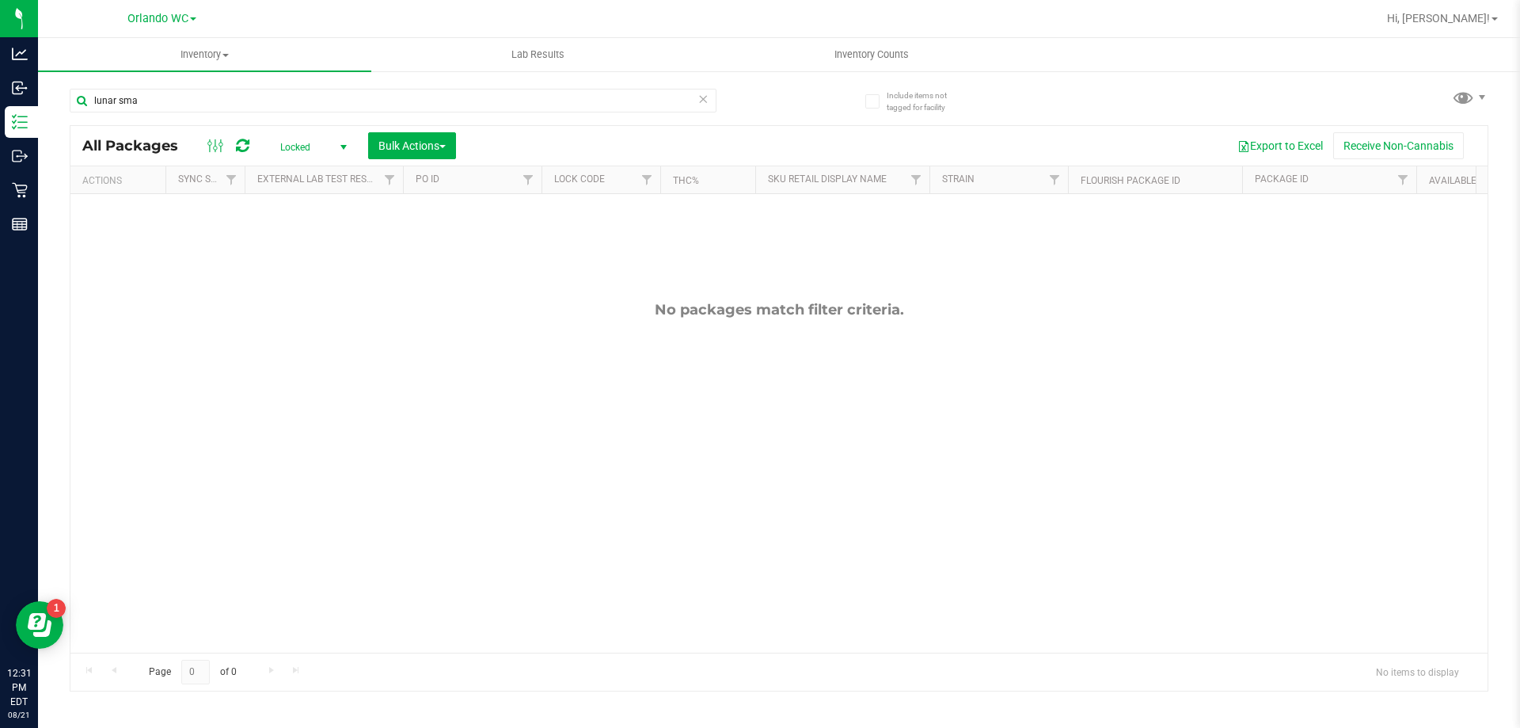
click at [316, 145] on span "Locked" at bounding box center [310, 147] width 87 height 22
click at [322, 175] on li "Active Only" at bounding box center [310, 173] width 86 height 24
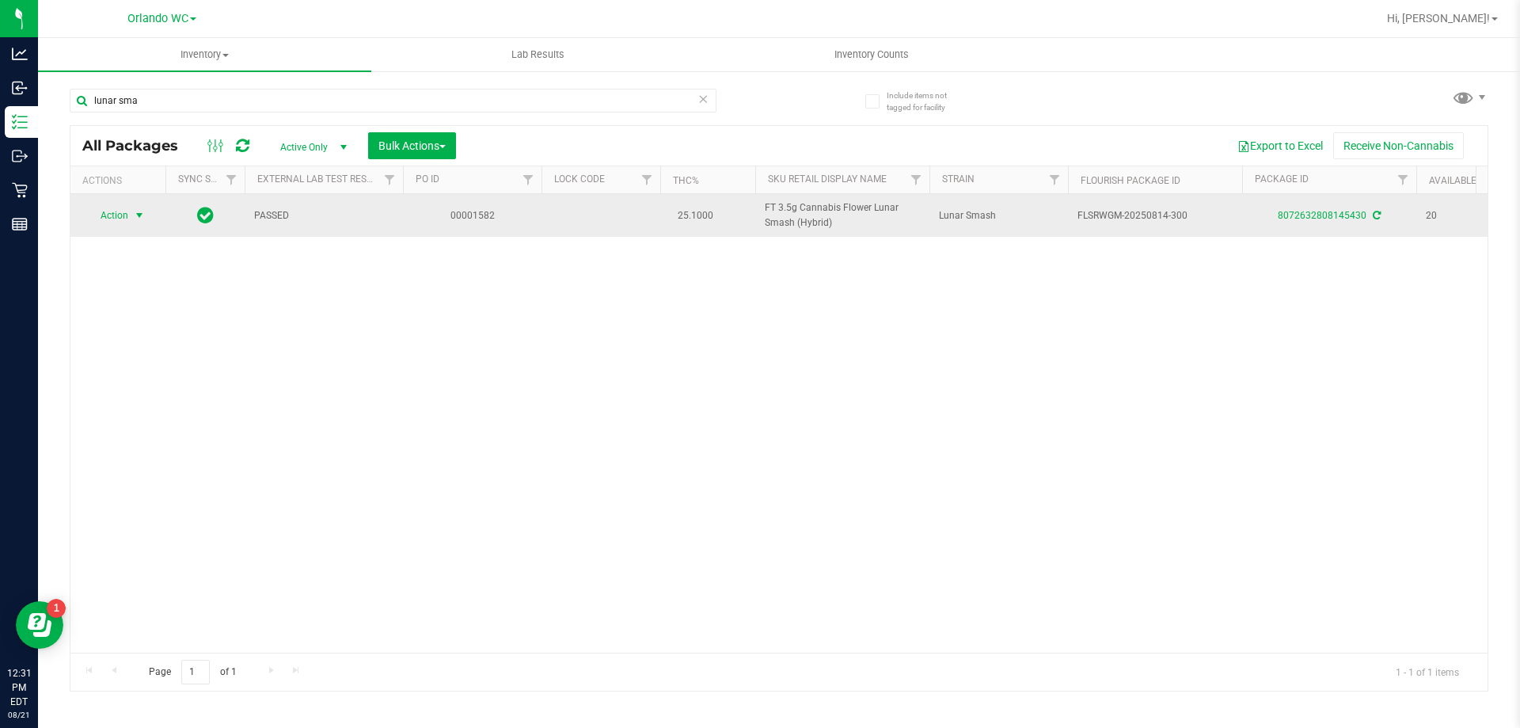
click at [135, 217] on span "select" at bounding box center [139, 215] width 13 height 13
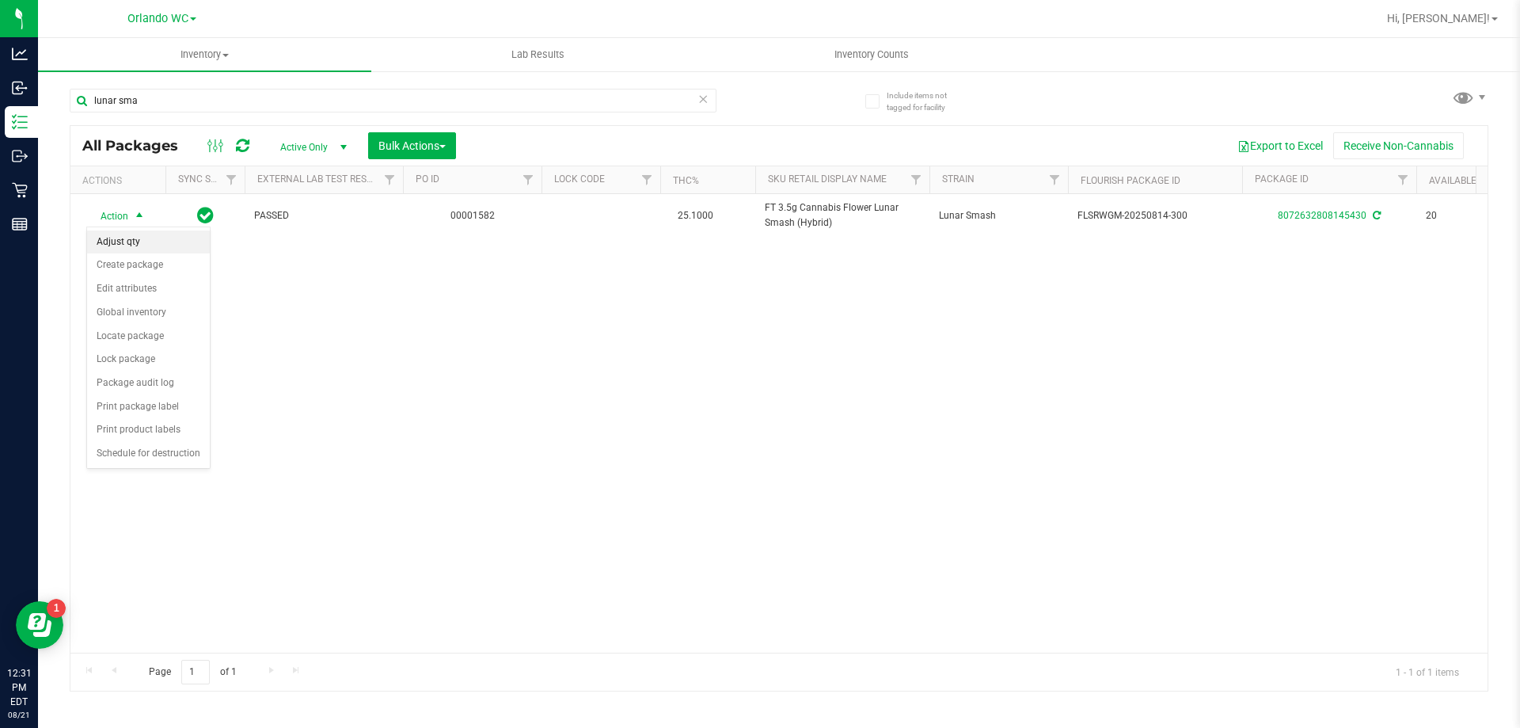
click at [165, 248] on li "Adjust qty" at bounding box center [148, 242] width 123 height 24
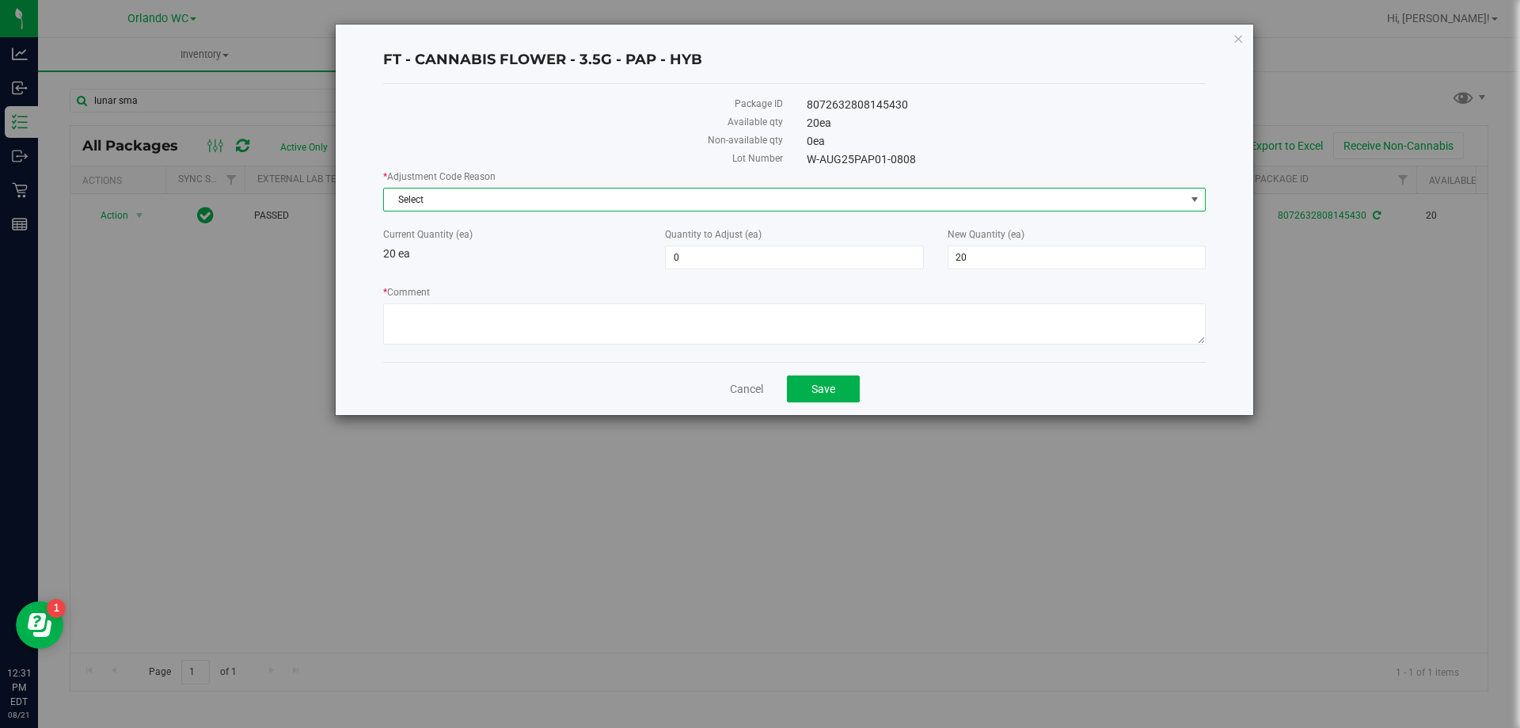
click at [655, 196] on span "Select" at bounding box center [784, 199] width 801 height 22
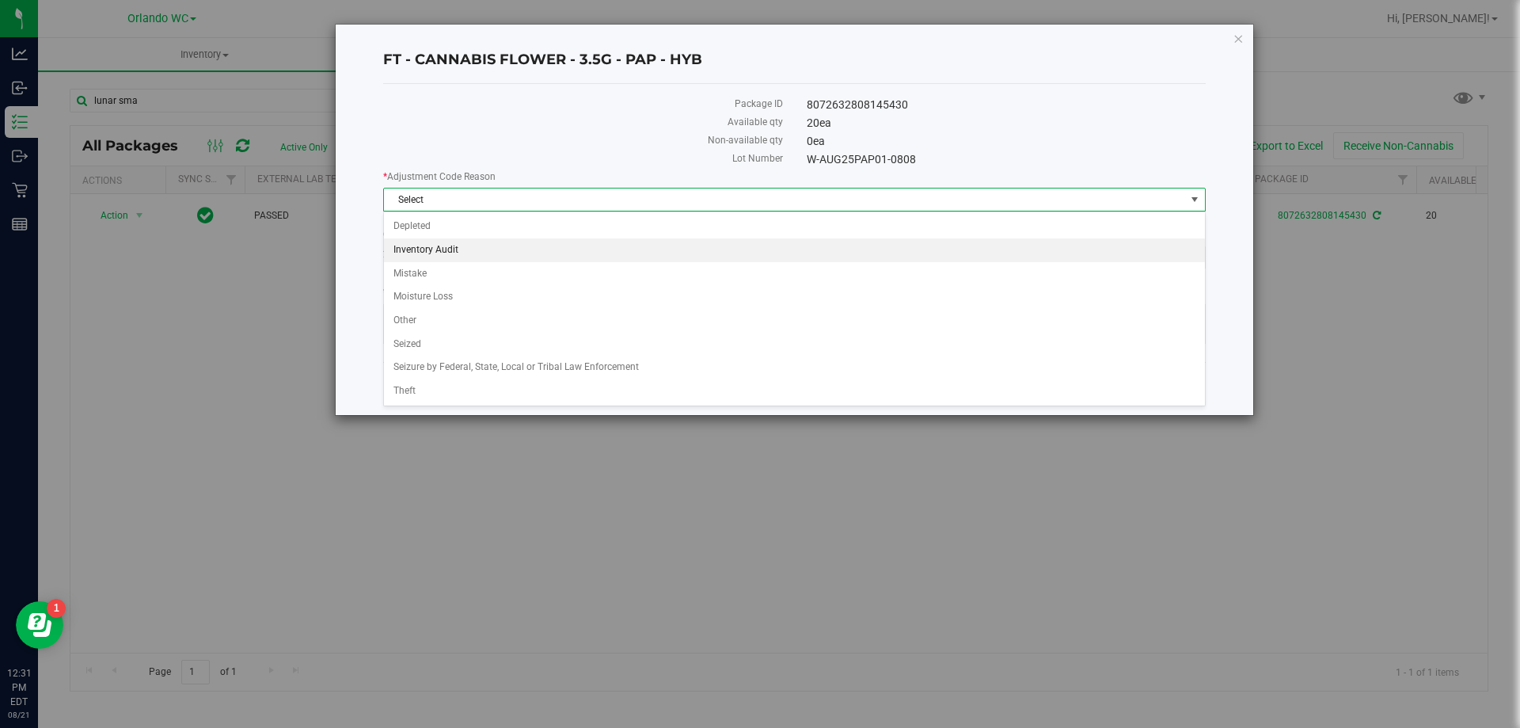
click at [548, 247] on li "Inventory Audit" at bounding box center [794, 250] width 821 height 24
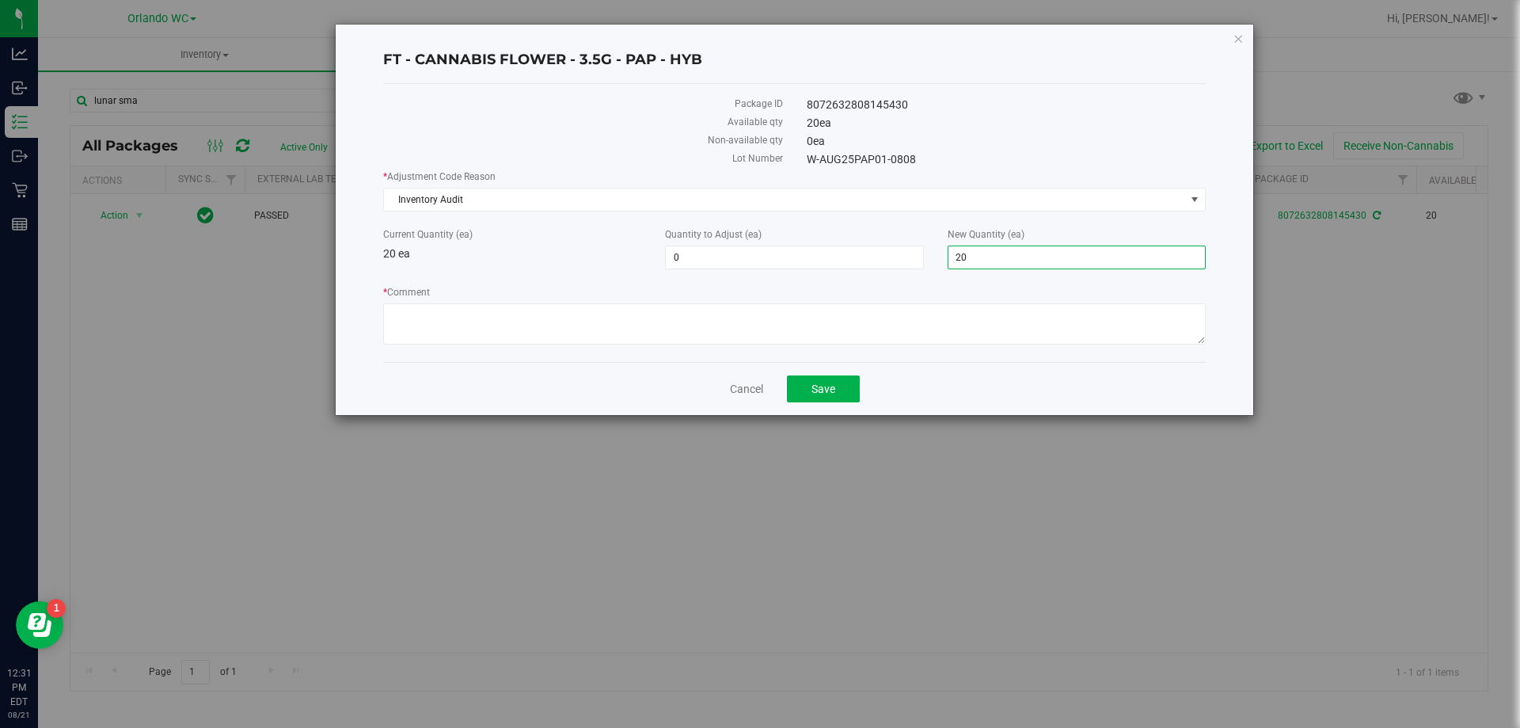
drag, startPoint x: 1007, startPoint y: 259, endPoint x: 677, endPoint y: 239, distance: 330.8
click at [702, 239] on div "Current Quantity (ea) 20 ea Quantity to Adjust (ea) 0 0 New Quantity (ea) 20 20" at bounding box center [794, 248] width 846 height 42
type input "19"
type input "-1"
type input "19"
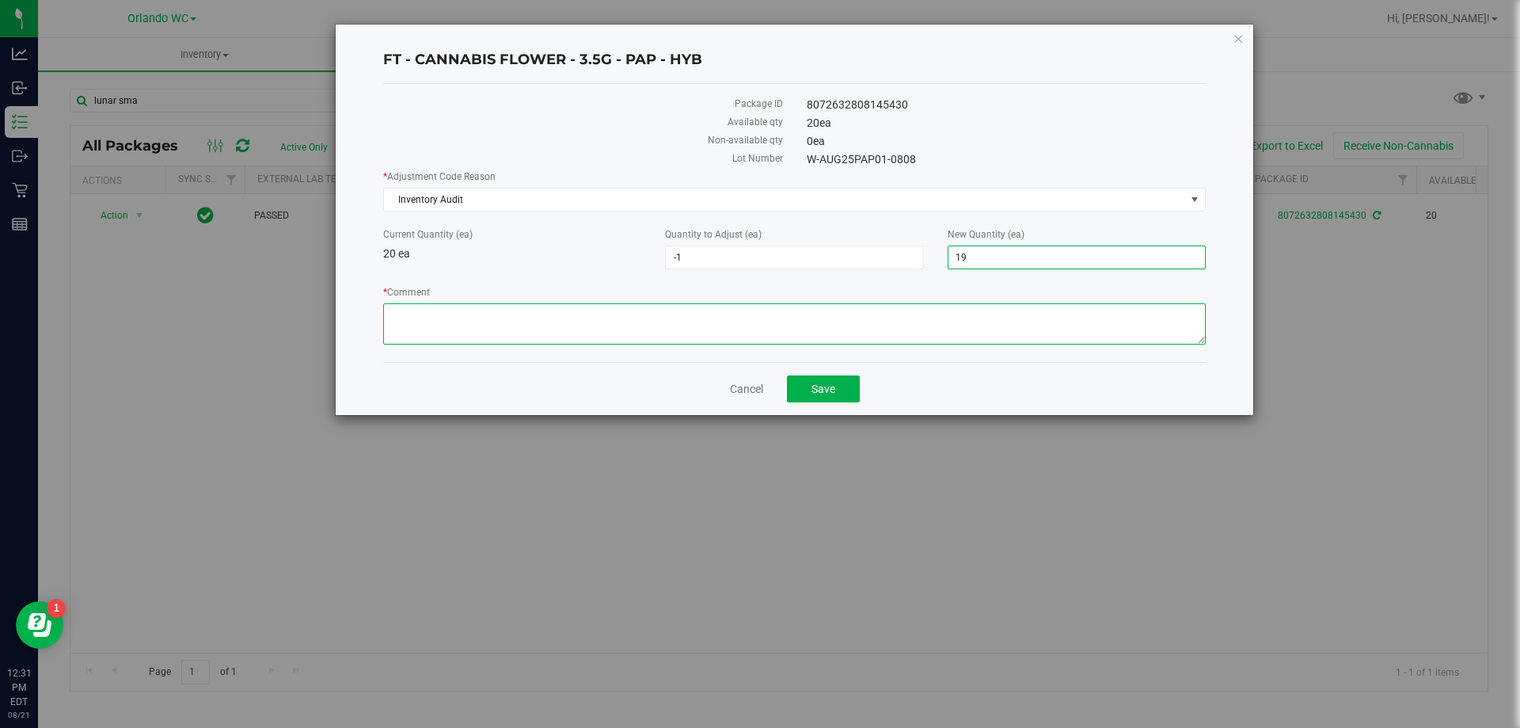
click at [641, 317] on textarea "* Comment" at bounding box center [794, 323] width 823 height 41
type textarea "Package actually contained 19 units upon arrival instead of 20. Adjusting inven…"
click at [1101, 94] on div "Package ID 8072632808145430 Available qty 20 ea Non-available qty 0 ea Lot Numb…" at bounding box center [794, 223] width 823 height 278
click at [987, 578] on div "FT - CANNABIS FLOWER - 3.5G - PAP - HYB Package ID 8072632808145430 Available q…" at bounding box center [766, 364] width 1532 height 728
click at [848, 387] on button "Save" at bounding box center [823, 388] width 73 height 27
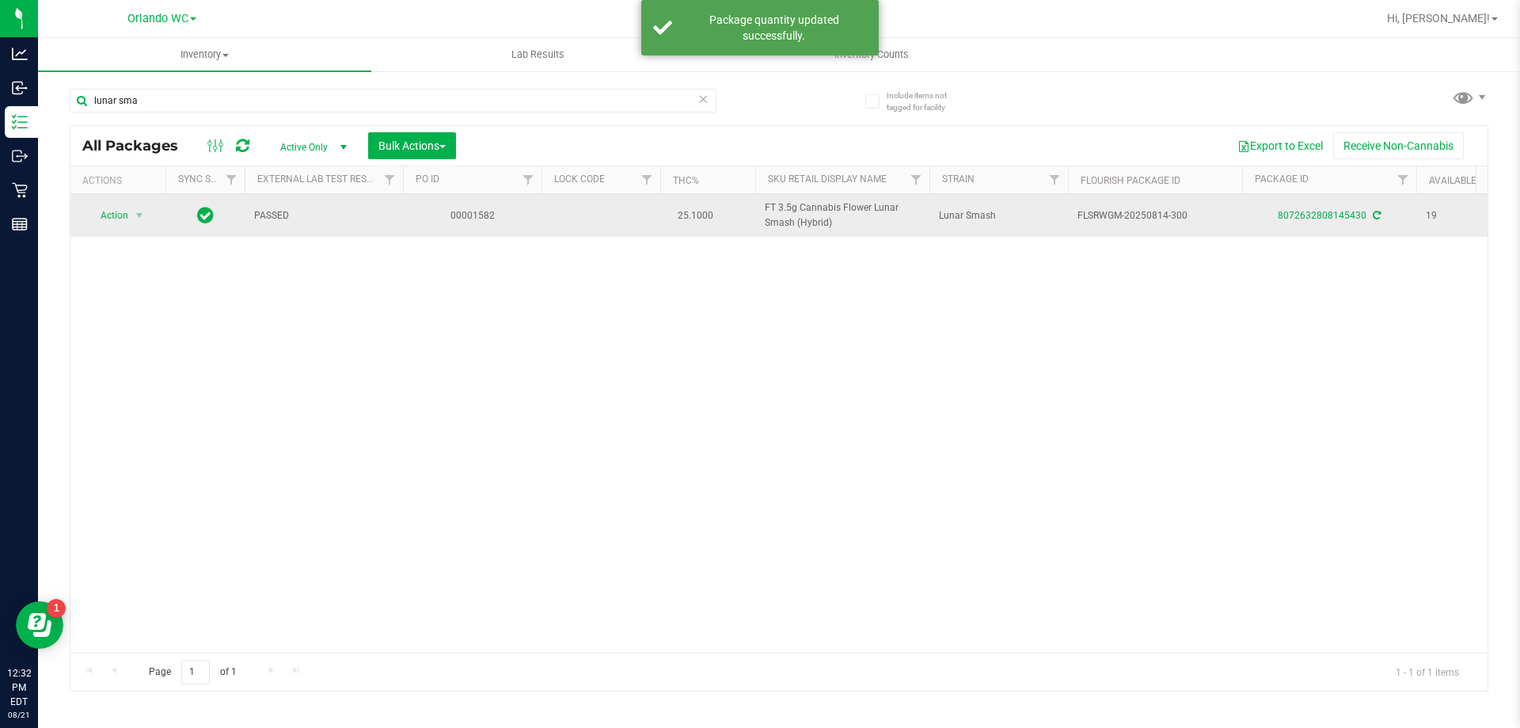
drag, startPoint x: 1215, startPoint y: 209, endPoint x: 1072, endPoint y: 212, distance: 143.4
click at [1072, 212] on td "FLSRWGM-20250814-300" at bounding box center [1155, 215] width 174 height 43
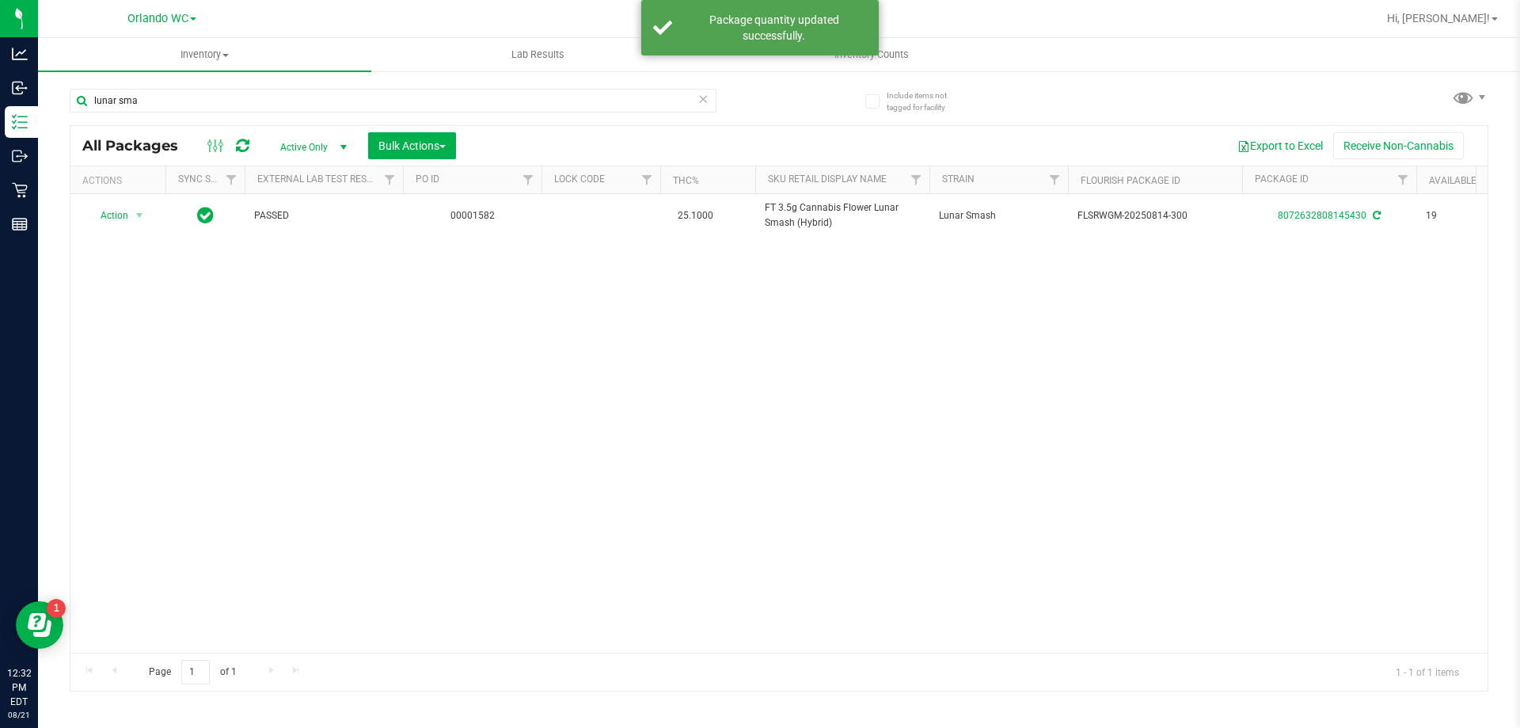
copy span "FLSRWGM-20250814-300"
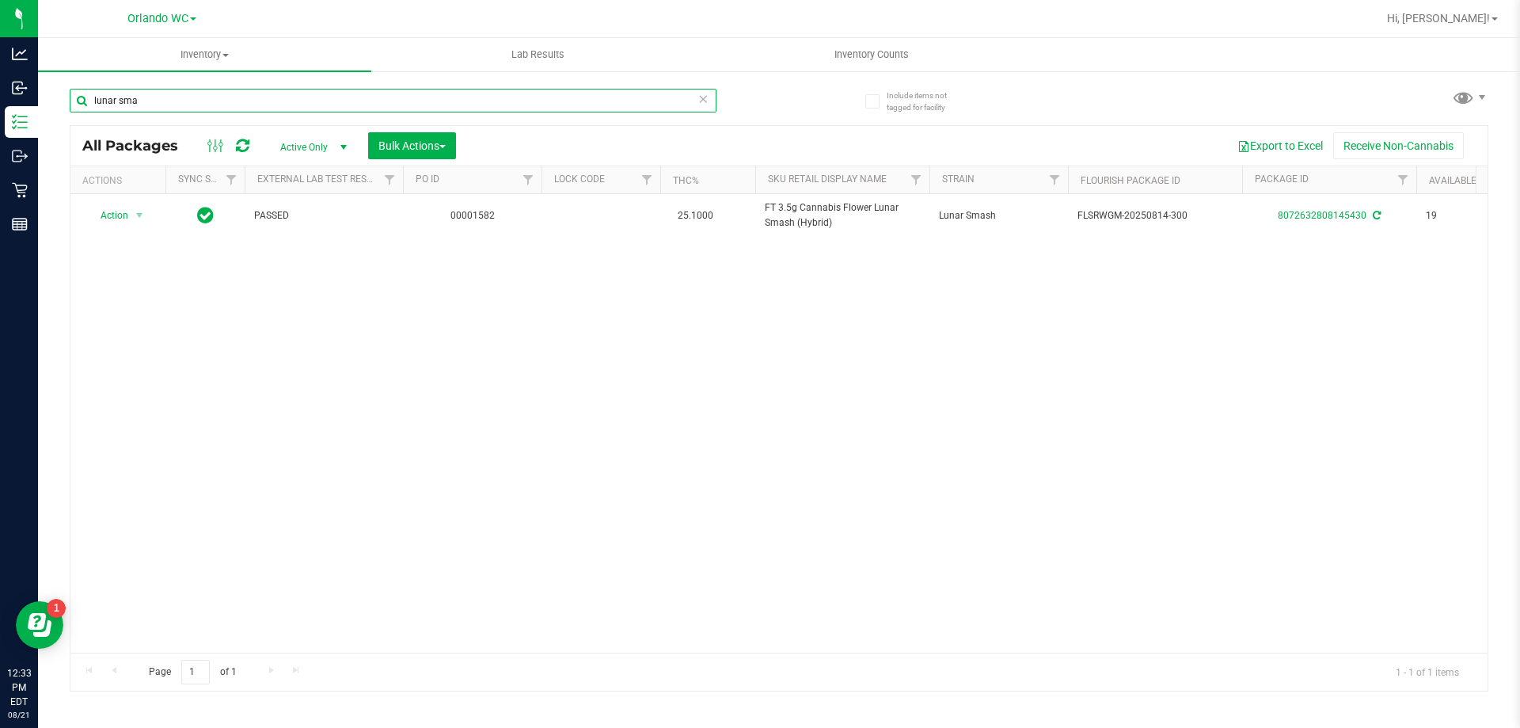
click at [333, 97] on input "lunar sma" at bounding box center [393, 101] width 647 height 24
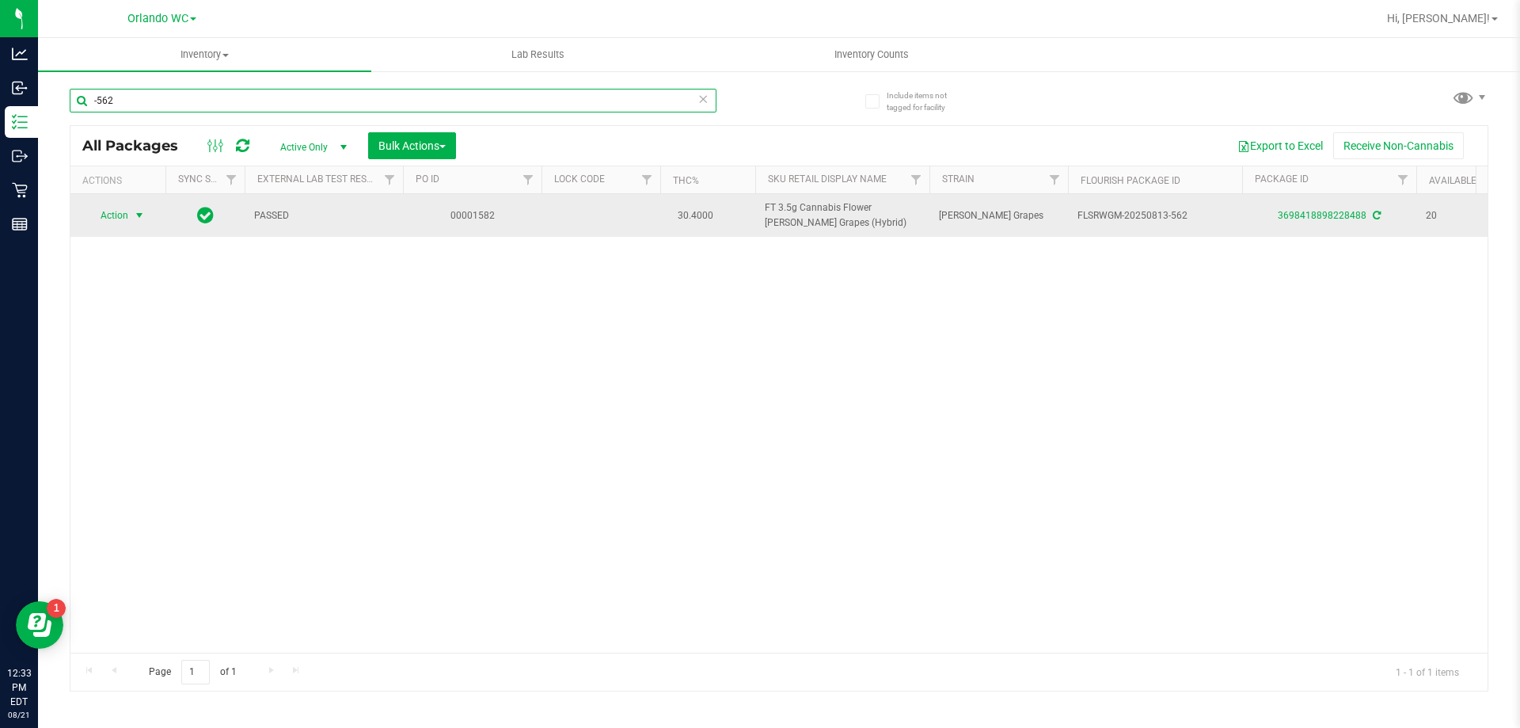
type input "-562"
click at [137, 223] on span "select" at bounding box center [140, 215] width 20 height 22
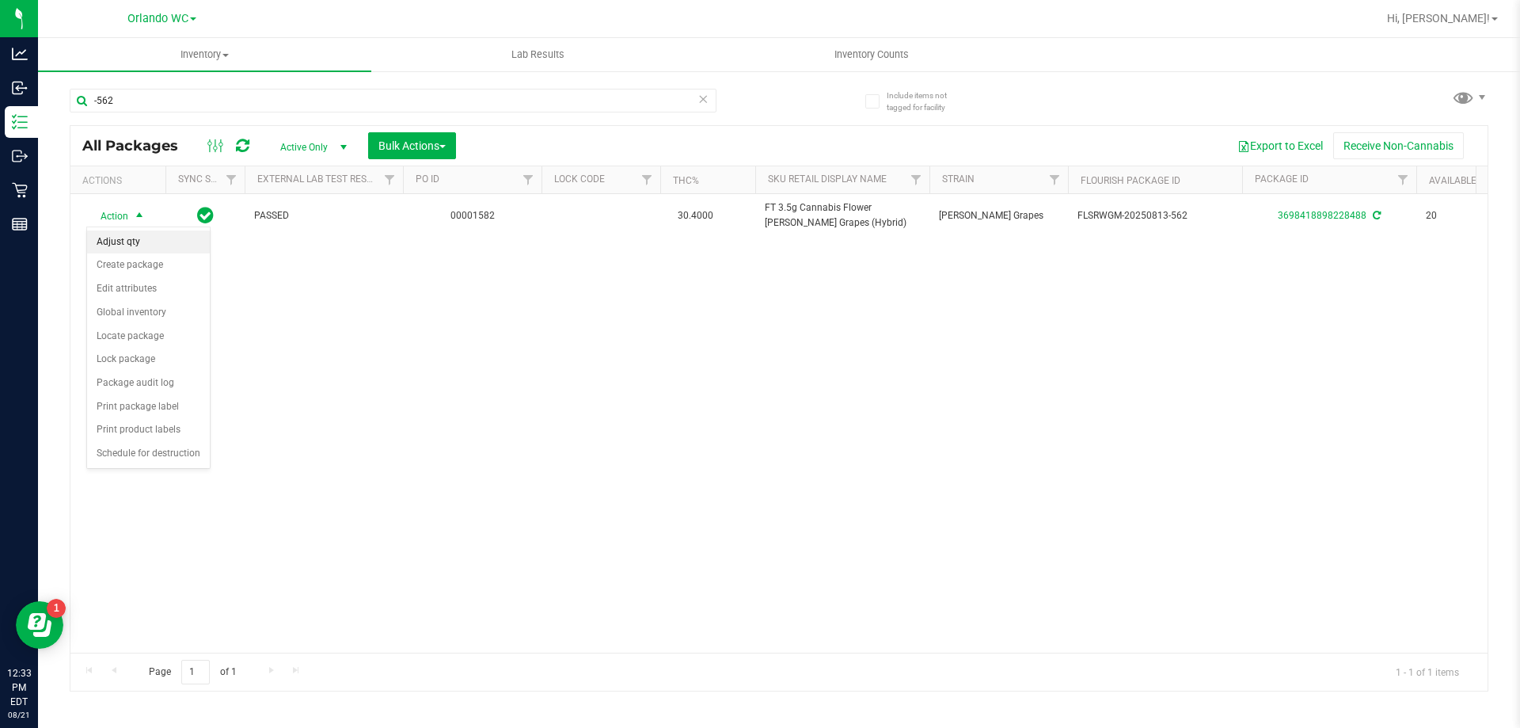
click at [125, 245] on li "Adjust qty" at bounding box center [148, 242] width 123 height 24
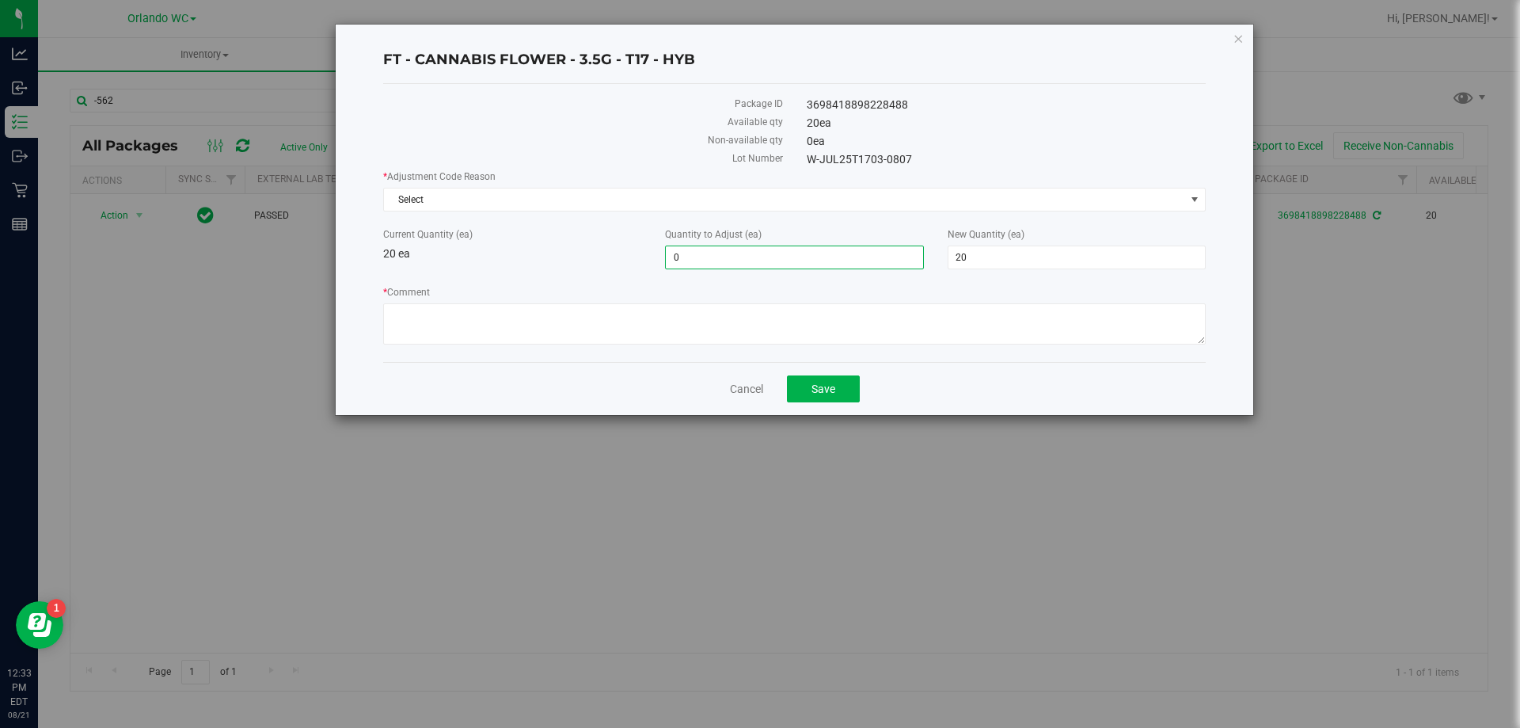
click at [865, 255] on span "0 0" at bounding box center [794, 257] width 258 height 24
type input "01"
type input "1"
type input "21"
click at [858, 275] on div "* Adjustment Code Reason Select Select Depleted Inventory Audit Mistake Moistur…" at bounding box center [794, 259] width 823 height 180
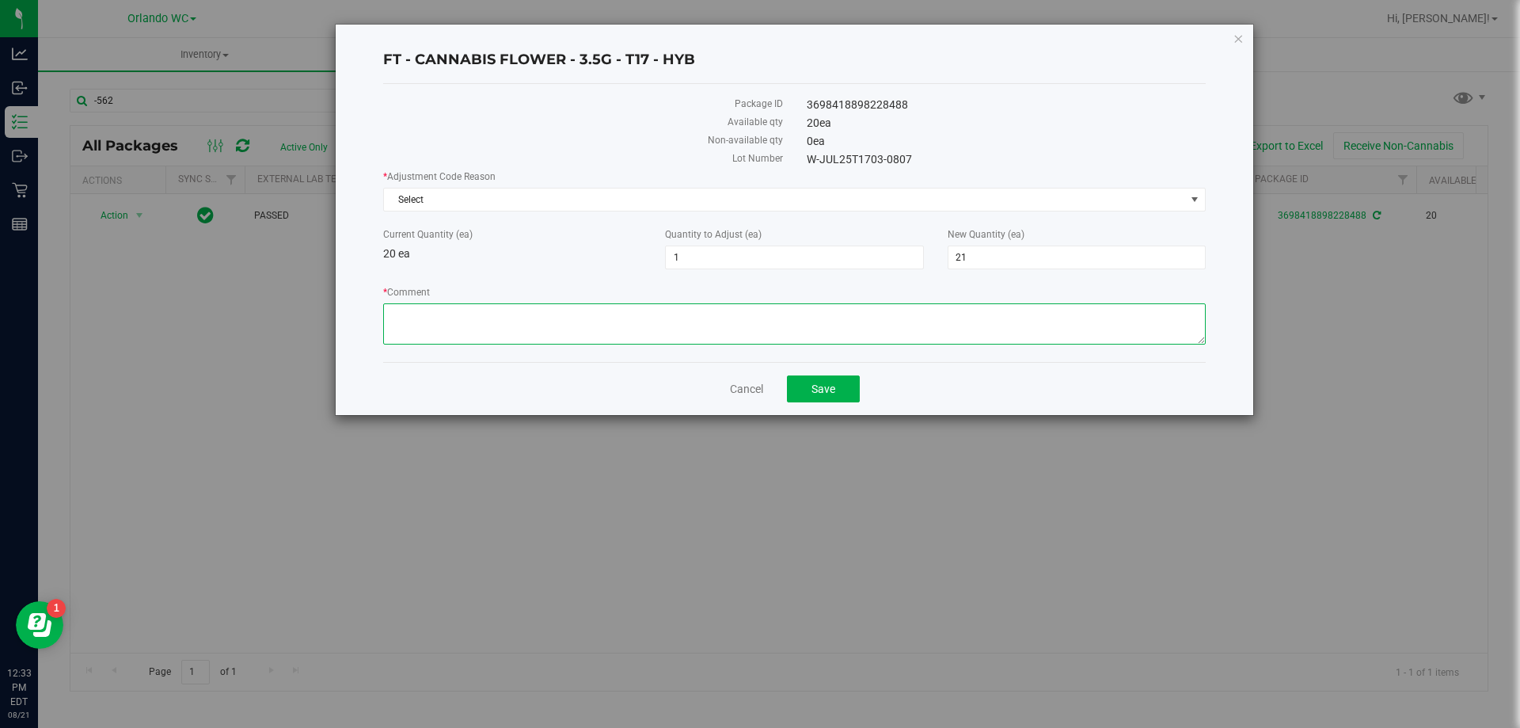
click at [853, 340] on textarea "* Comment" at bounding box center [794, 323] width 823 height 41
type textarea "Package contained 21 units instead of 20 upon arrival. Adjusting to reflect wha…"
click at [1002, 97] on div "3698418898228488" at bounding box center [1007, 105] width 424 height 17
click at [843, 379] on button "Save" at bounding box center [823, 388] width 73 height 27
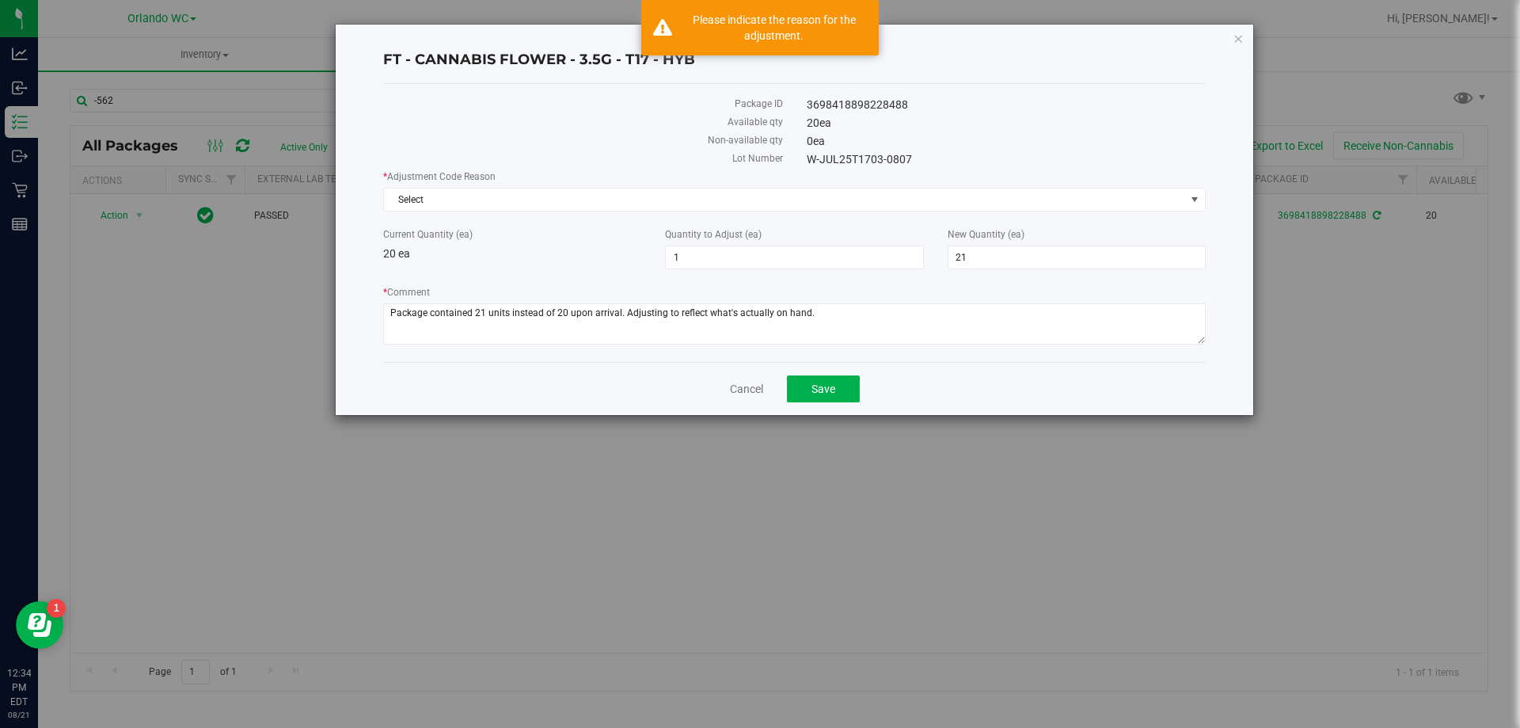
click at [736, 186] on div "* Adjustment Code Reason Select Select Depleted Inventory Audit Mistake Moistur…" at bounding box center [794, 190] width 823 height 42
click at [485, 181] on label "* Adjustment Code Reason" at bounding box center [794, 176] width 823 height 14
click at [464, 188] on span "Select" at bounding box center [784, 199] width 801 height 22
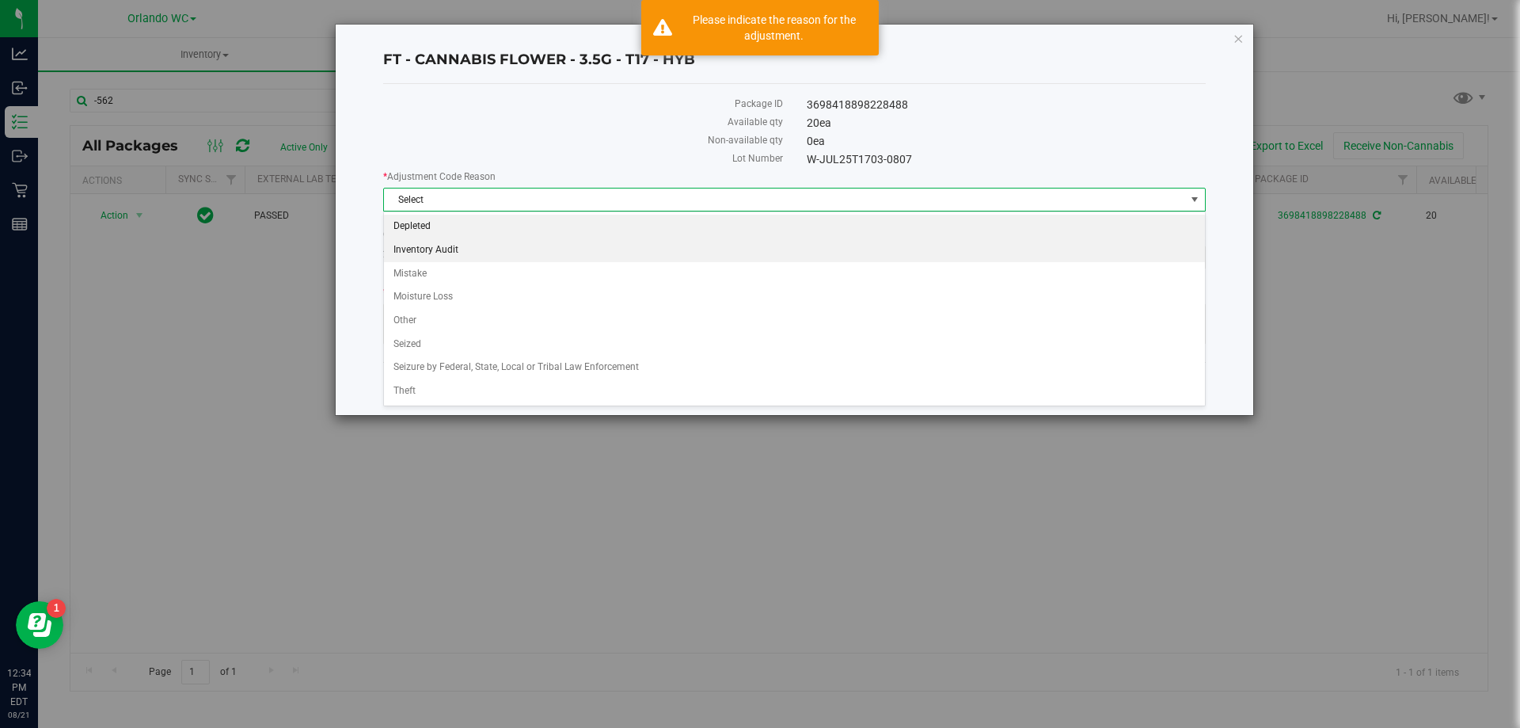
click at [440, 243] on li "Inventory Audit" at bounding box center [794, 250] width 821 height 24
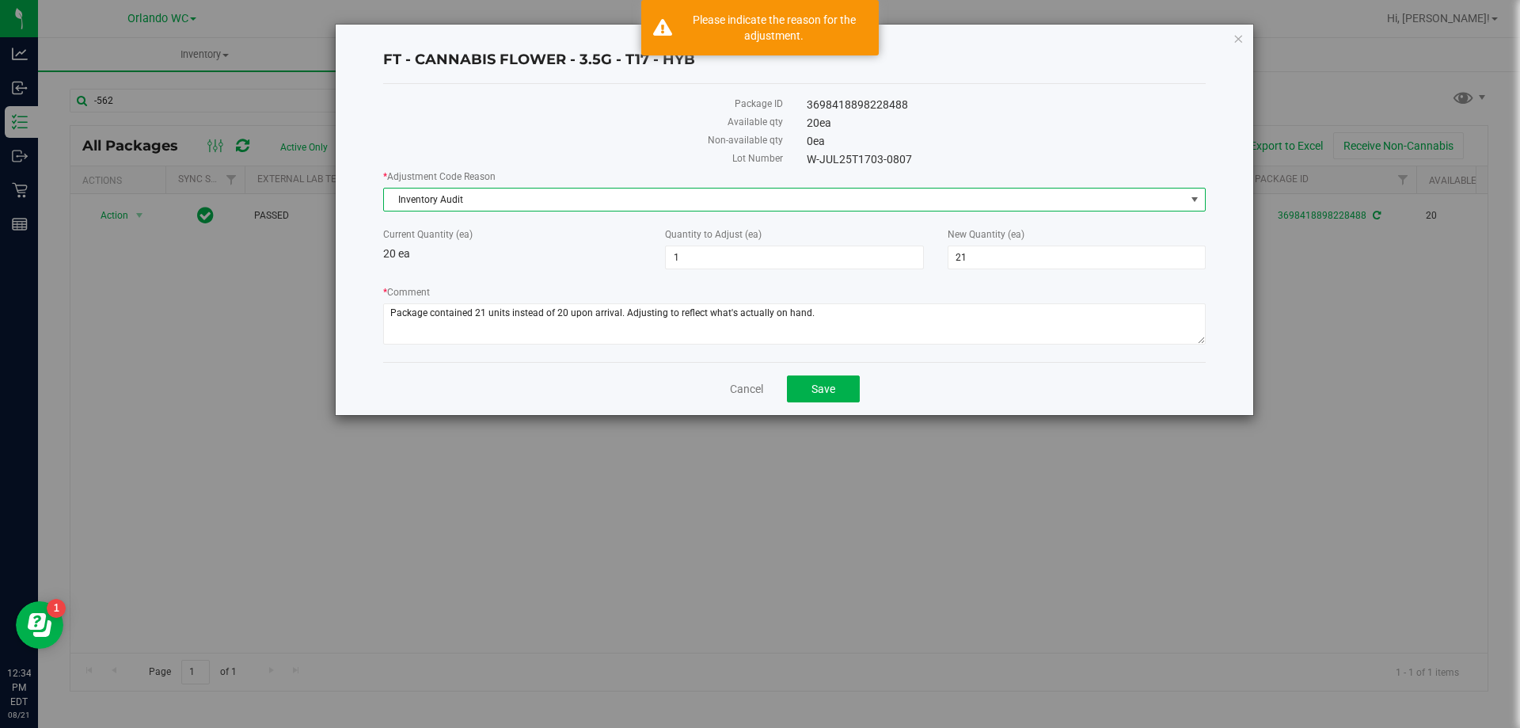
click at [846, 406] on div "Cancel Save" at bounding box center [794, 388] width 823 height 53
click at [839, 378] on button "Save" at bounding box center [823, 388] width 73 height 27
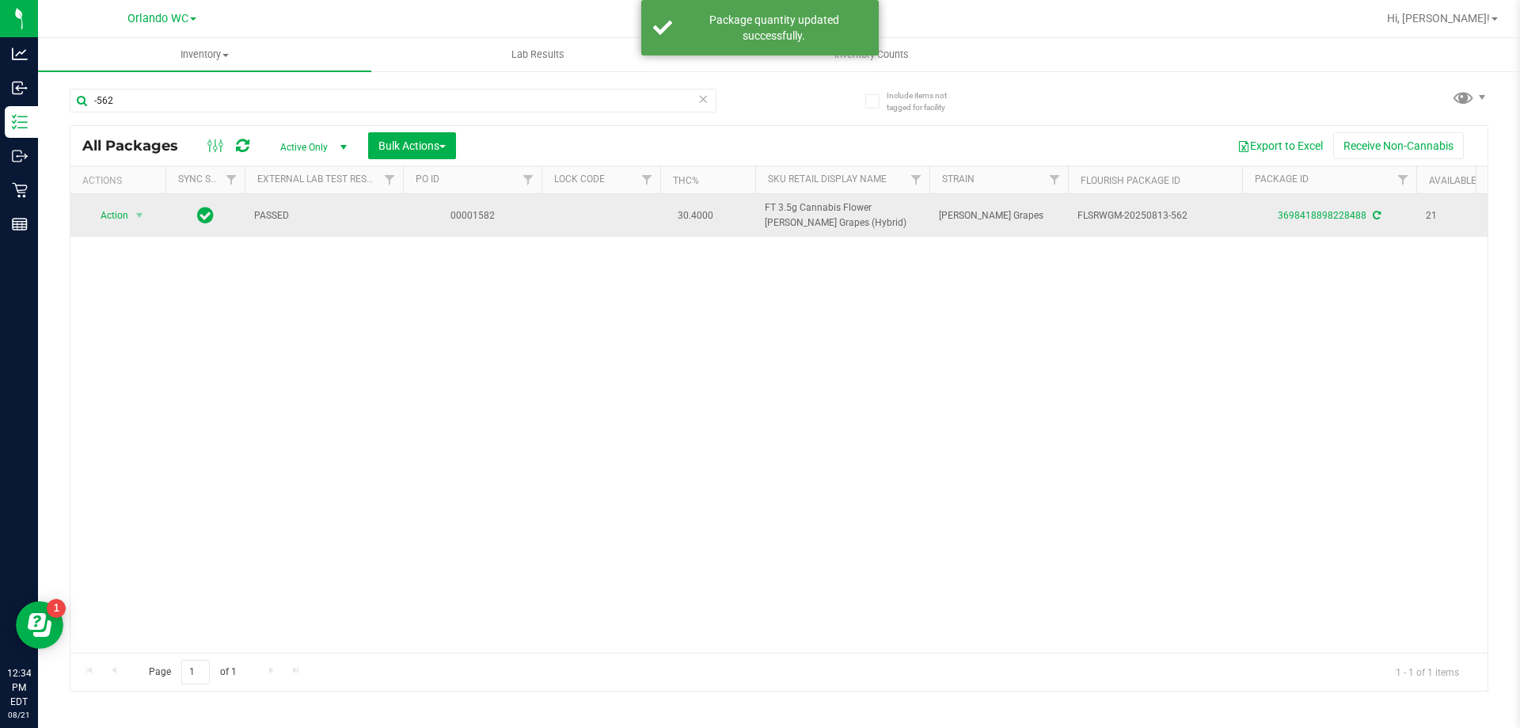
drag, startPoint x: 1204, startPoint y: 217, endPoint x: 1087, endPoint y: 234, distance: 118.4
click at [1087, 234] on td "FLSRWGM-20250813-562" at bounding box center [1155, 215] width 174 height 43
copy span "FLSRWGM-20250813-562"
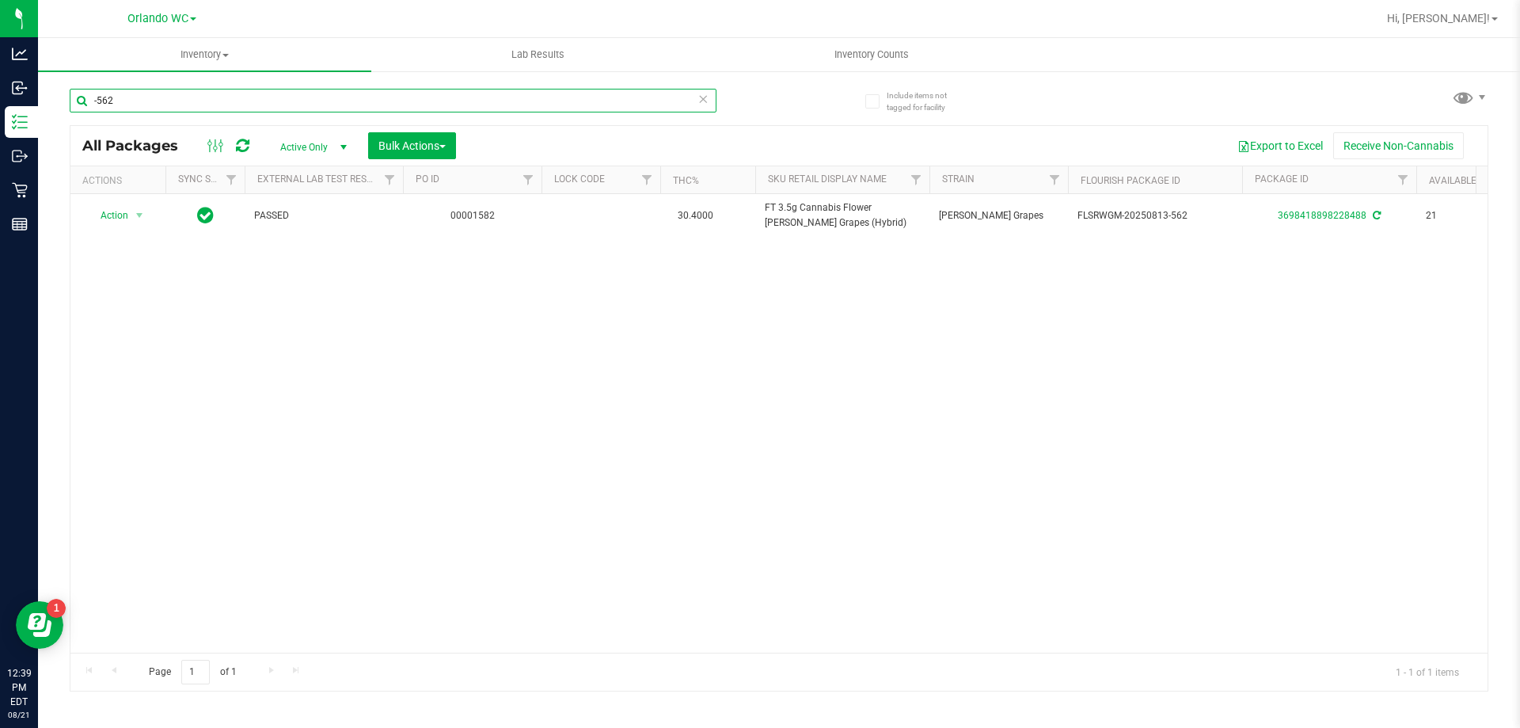
click at [212, 96] on input "-562" at bounding box center [393, 101] width 647 height 24
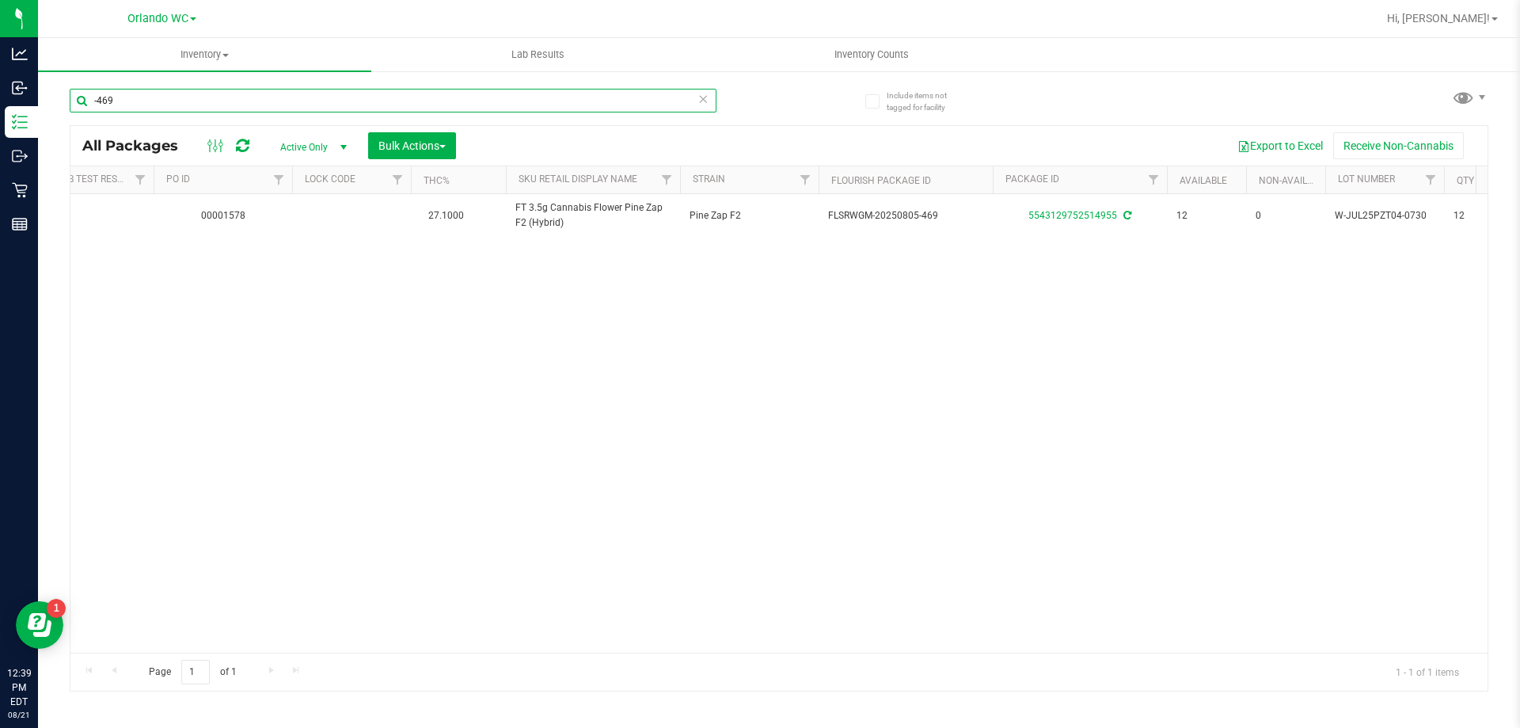
scroll to position [0, 10]
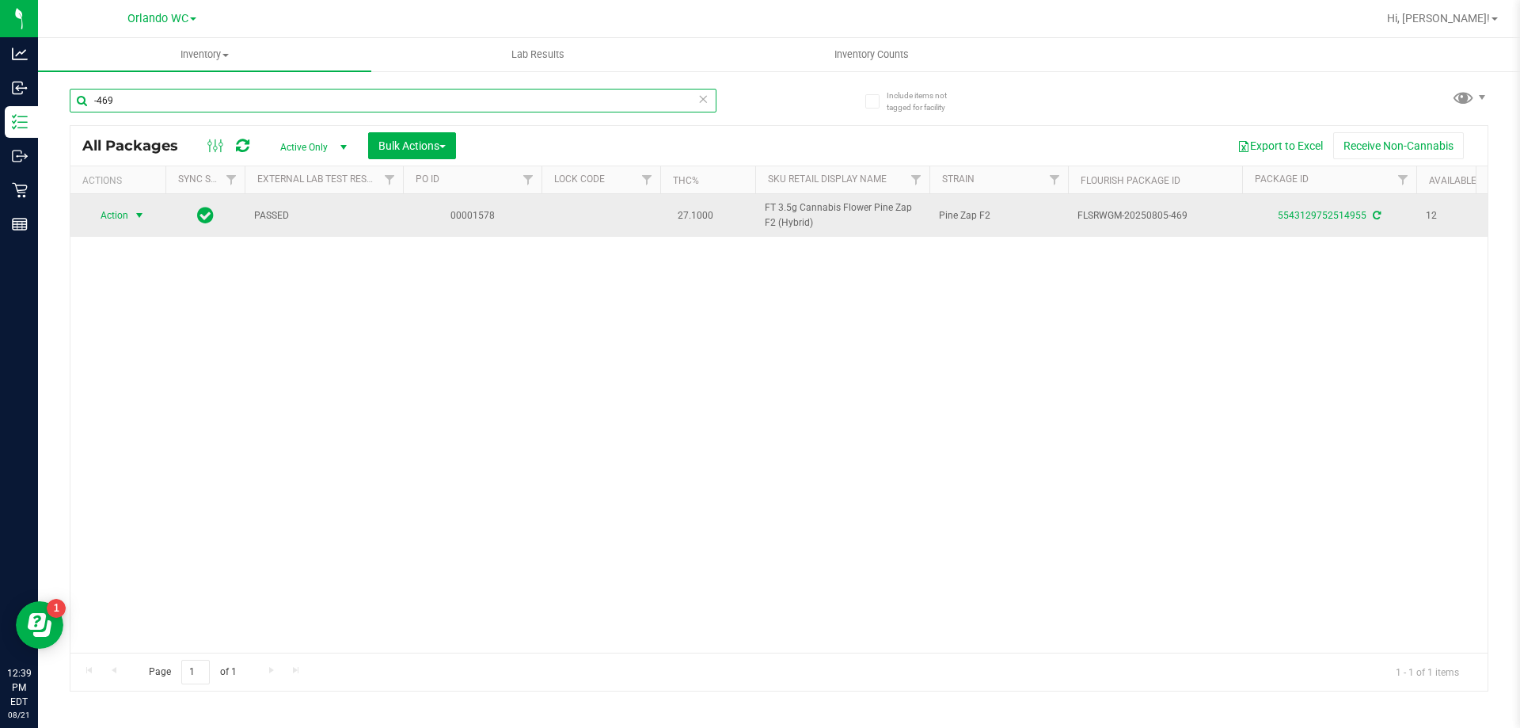
type input "-469"
click at [125, 209] on span "Action" at bounding box center [107, 215] width 43 height 22
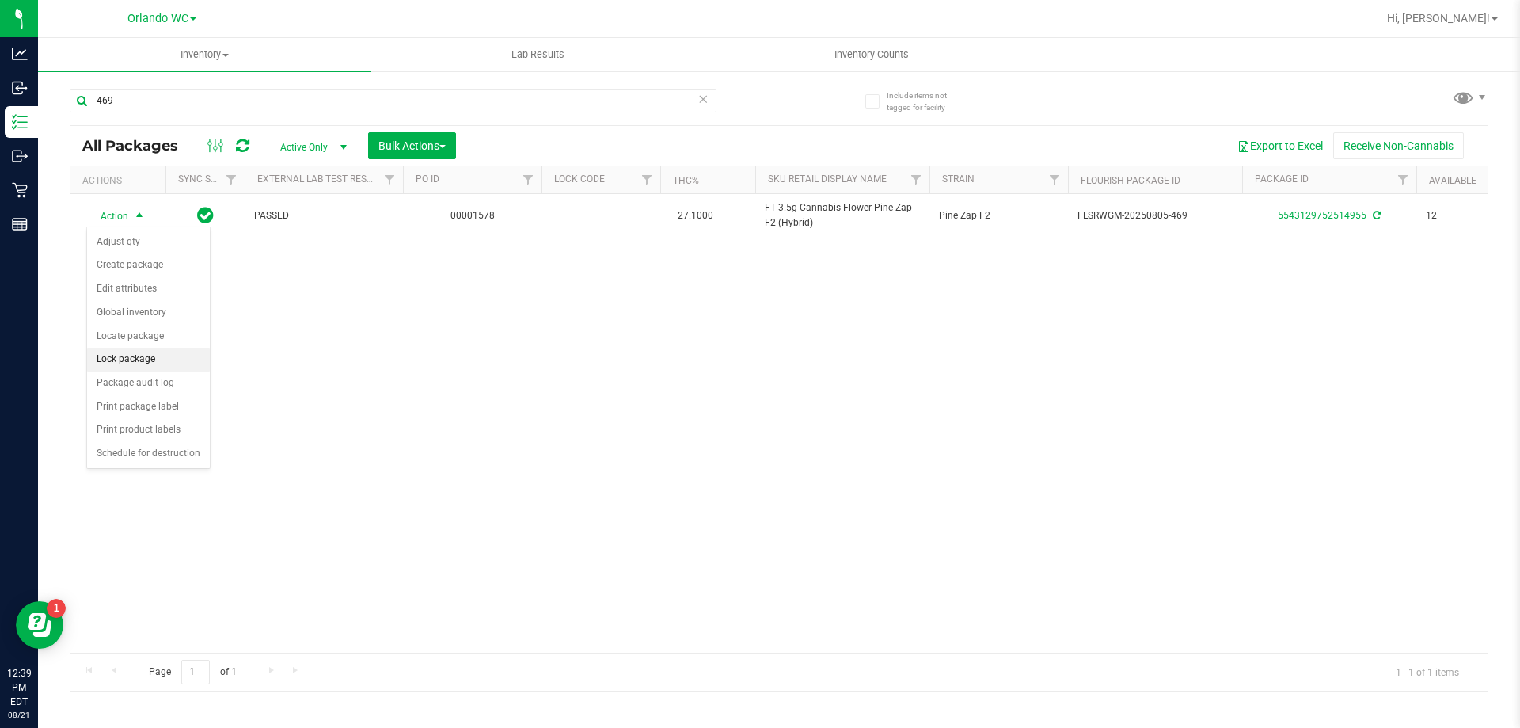
click at [145, 352] on li "Lock package" at bounding box center [148, 360] width 123 height 24
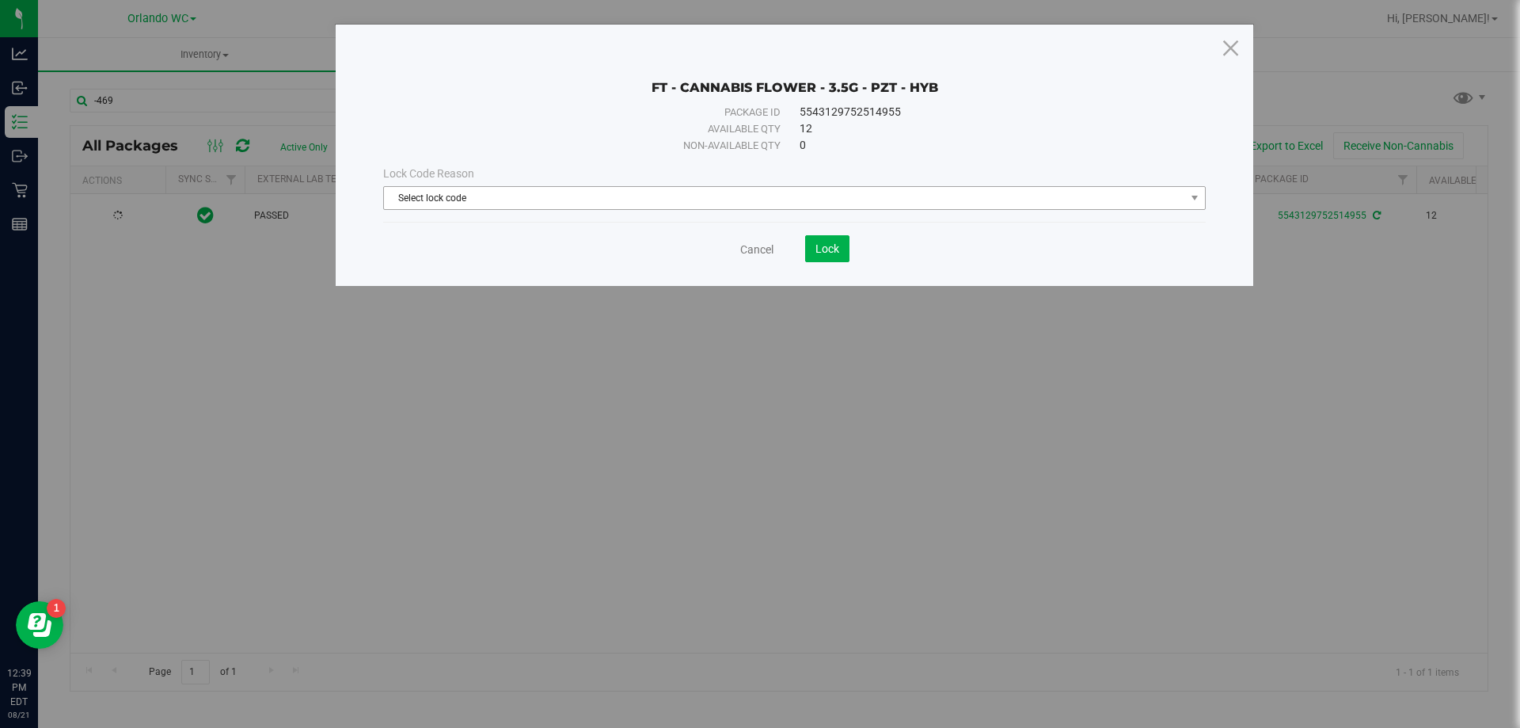
click at [666, 204] on div "Lock Code Reason Select lock code Select lock code Newly Received Administrativ…" at bounding box center [794, 188] width 846 height 68
click at [654, 199] on span "Select lock code" at bounding box center [784, 198] width 801 height 22
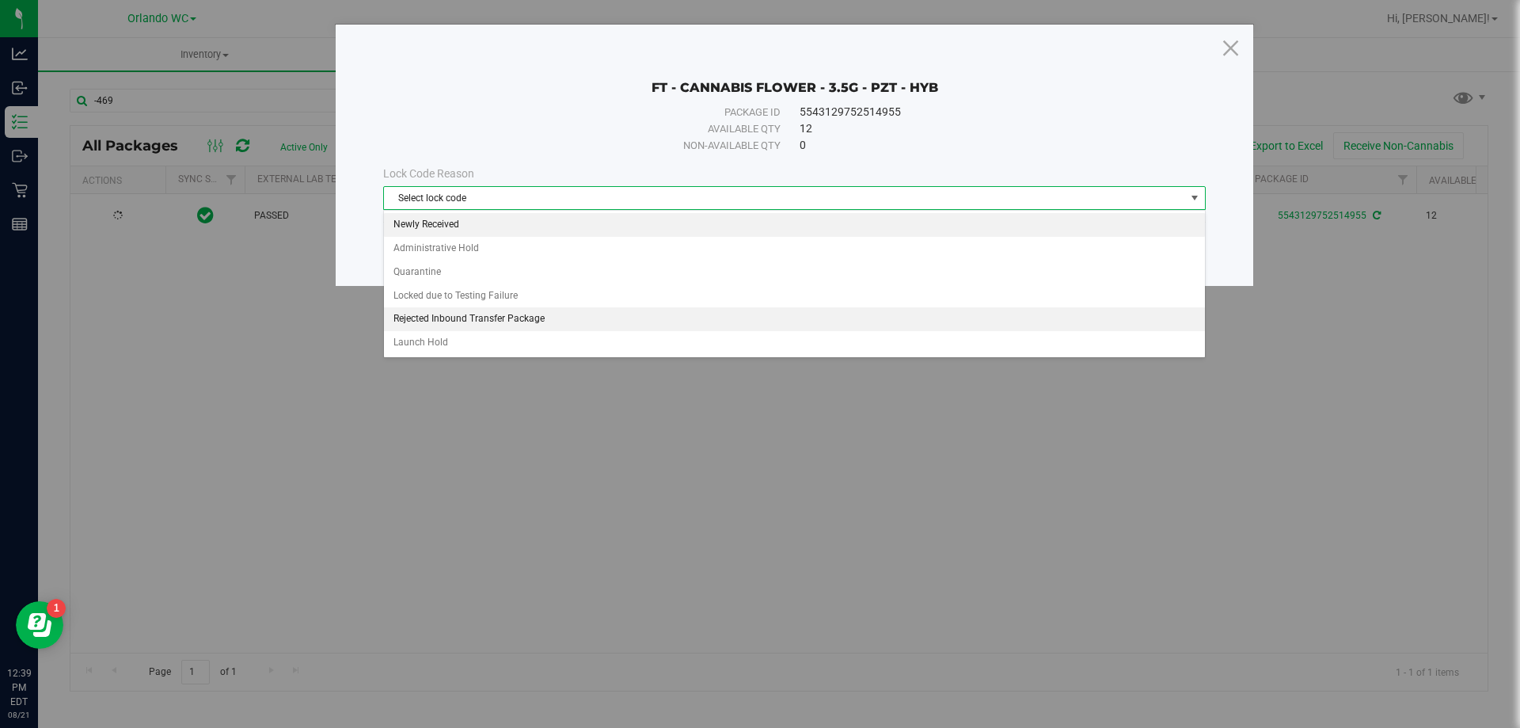
click at [474, 219] on li "Newly Received" at bounding box center [794, 225] width 821 height 24
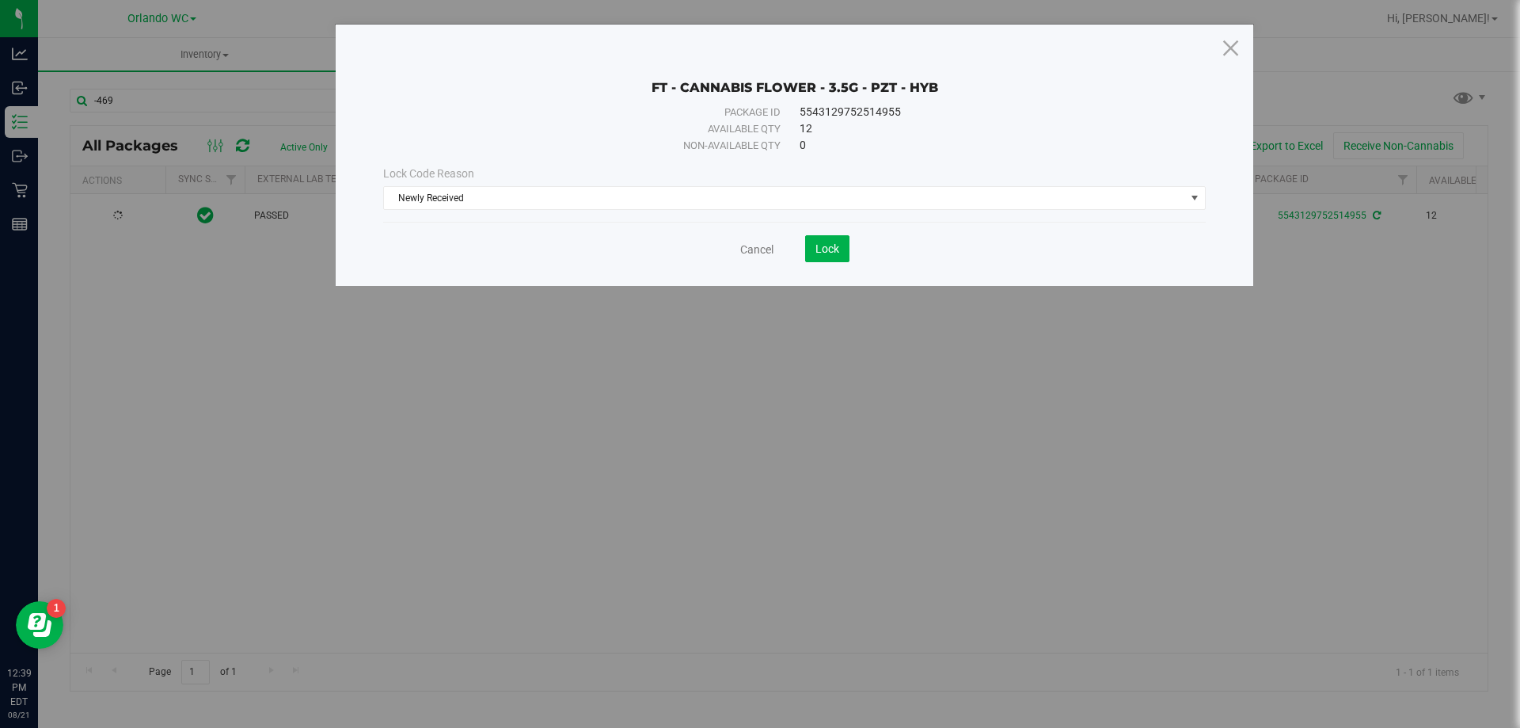
click at [862, 248] on div "Cancel Lock" at bounding box center [794, 248] width 823 height 27
click at [830, 249] on span "Lock" at bounding box center [828, 248] width 24 height 13
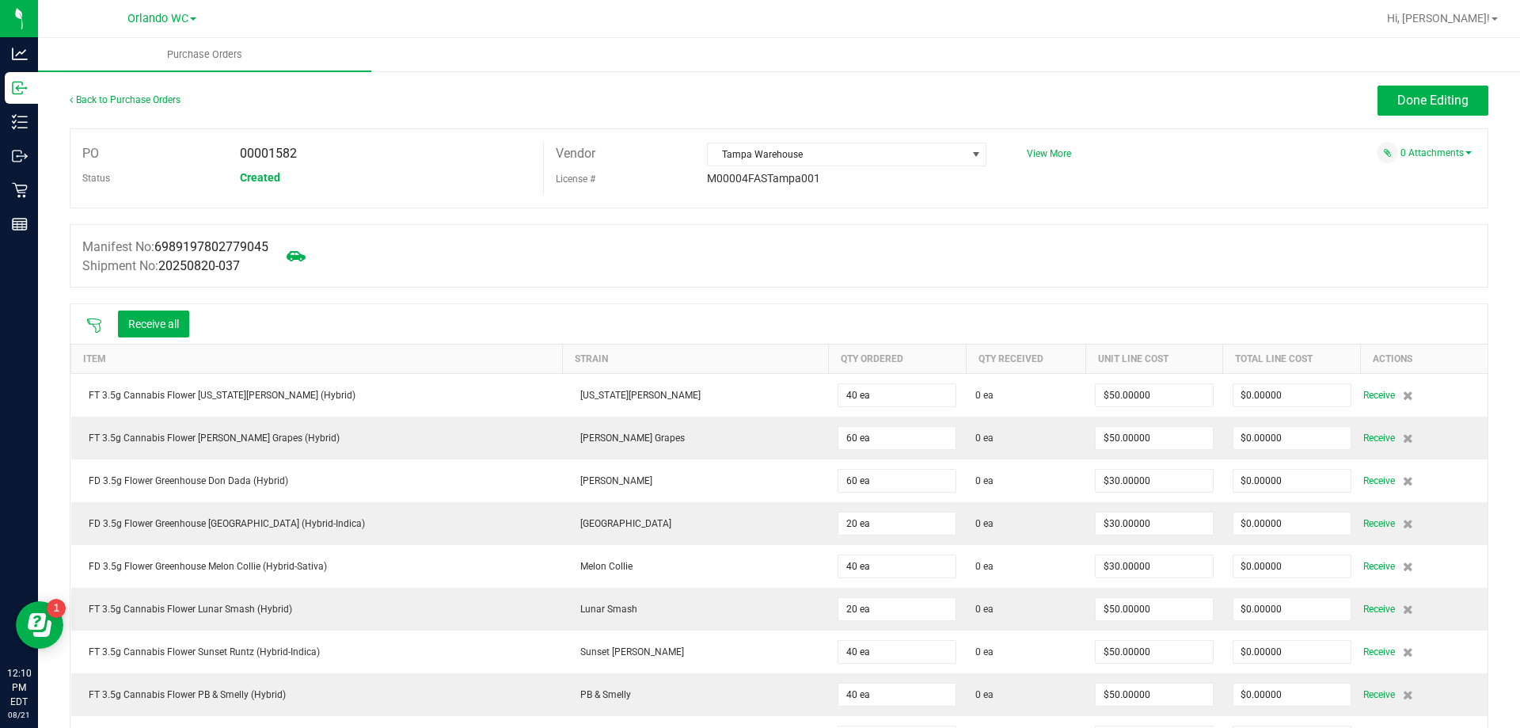
click at [93, 318] on icon at bounding box center [94, 325] width 14 height 14
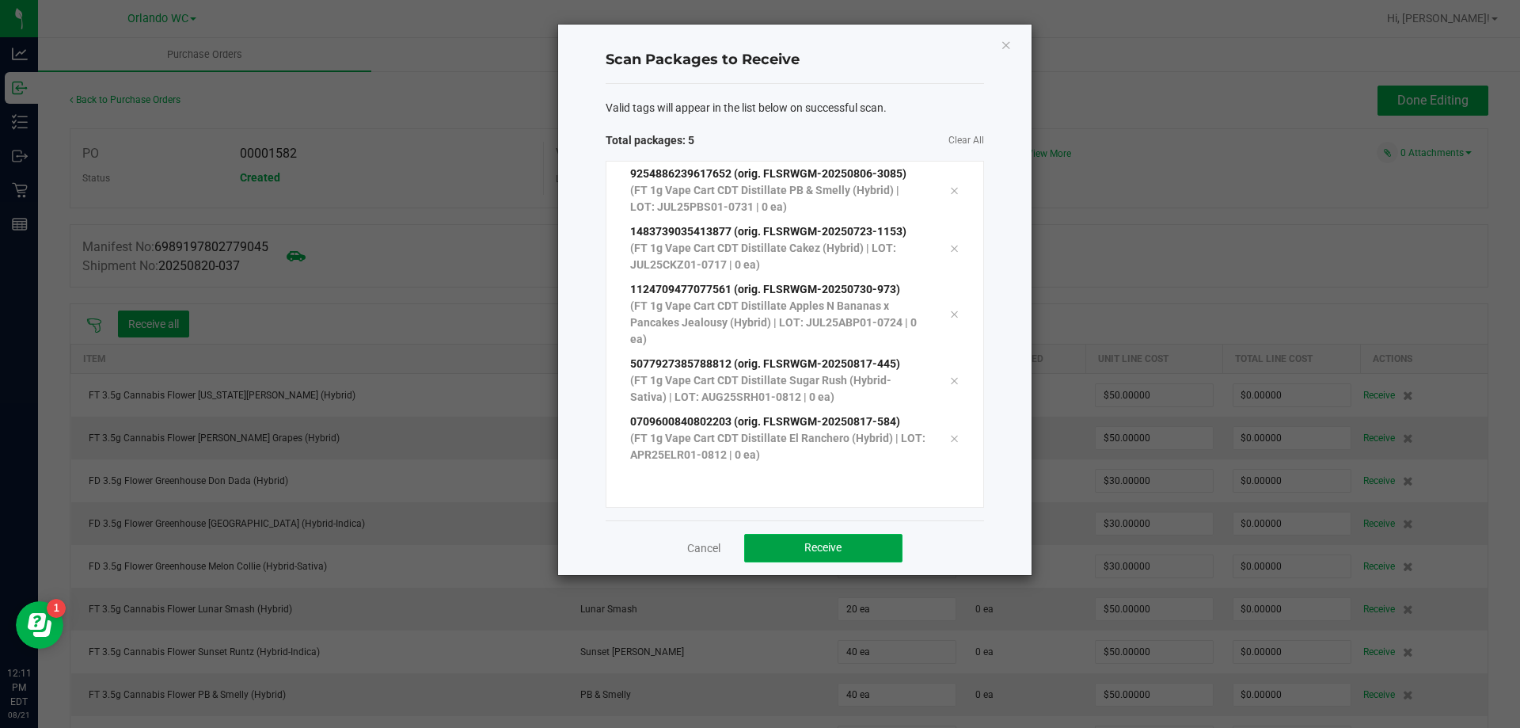
click at [780, 538] on button "Receive" at bounding box center [823, 548] width 158 height 29
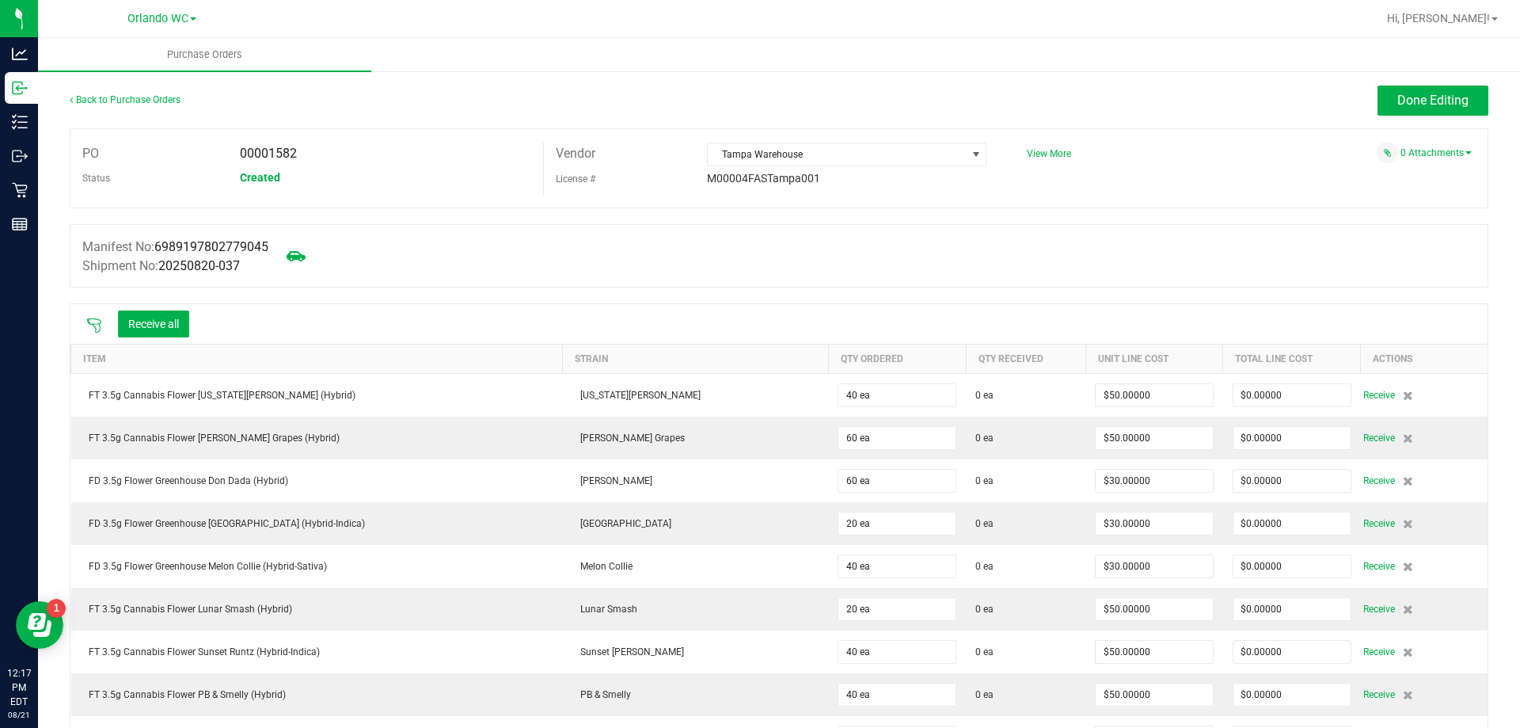
click at [101, 324] on icon at bounding box center [94, 326] width 16 height 16
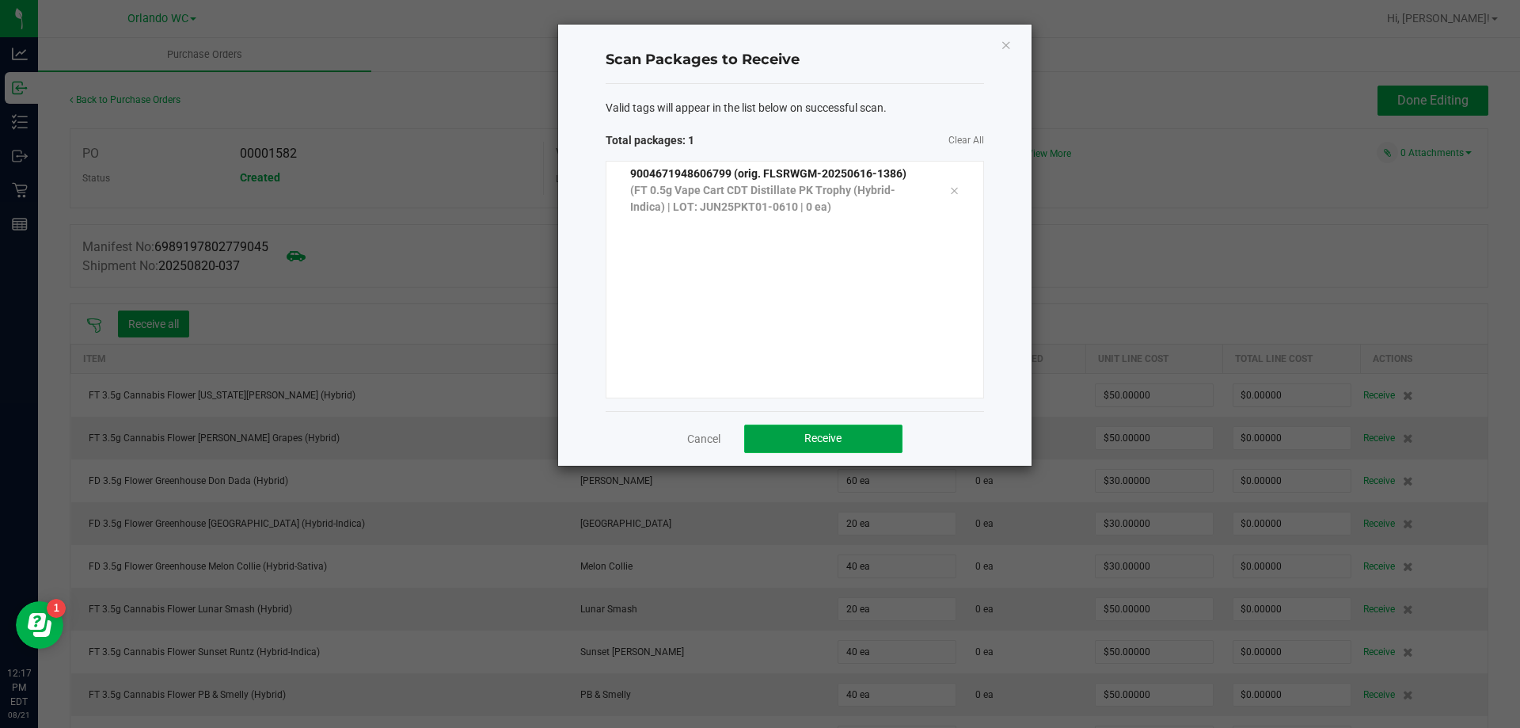
click at [770, 436] on button "Receive" at bounding box center [823, 438] width 158 height 29
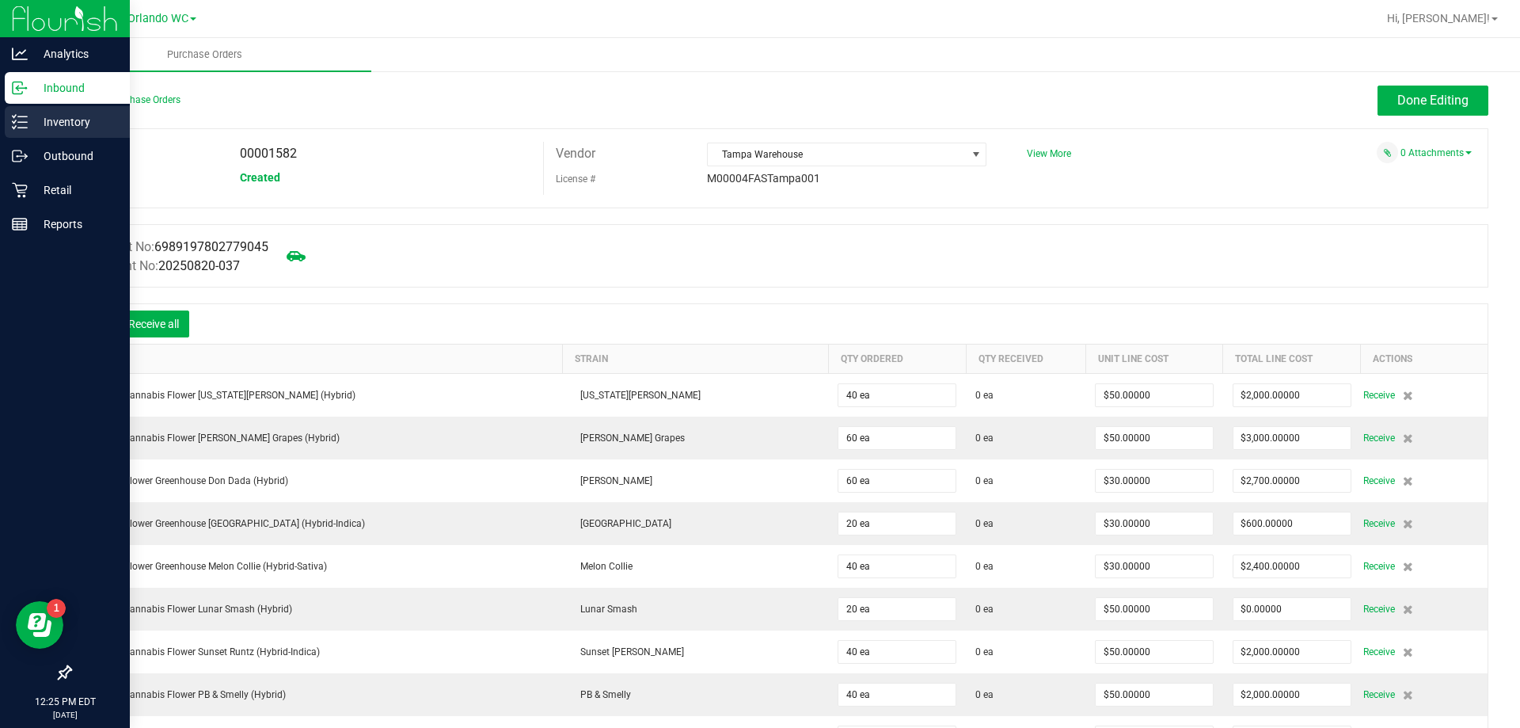
click at [19, 111] on div "Inventory" at bounding box center [67, 122] width 125 height 32
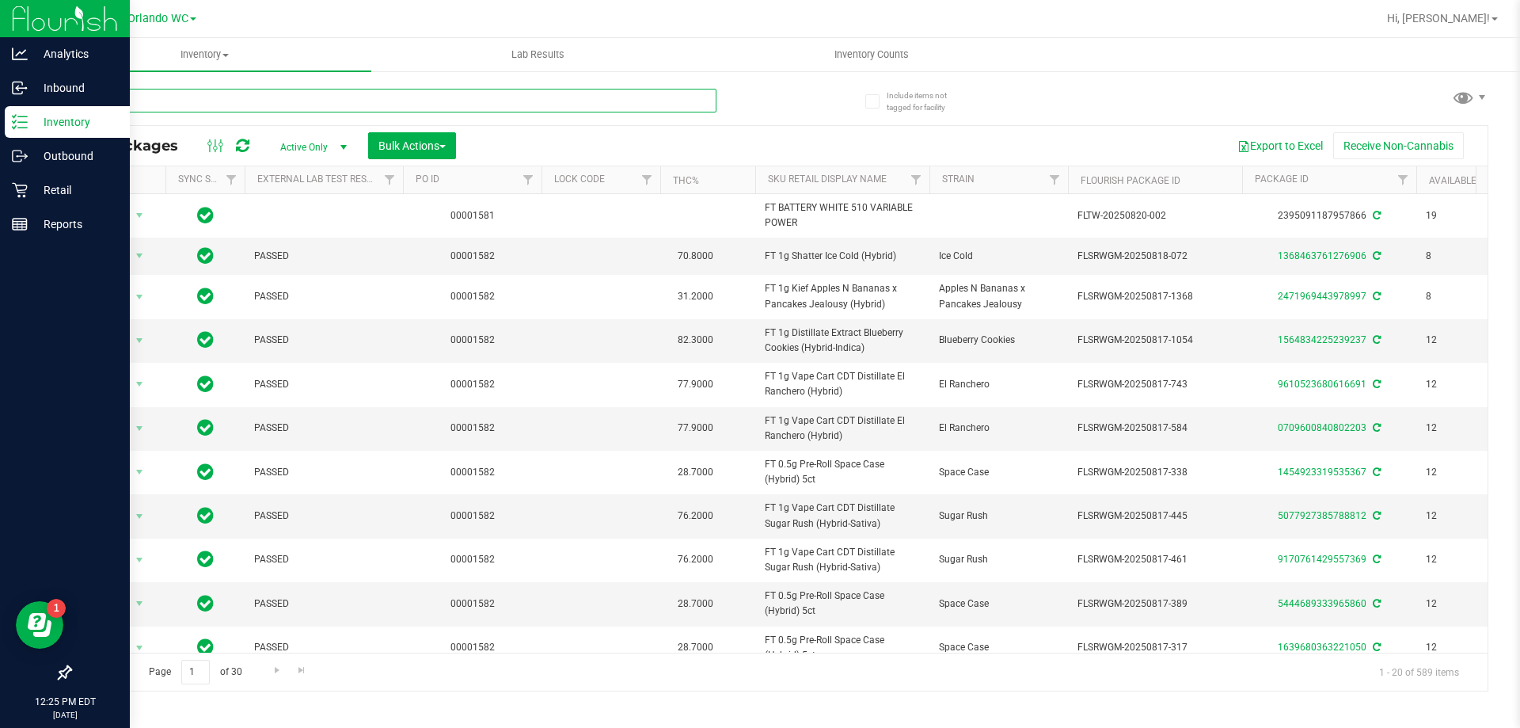
click at [154, 96] on input "text" at bounding box center [393, 101] width 647 height 24
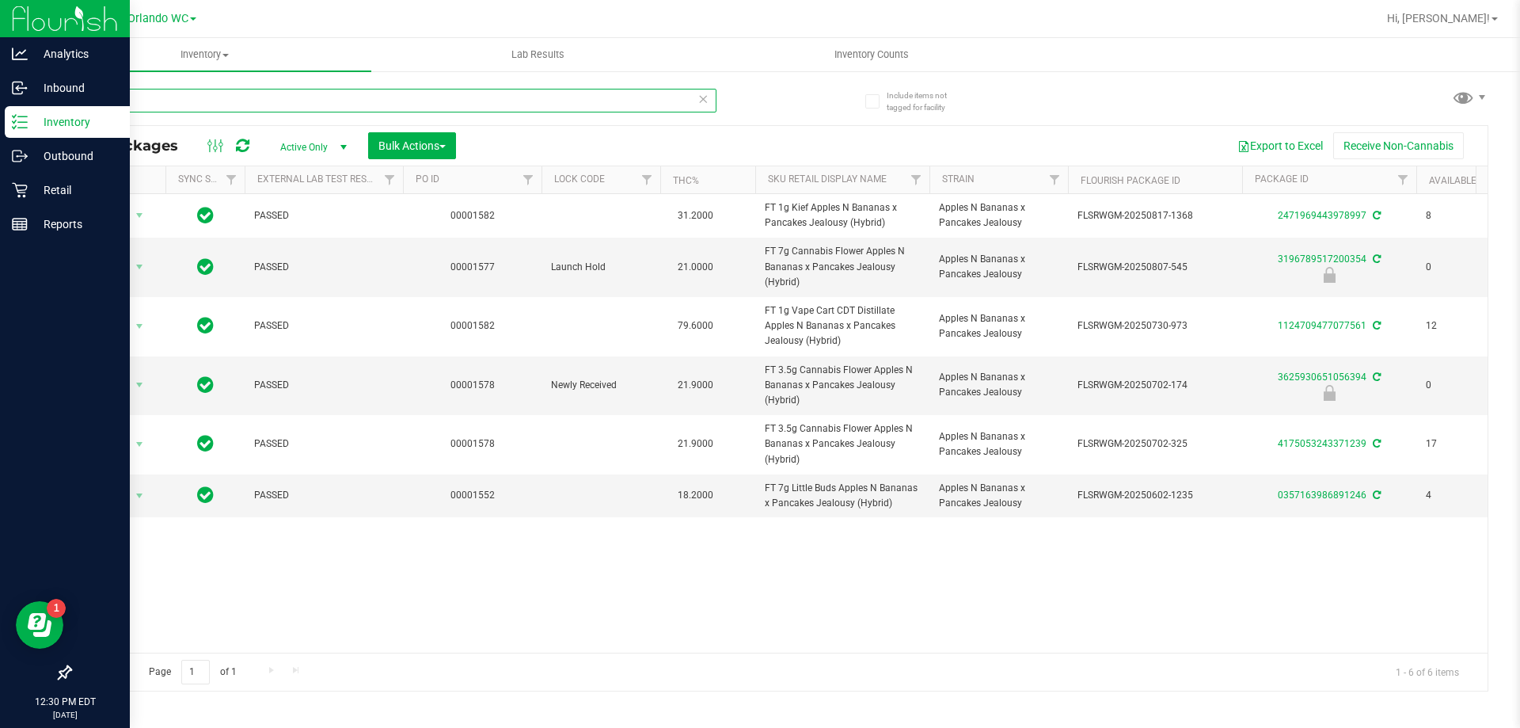
click at [277, 95] on input "abp" at bounding box center [393, 101] width 647 height 24
type input "lunar sm"
